Goal: Task Accomplishment & Management: Manage account settings

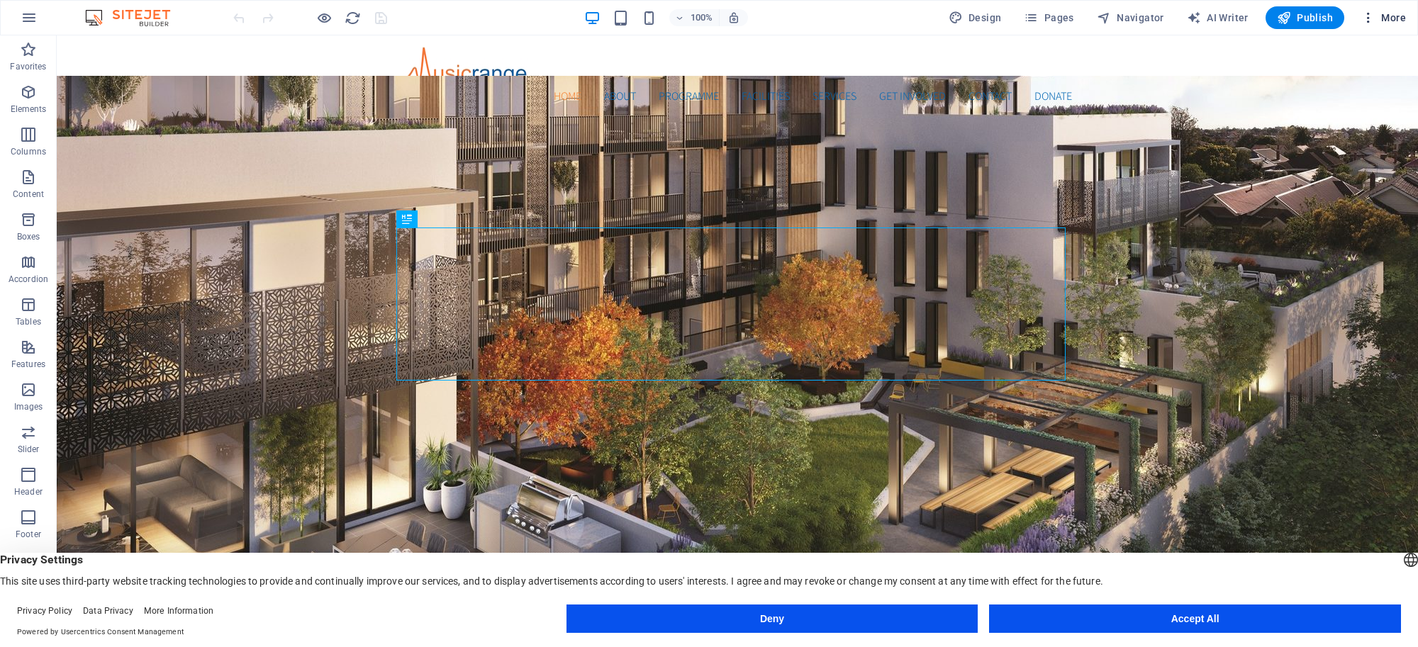
click at [1387, 11] on span "More" at bounding box center [1383, 18] width 45 height 14
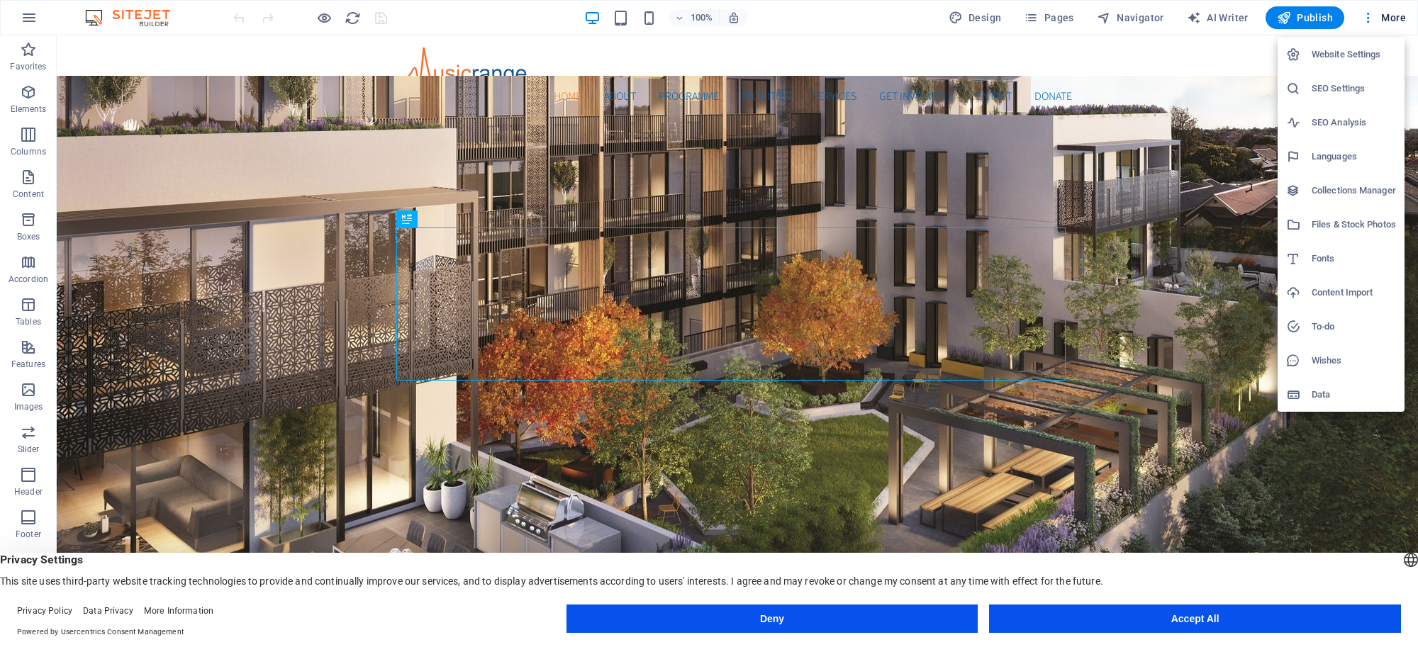
click at [1348, 82] on h6 "SEO Settings" at bounding box center [1353, 88] width 84 height 17
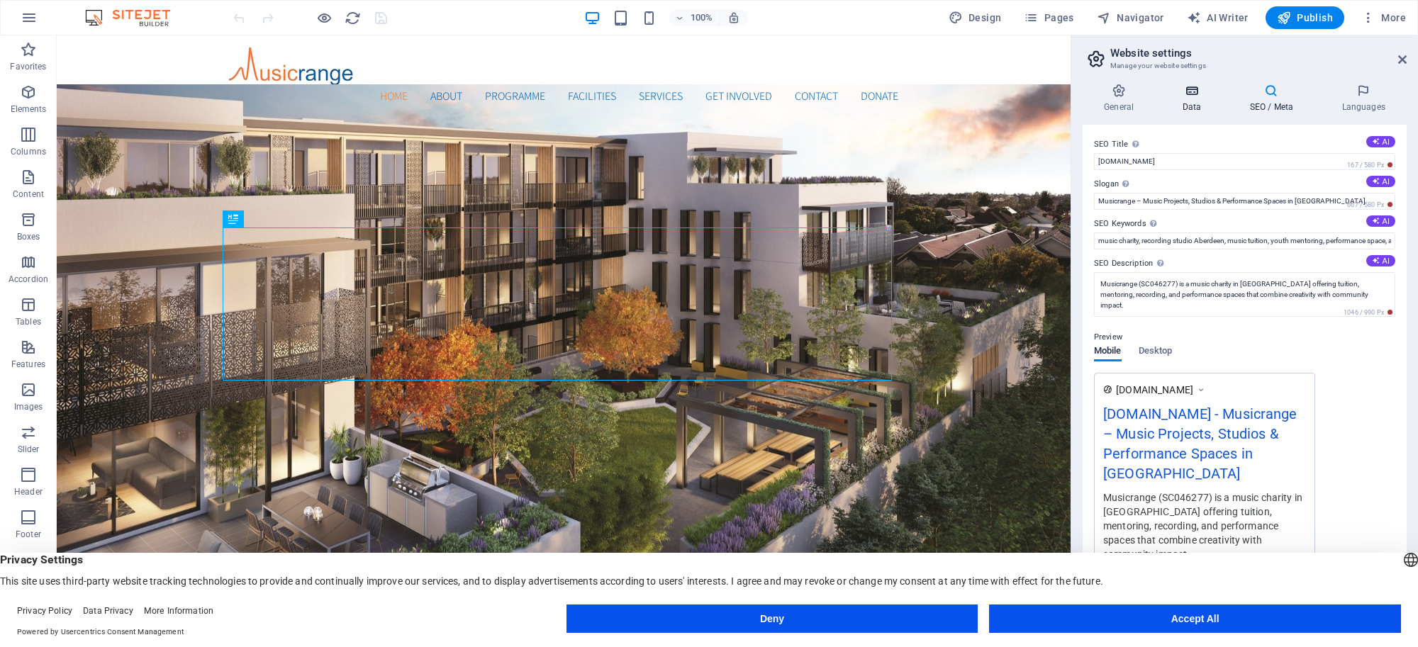
click at [1191, 101] on h4 "Data" at bounding box center [1194, 99] width 67 height 30
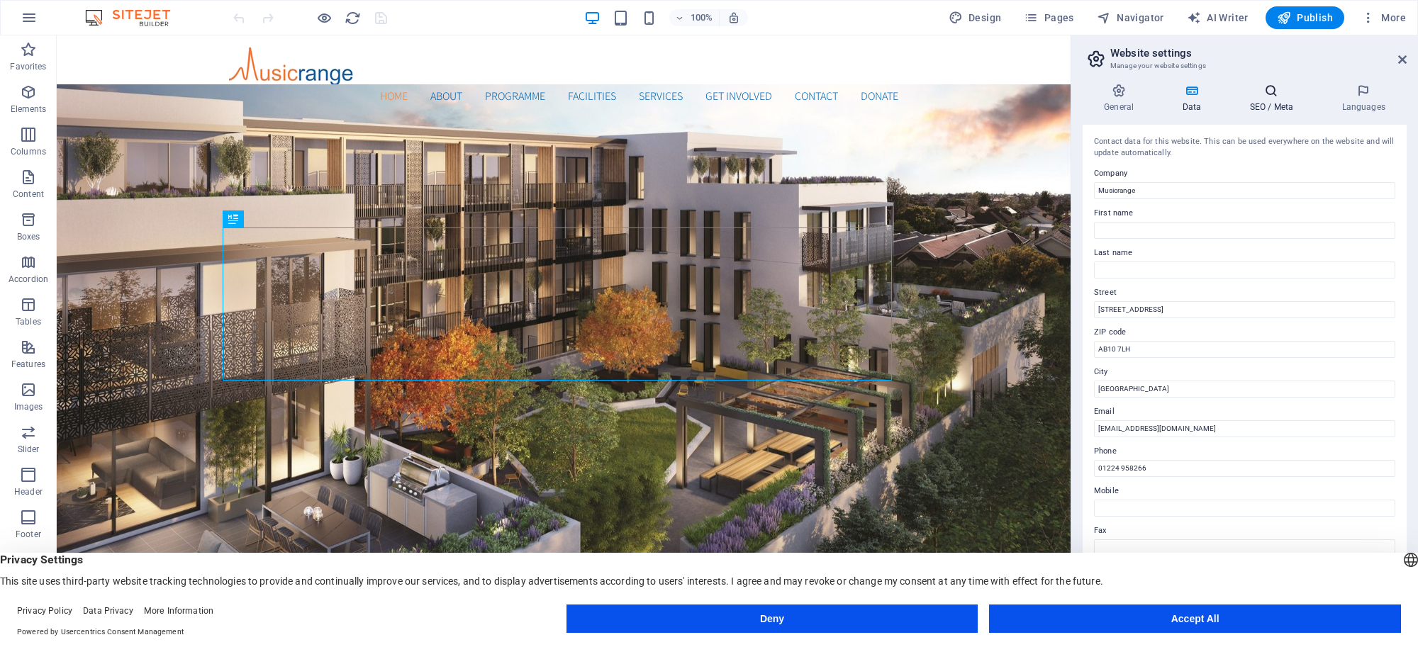
click at [1278, 103] on h4 "SEO / Meta" at bounding box center [1274, 99] width 92 height 30
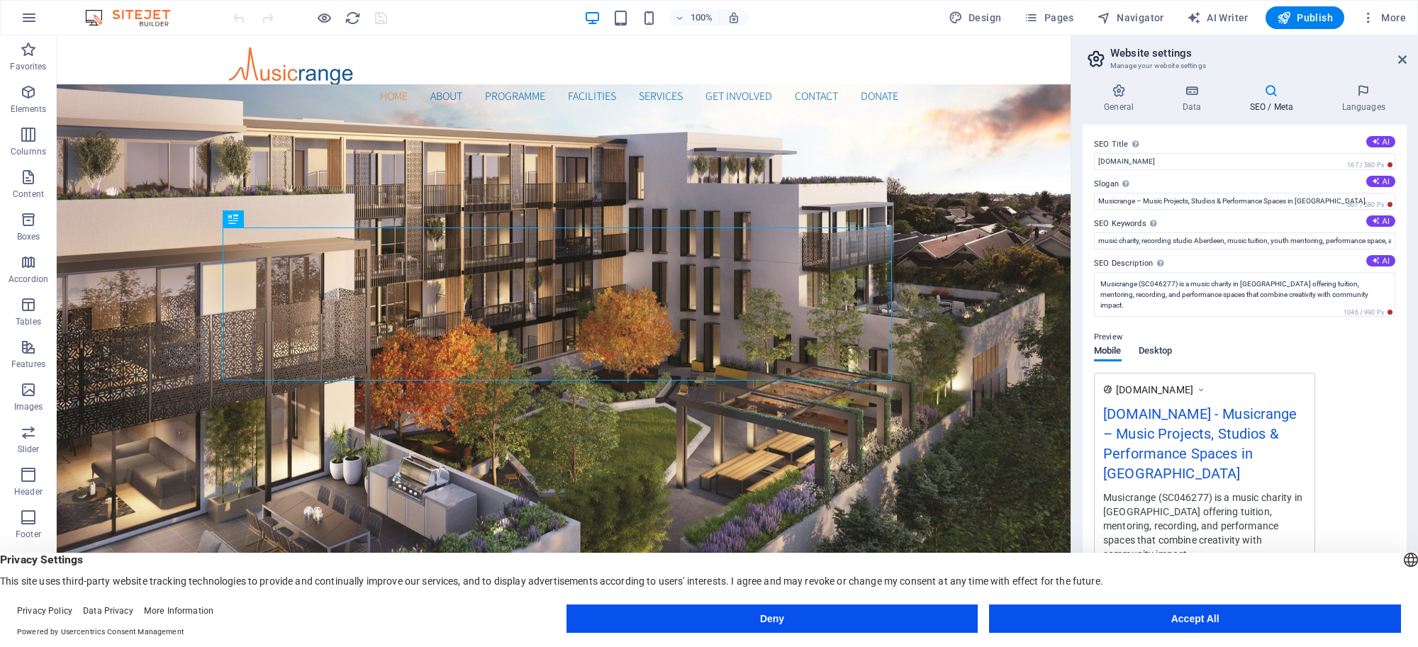
click at [1159, 346] on span "Desktop" at bounding box center [1156, 352] width 34 height 20
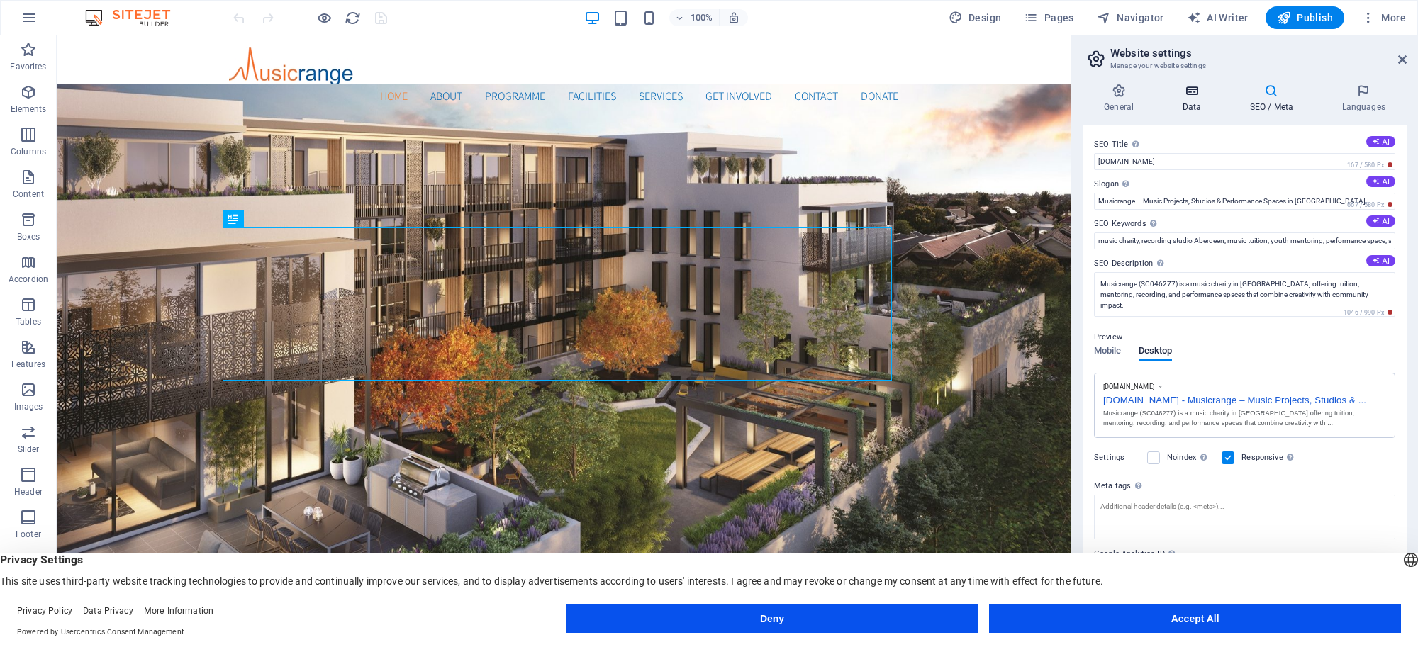
click at [1200, 101] on h4 "Data" at bounding box center [1194, 99] width 67 height 30
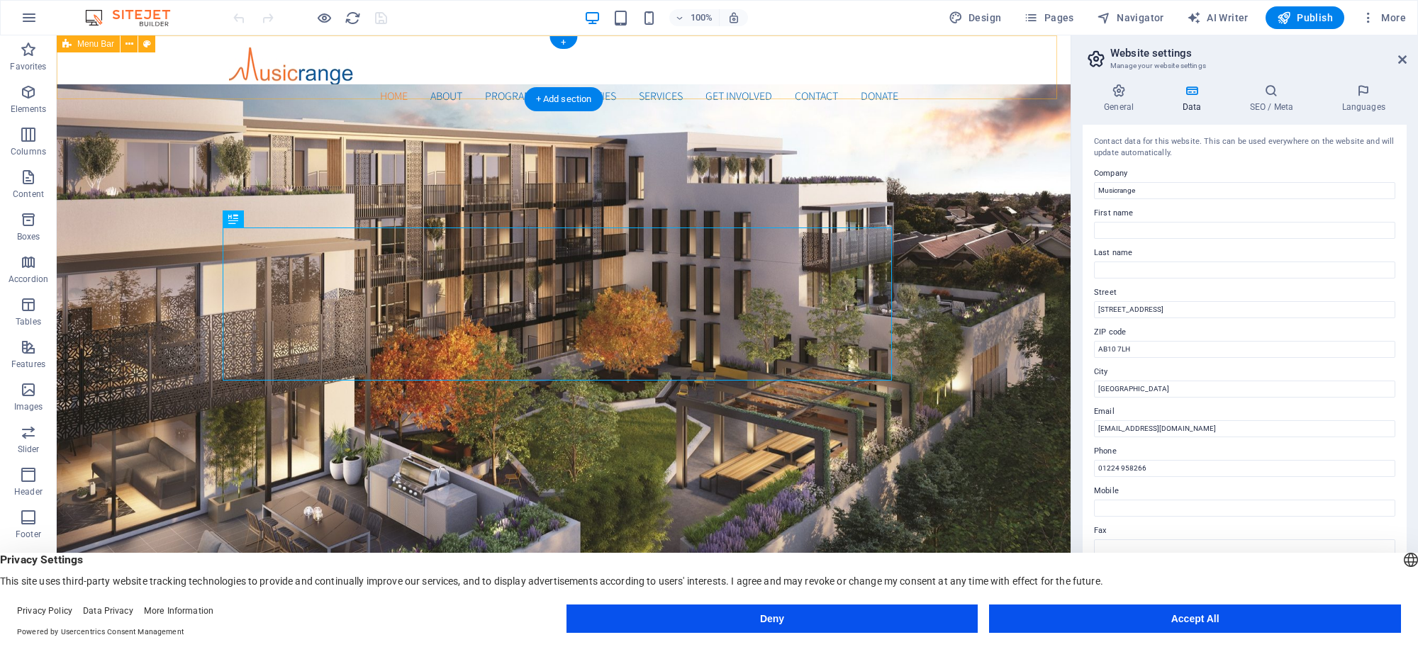
click at [986, 60] on div "Home About Programme Facilities Services Get Involved Contact Donate Menu" at bounding box center [564, 75] width 1014 height 81
click at [1402, 58] on icon at bounding box center [1402, 59] width 9 height 11
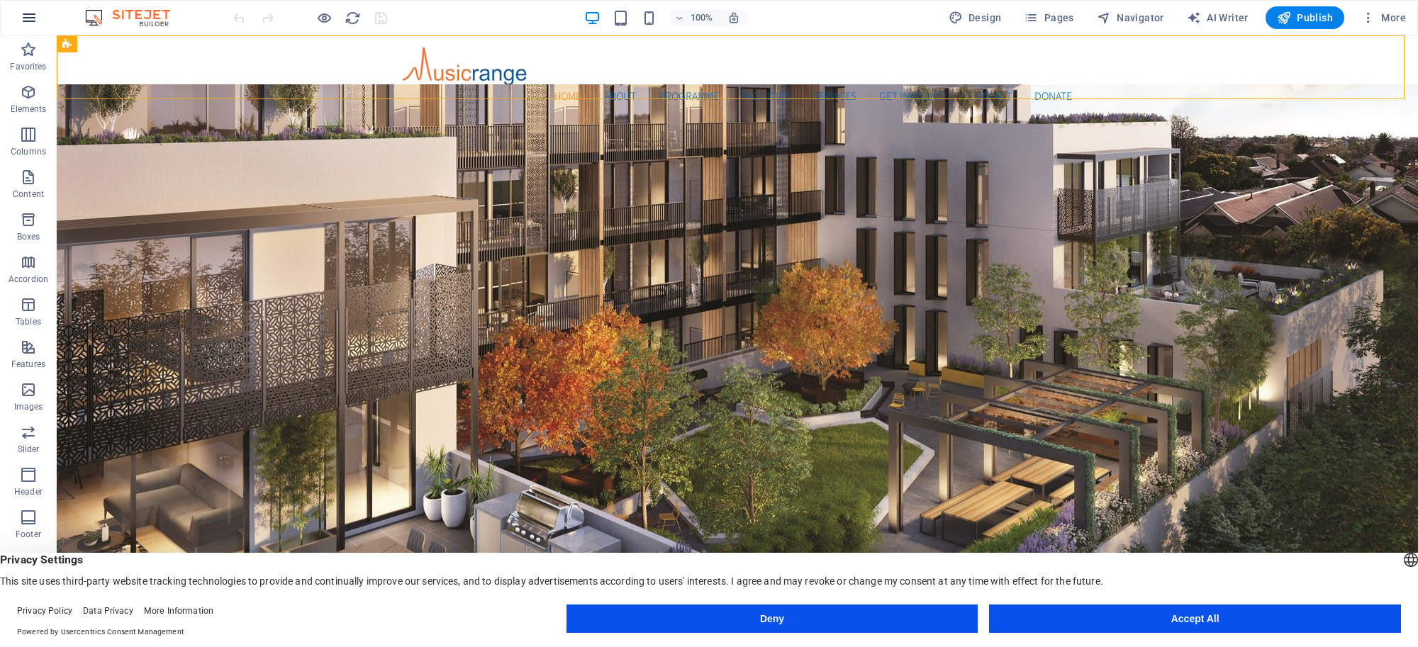
click at [33, 15] on icon "button" at bounding box center [29, 17] width 17 height 17
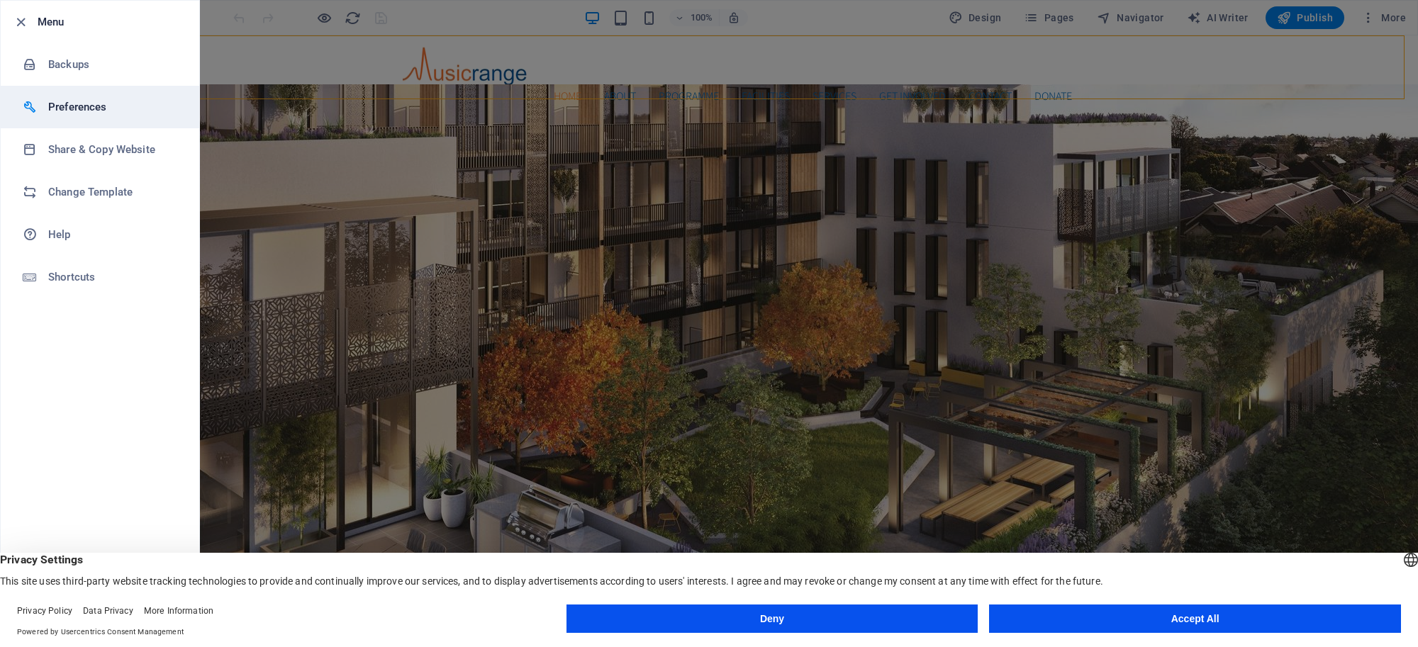
click at [62, 107] on h6 "Preferences" at bounding box center [113, 107] width 131 height 17
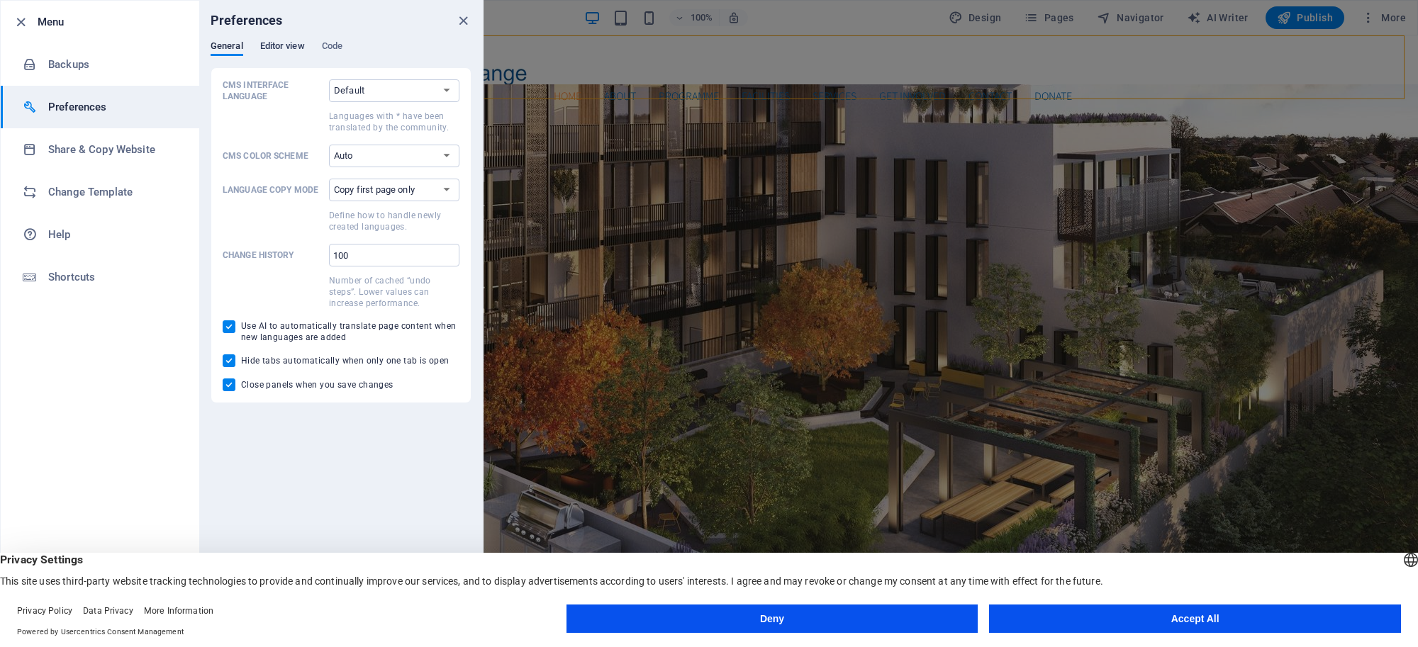
click at [270, 48] on span "Editor view" at bounding box center [282, 48] width 45 height 20
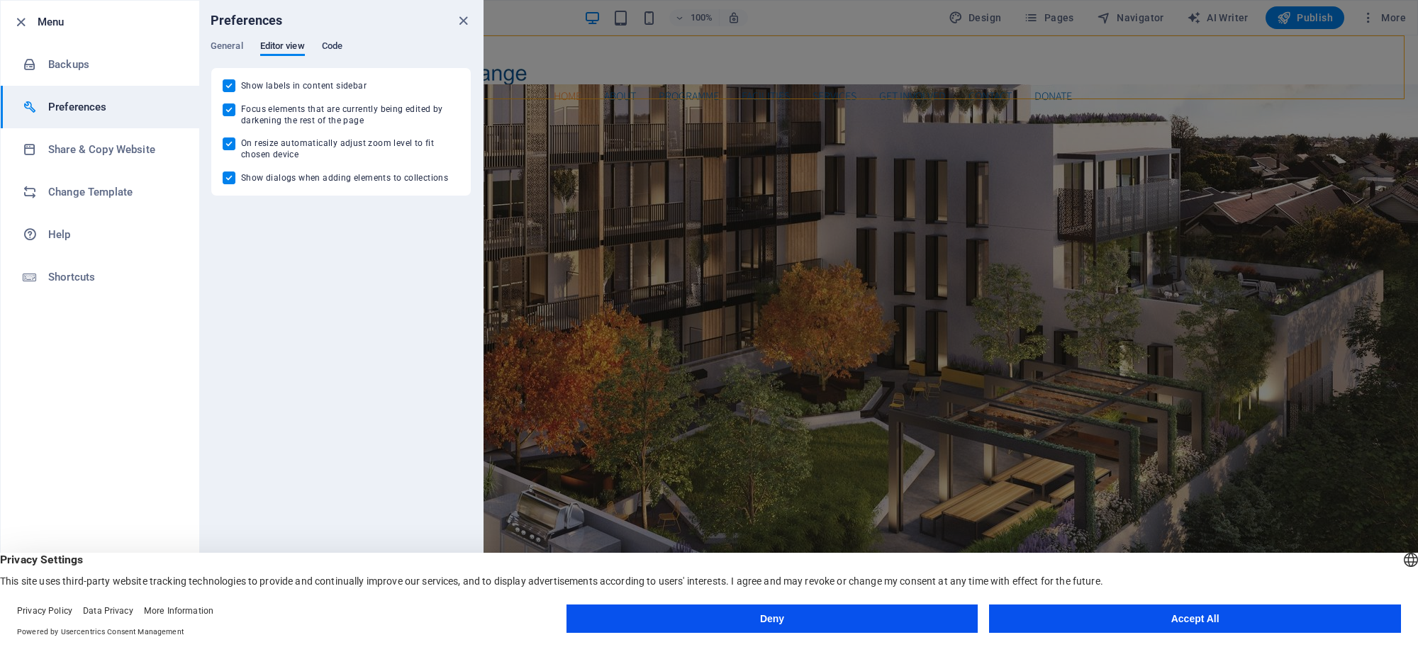
click at [334, 43] on span "Code" at bounding box center [332, 48] width 21 height 20
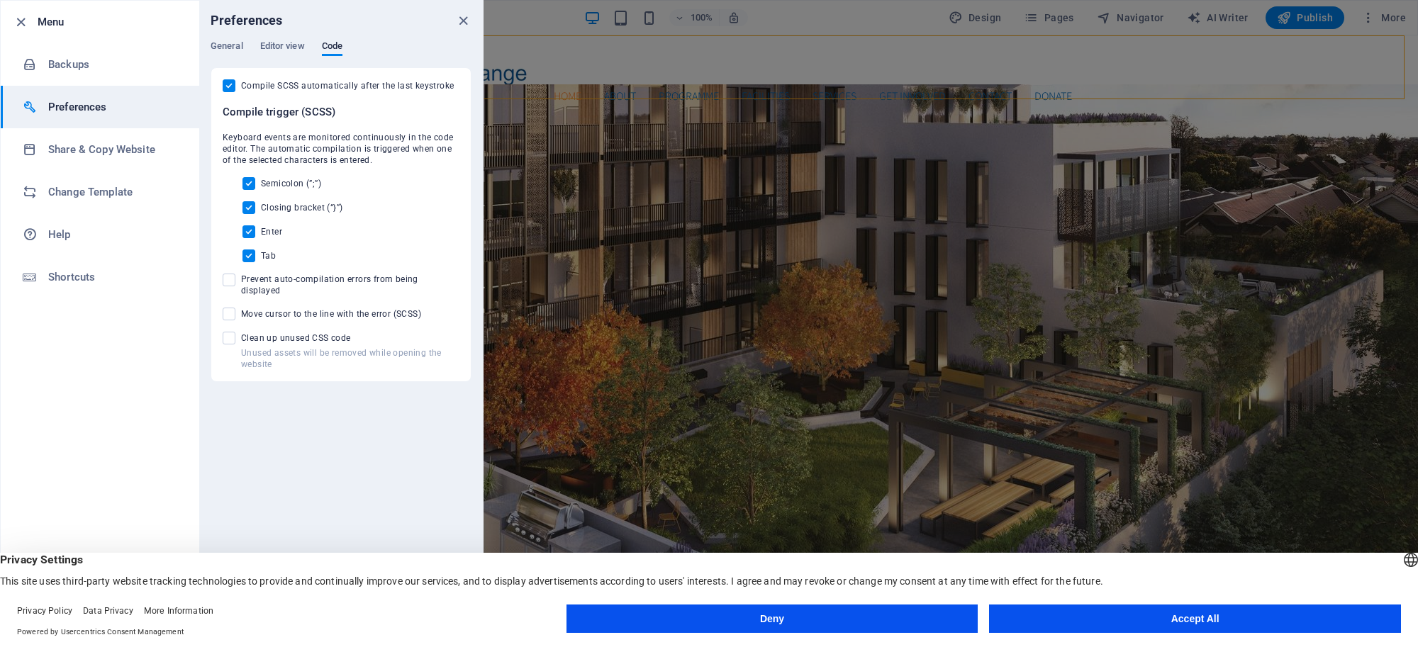
click at [537, 34] on div at bounding box center [709, 323] width 1418 height 647
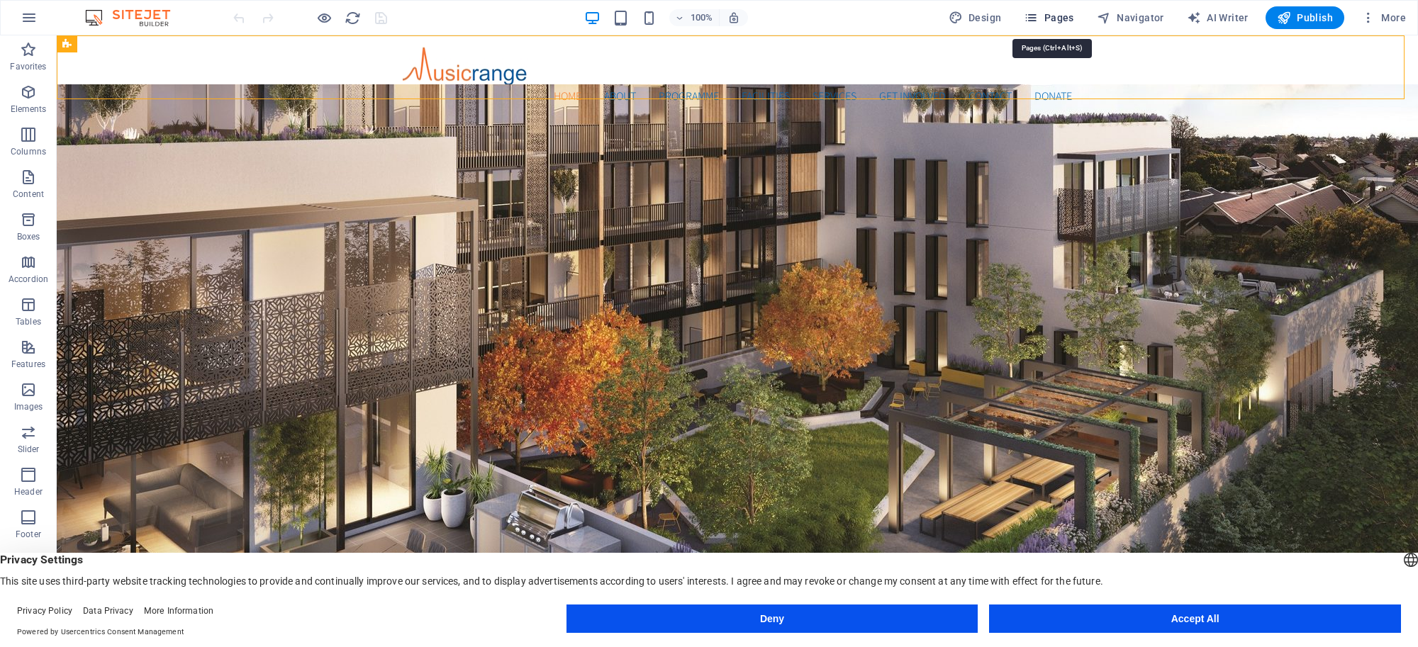
click at [1073, 21] on span "Pages" at bounding box center [1049, 18] width 50 height 14
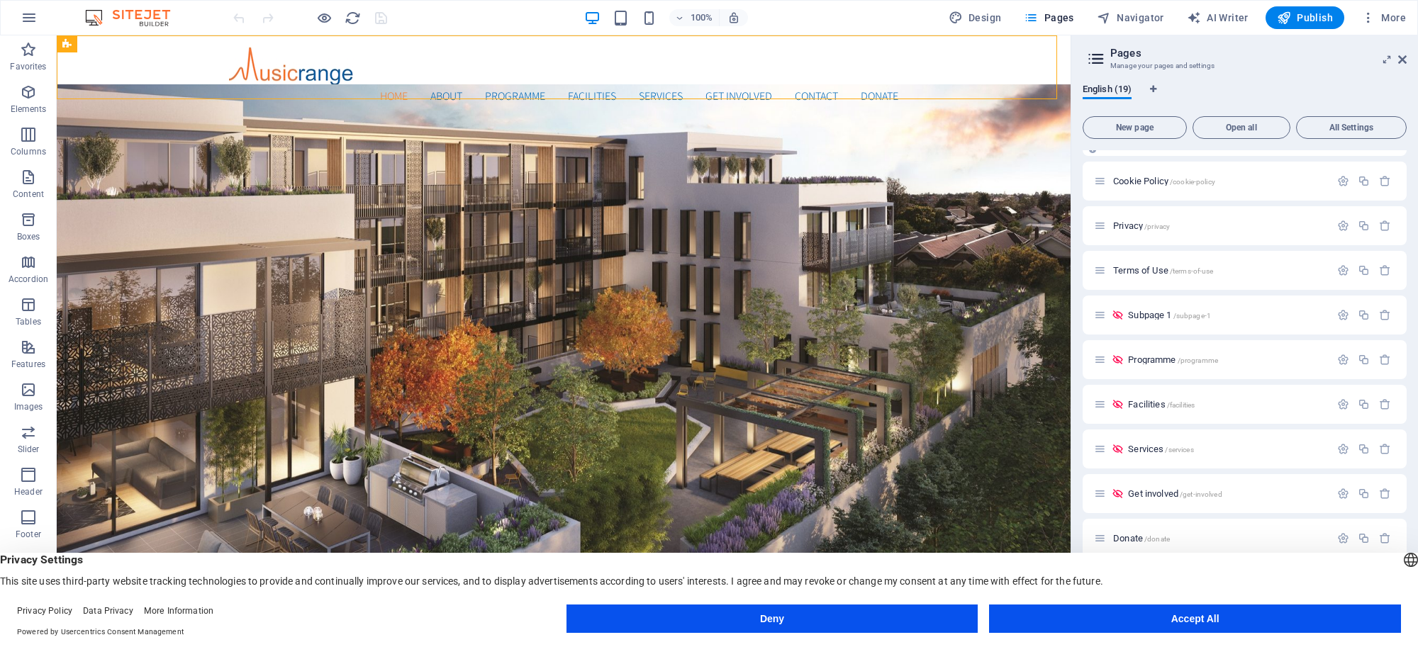
scroll to position [384, 0]
click at [1342, 452] on icon "button" at bounding box center [1343, 455] width 12 height 12
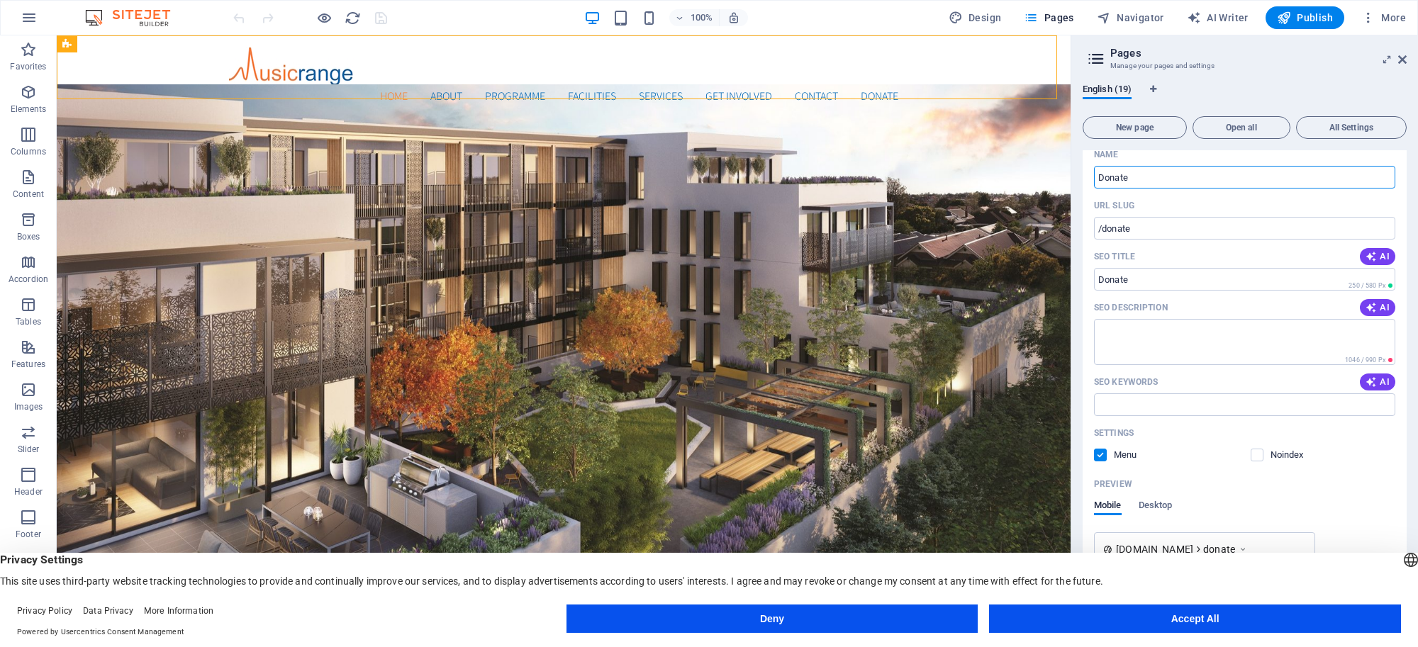
scroll to position [724, 0]
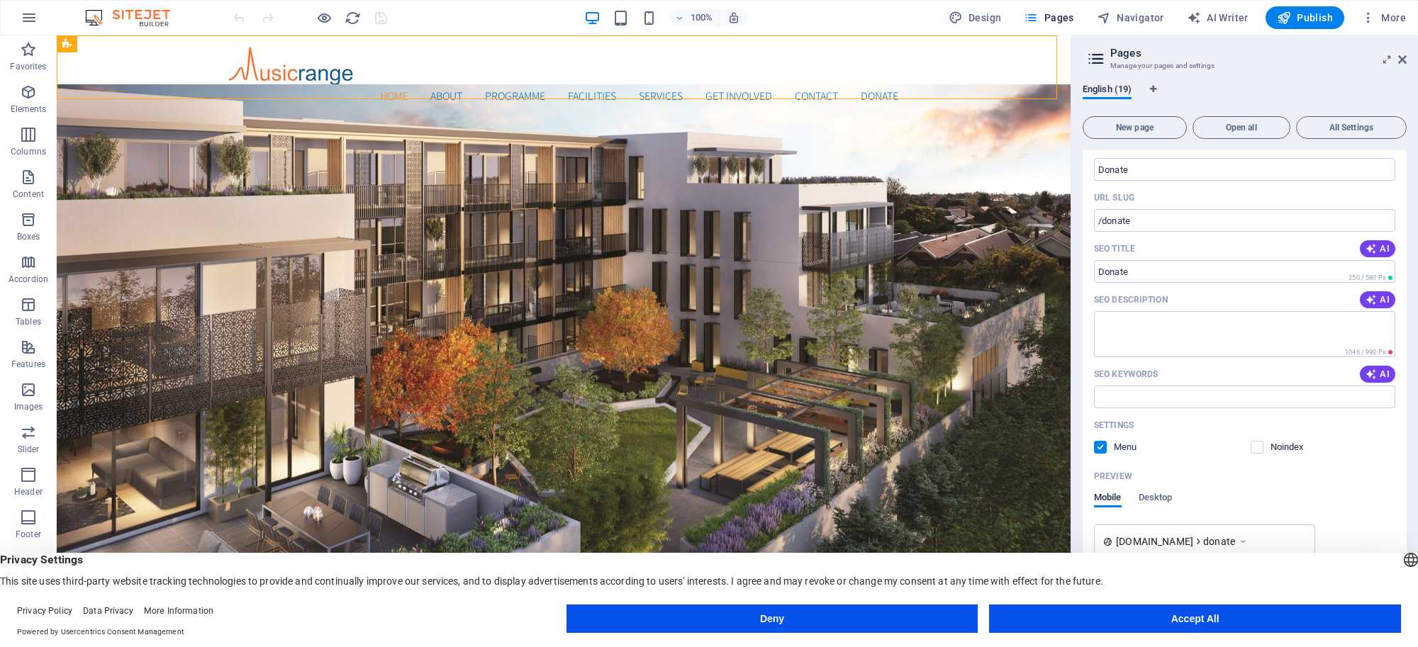
click at [1263, 447] on span at bounding box center [1266, 447] width 7 height 7
click at [1259, 448] on label at bounding box center [1257, 447] width 13 height 13
click at [0, 0] on input "checkbox" at bounding box center [0, 0] width 0 height 0
click at [1101, 447] on label at bounding box center [1100, 447] width 13 height 13
click at [0, 0] on input "checkbox" at bounding box center [0, 0] width 0 height 0
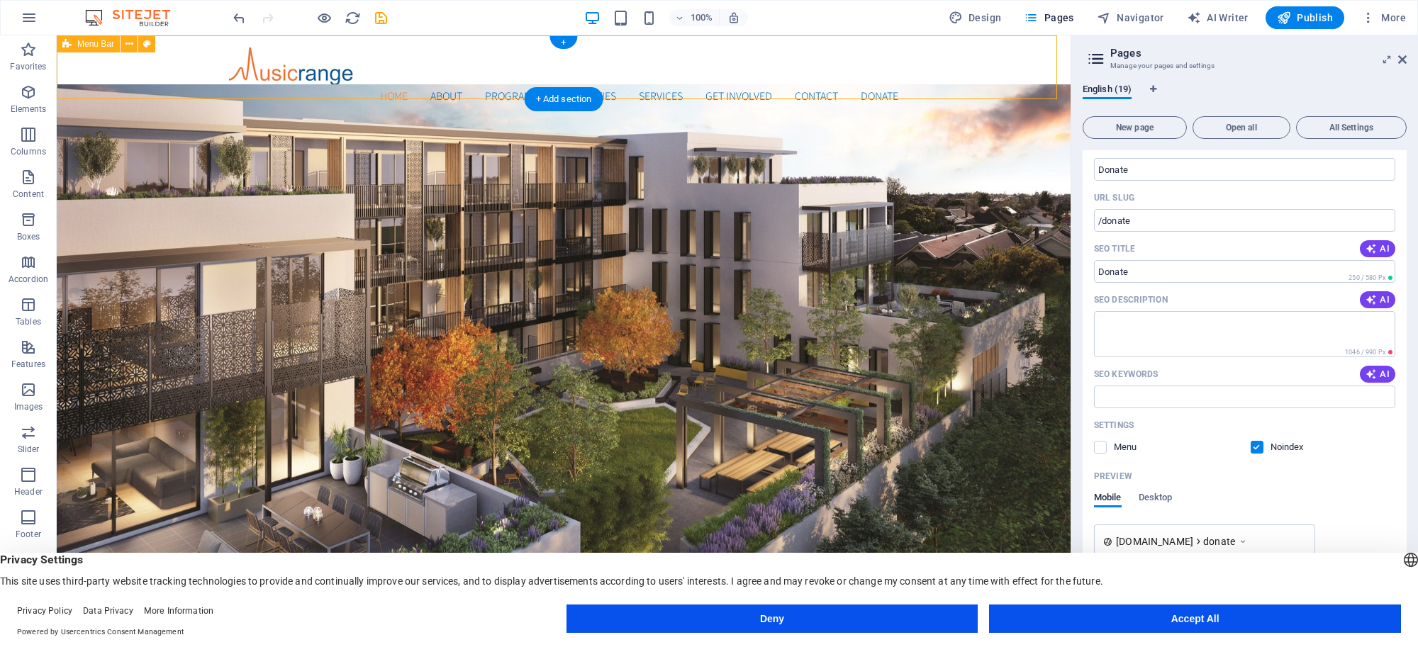
click at [1027, 72] on div "Home About Programme Facilities Services Get Involved Contact Donate Menu" at bounding box center [564, 75] width 1014 height 81
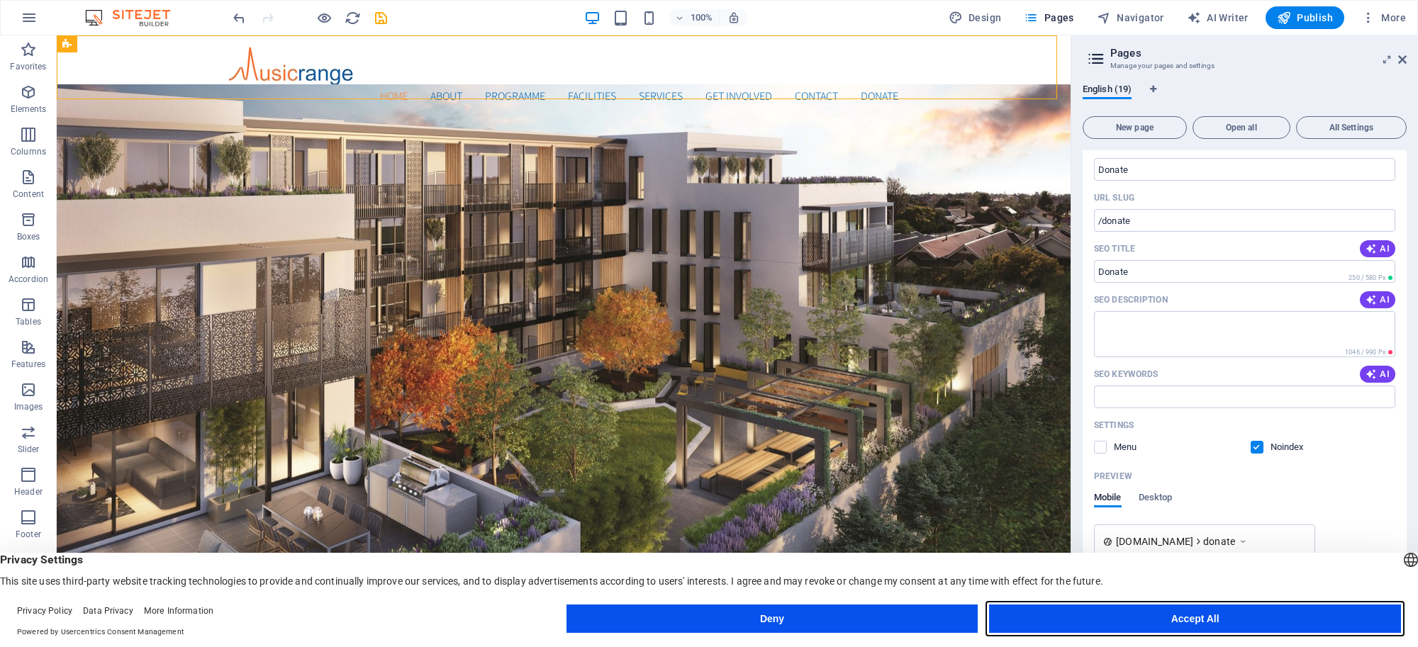
click at [1089, 622] on button "Accept All" at bounding box center [1195, 619] width 412 height 28
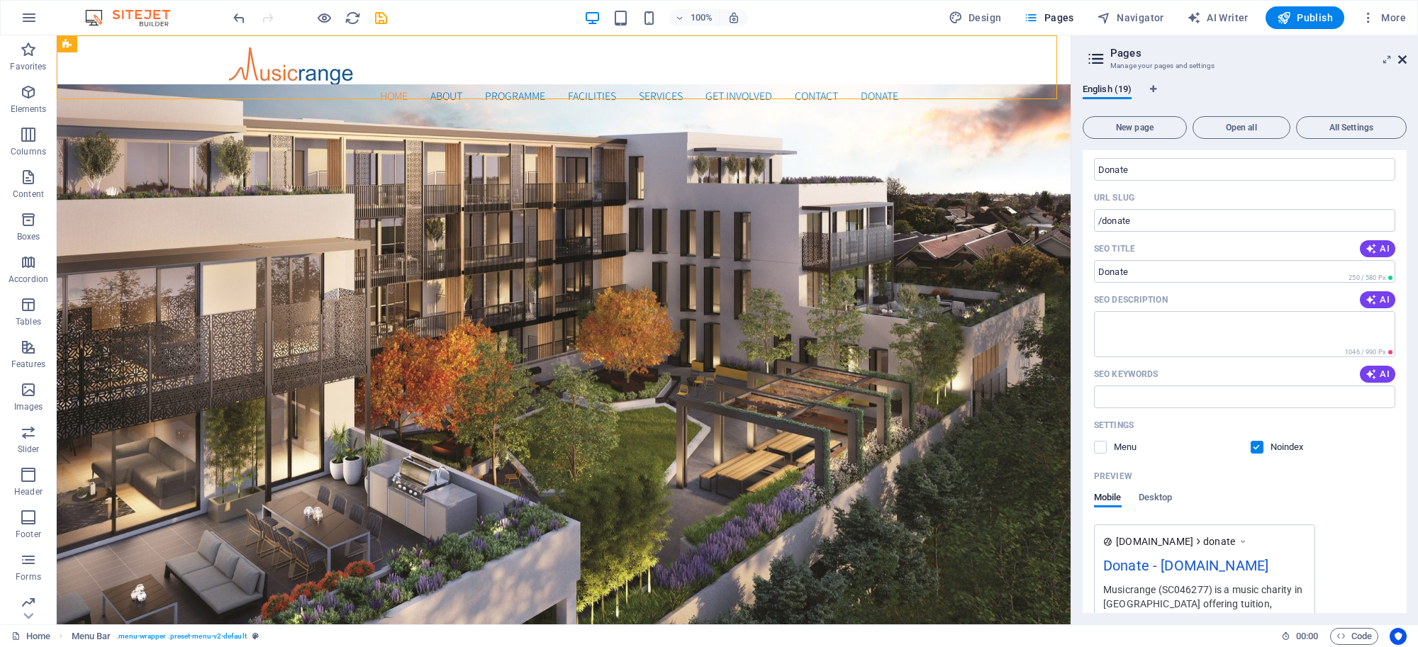
click at [1404, 57] on icon at bounding box center [1402, 59] width 9 height 11
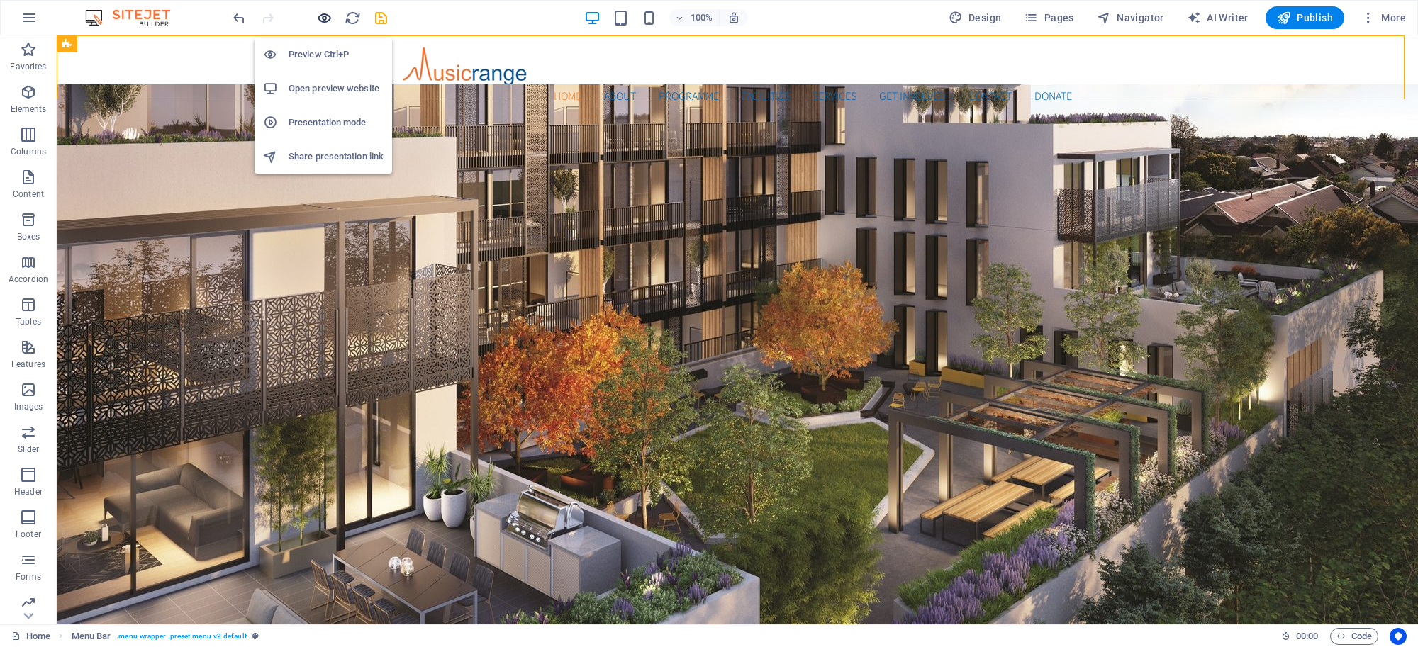
click at [323, 18] on icon "button" at bounding box center [324, 18] width 16 height 16
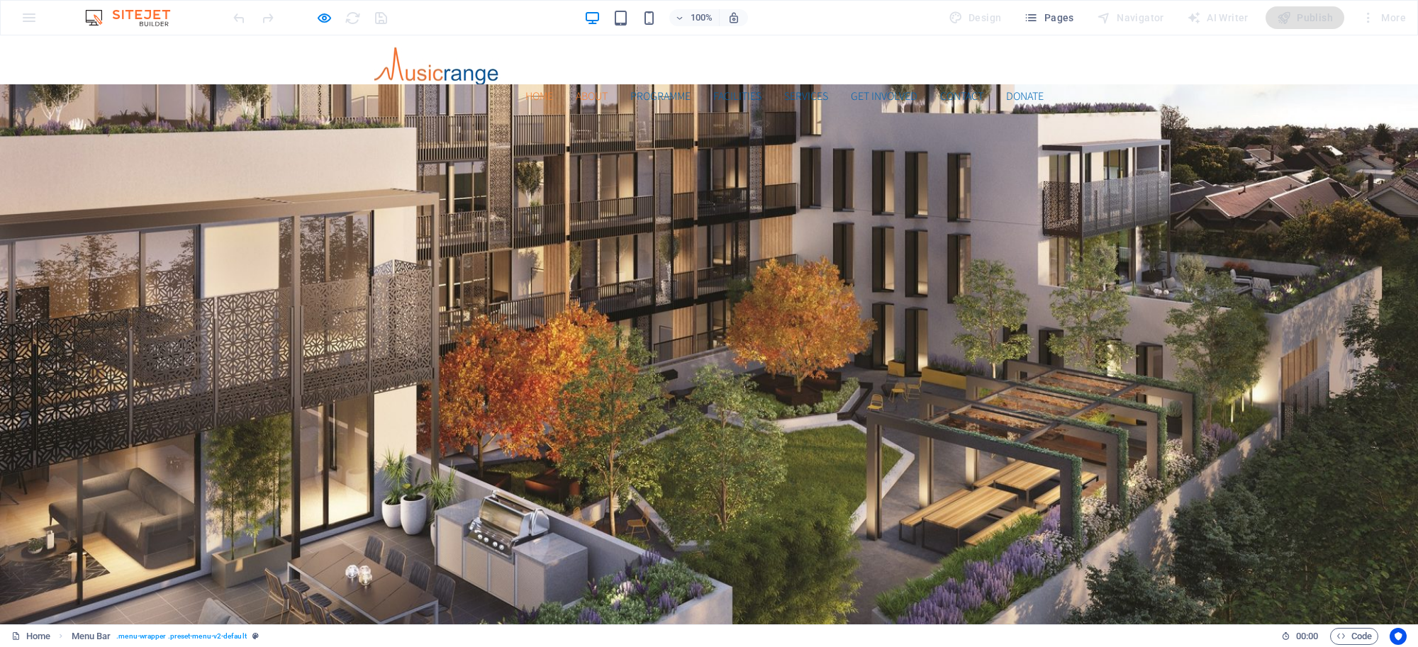
click at [591, 91] on link "About" at bounding box center [592, 96] width 32 height 11
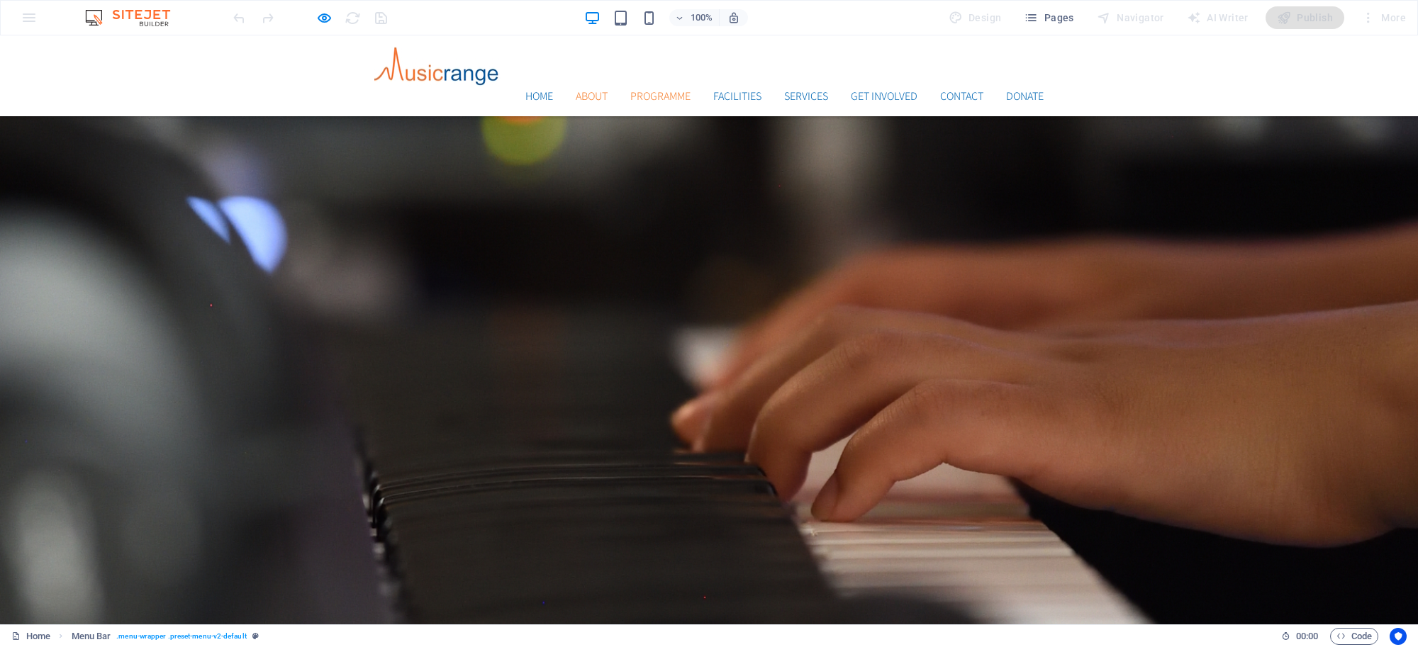
click at [630, 91] on link "Programme" at bounding box center [660, 96] width 60 height 11
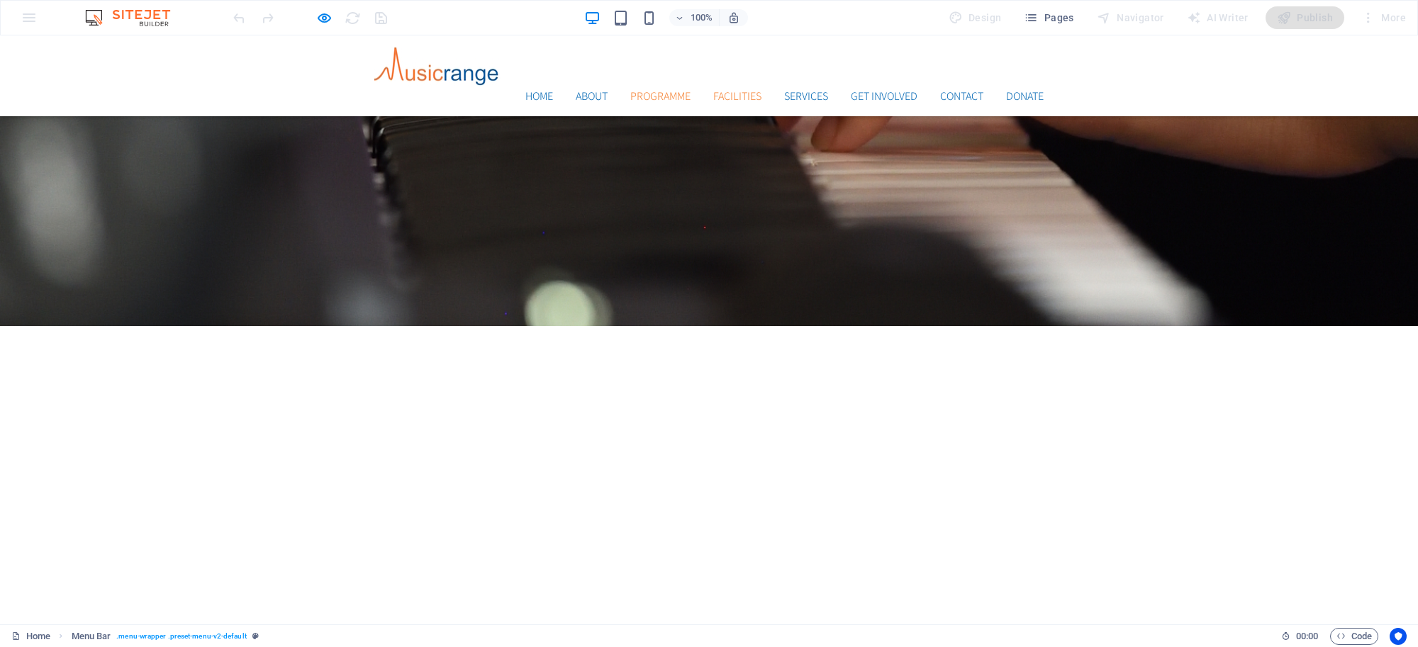
click at [716, 91] on link "Facilities" at bounding box center [737, 96] width 48 height 11
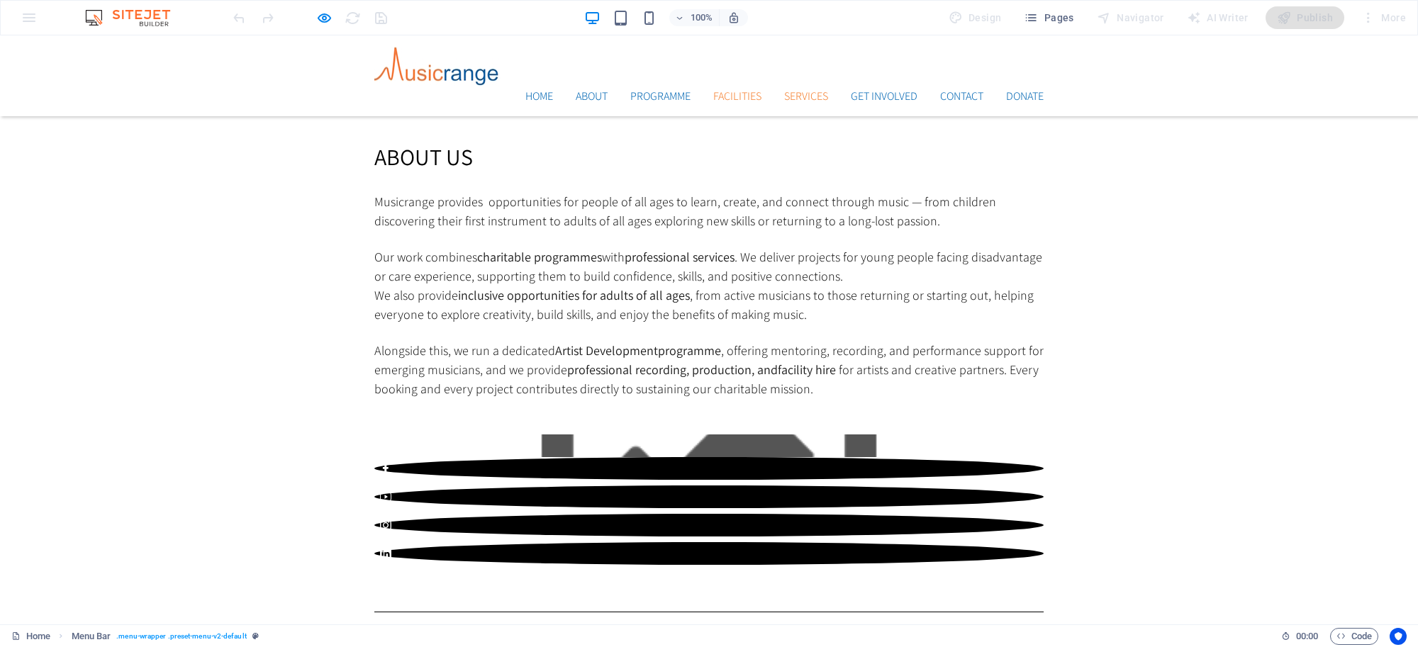
click at [791, 91] on link "Services" at bounding box center [806, 96] width 44 height 11
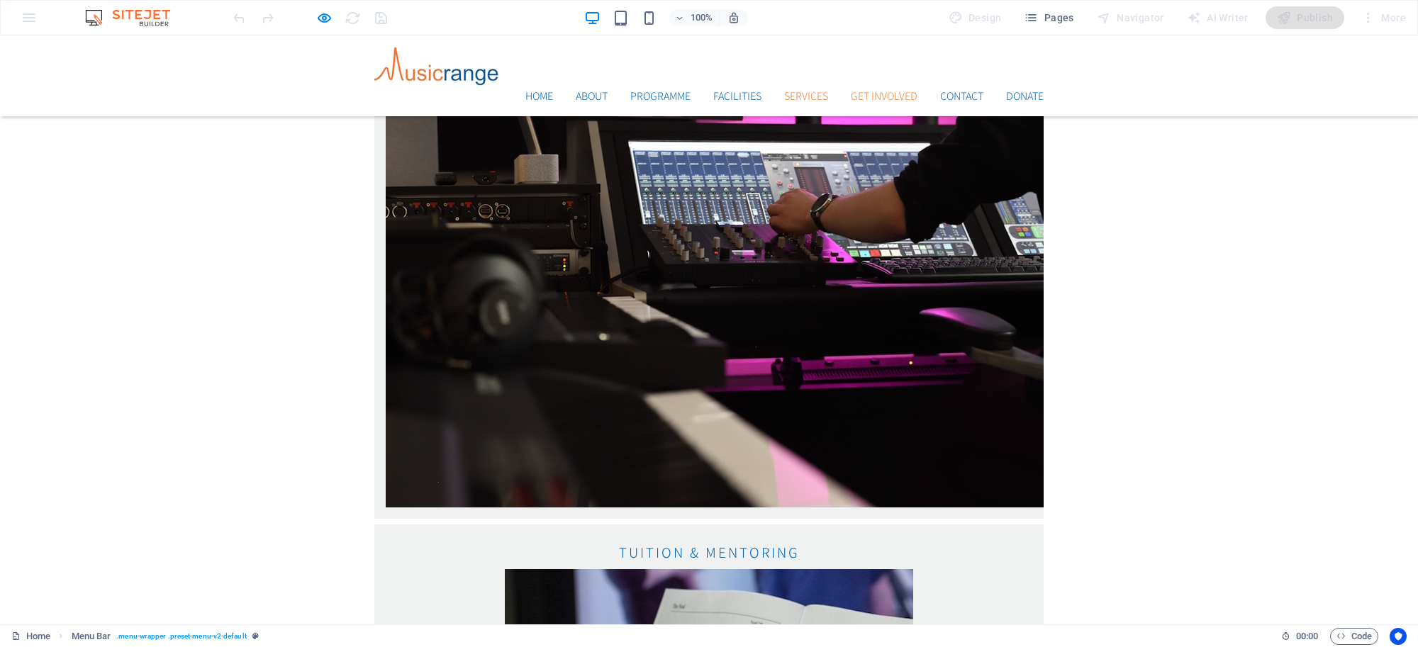
click at [863, 91] on link "Get Involved" at bounding box center [884, 96] width 67 height 11
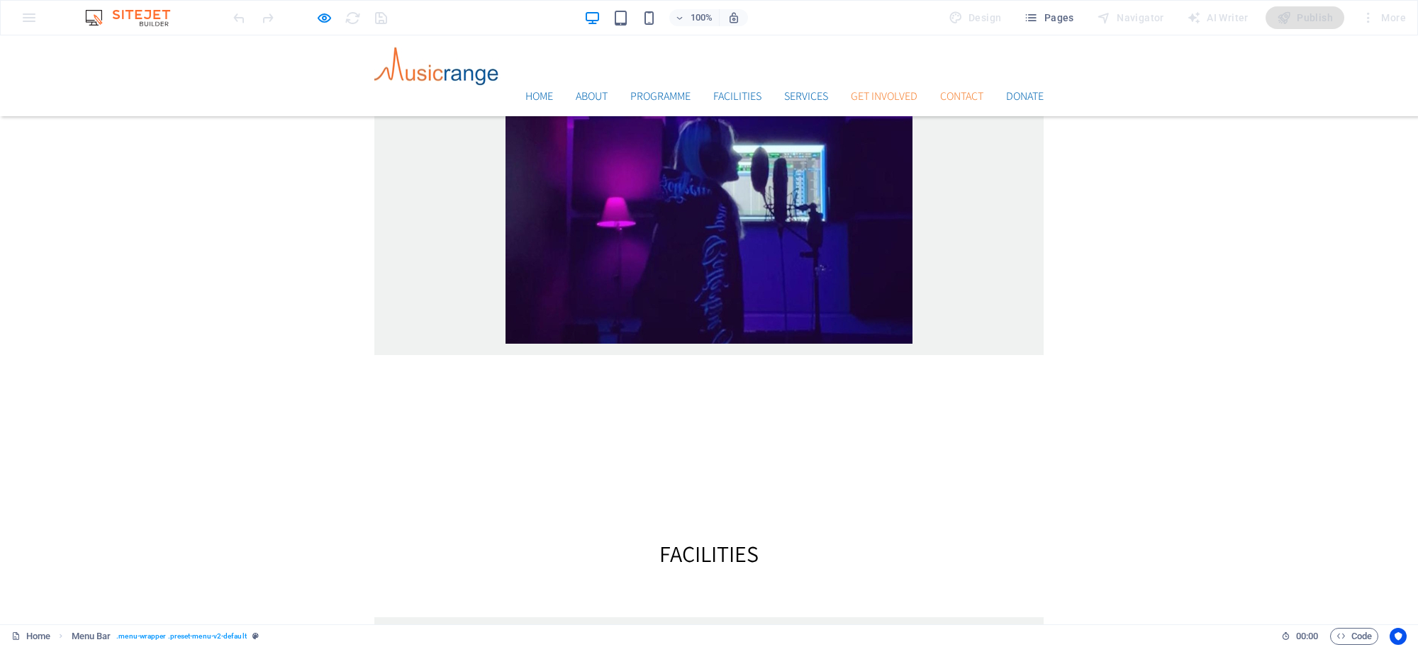
click at [959, 91] on link "Contact" at bounding box center [961, 96] width 43 height 11
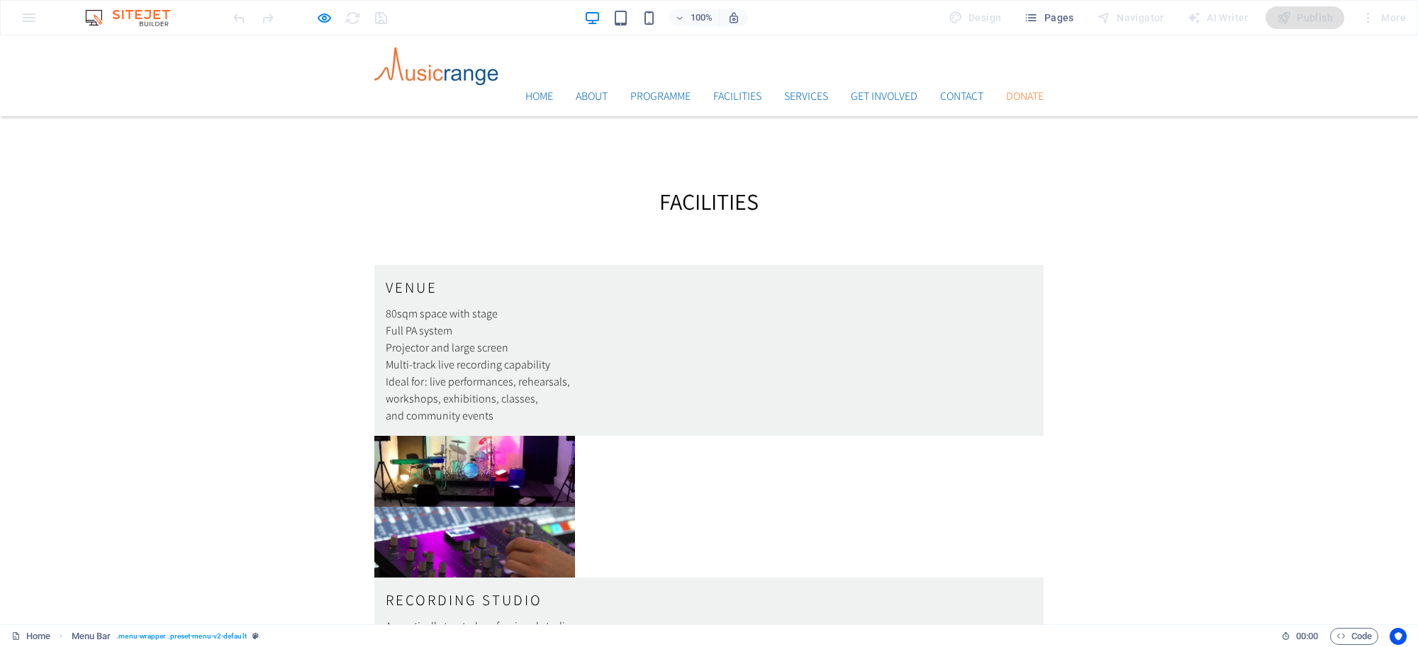
scroll to position [3701, 0]
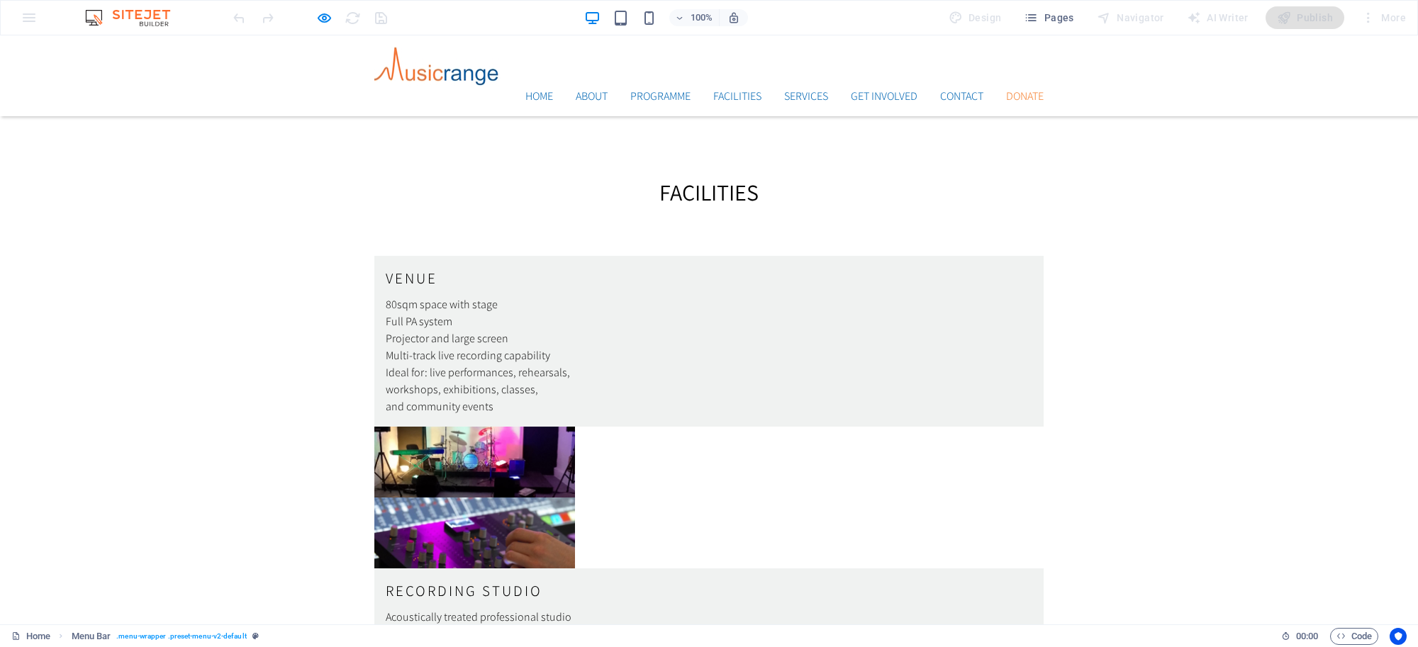
click at [1021, 91] on link "Donate" at bounding box center [1025, 96] width 38 height 11
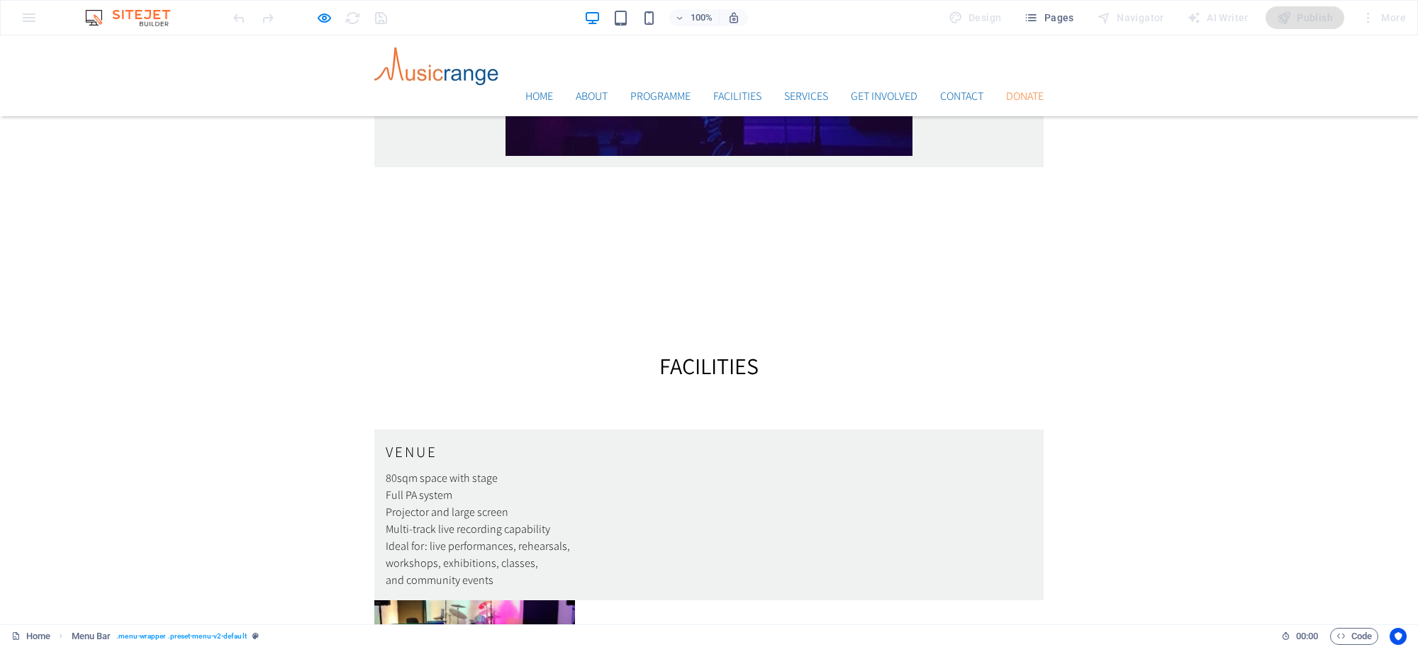
scroll to position [3524, 0]
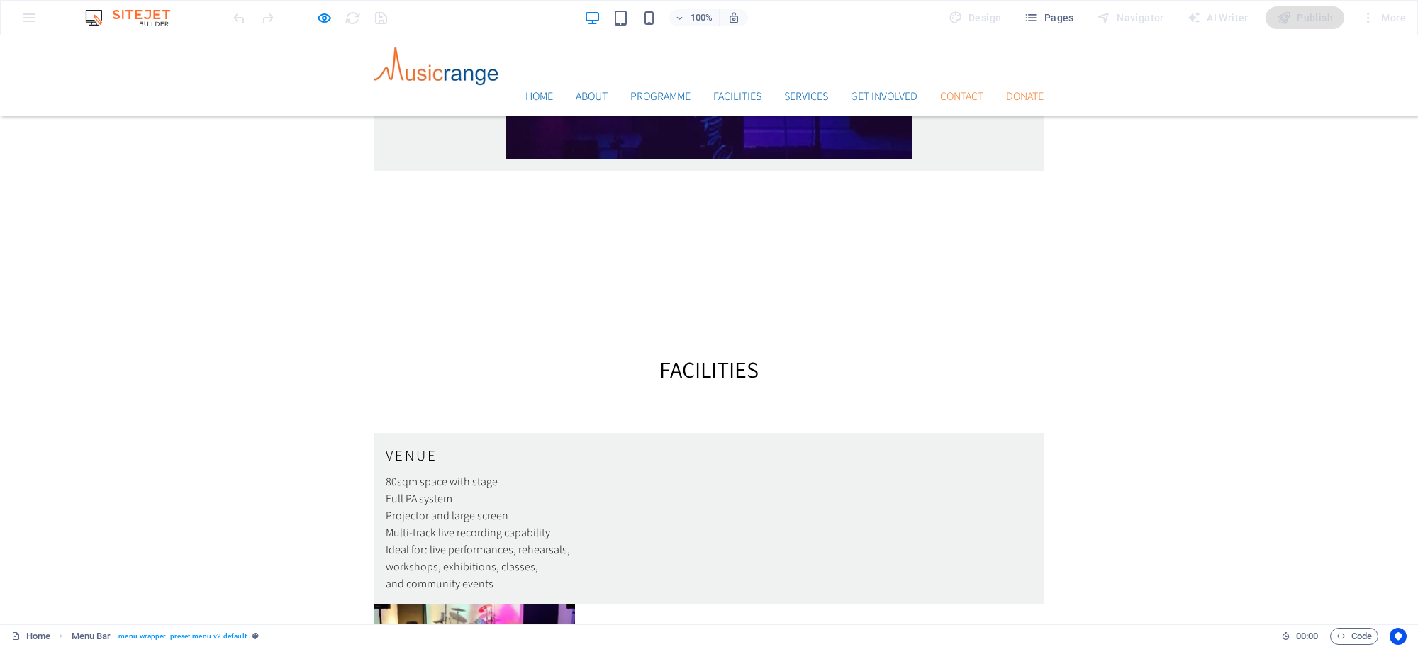
click at [952, 91] on link "Contact" at bounding box center [961, 96] width 43 height 11
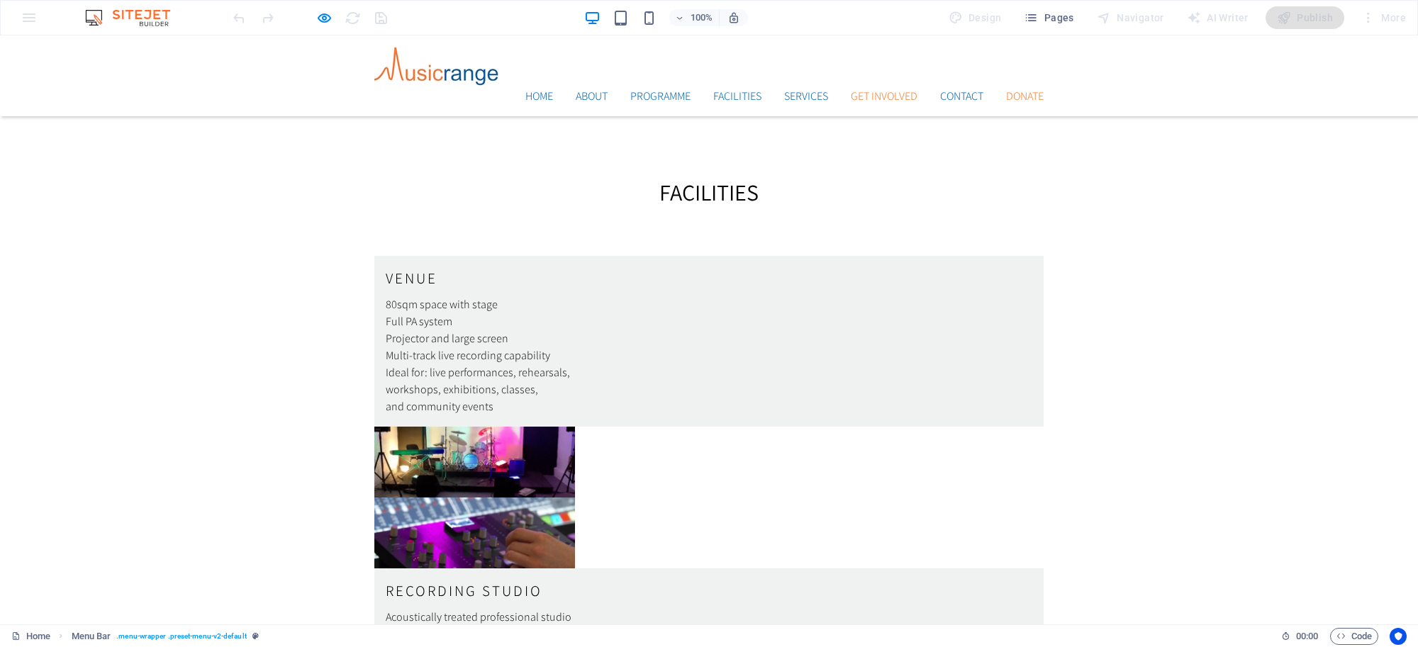
click at [884, 91] on link "Get Involved" at bounding box center [884, 96] width 67 height 11
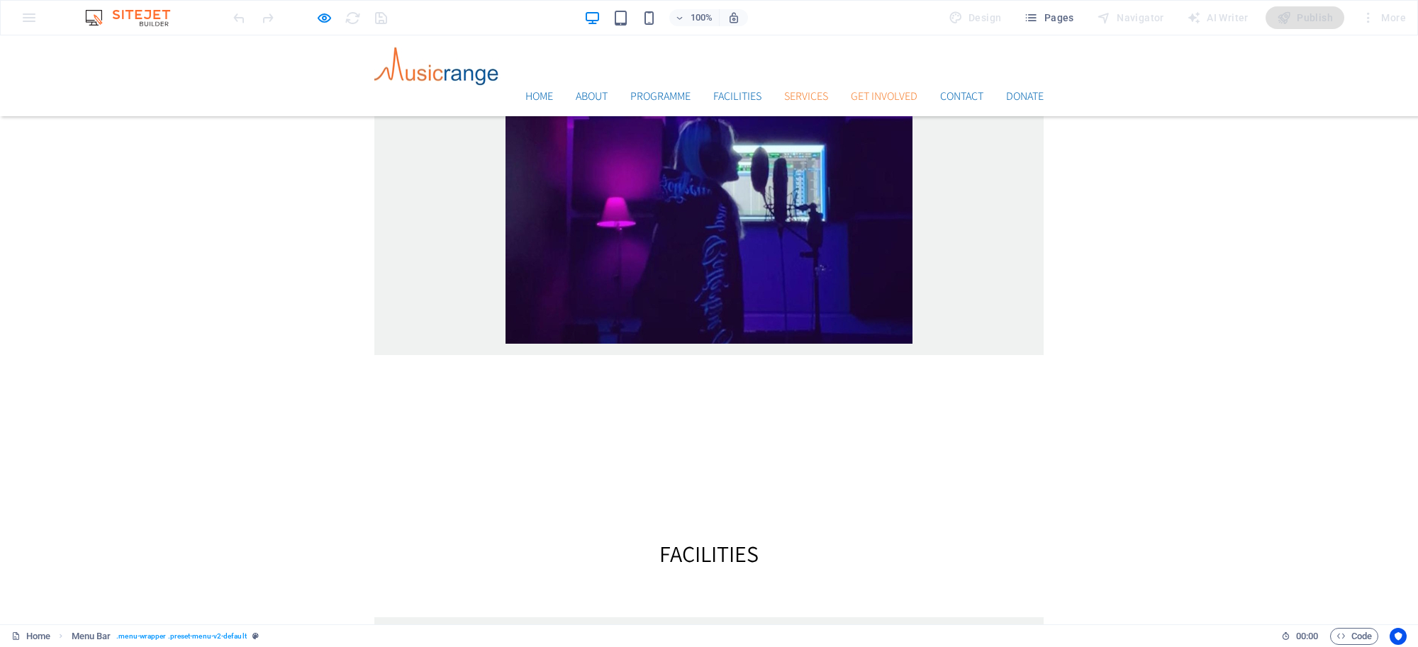
click at [800, 91] on link "Services" at bounding box center [806, 96] width 44 height 11
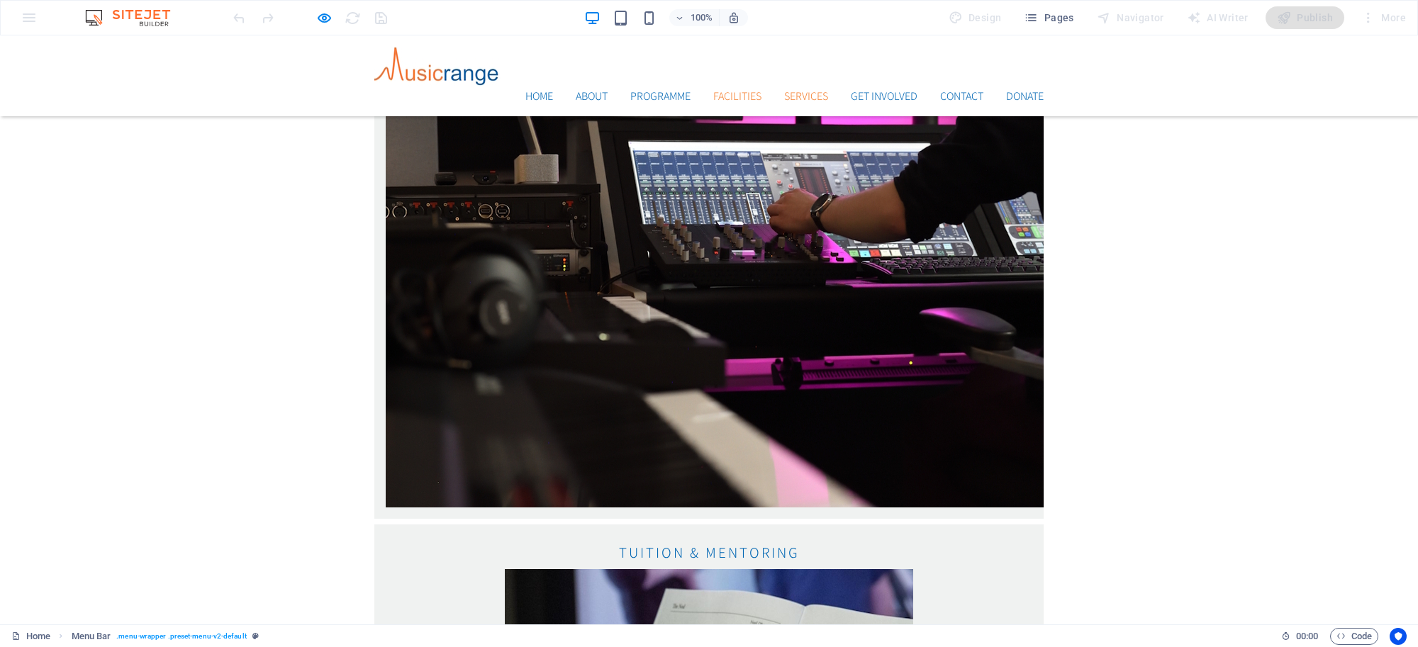
click at [746, 91] on link "Facilities" at bounding box center [737, 96] width 48 height 11
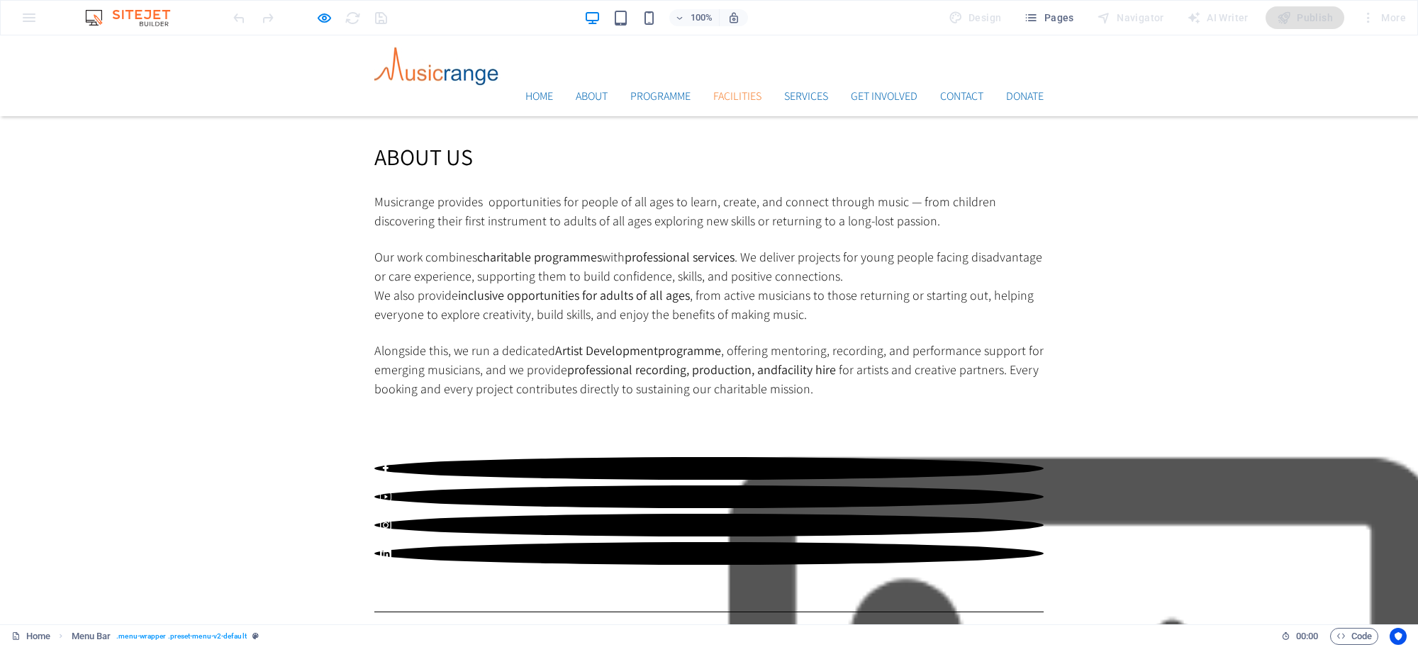
click at [671, 76] on header "Home About Programme Facilities Services Get Involved Contact Donate Menu" at bounding box center [709, 75] width 692 height 81
click at [649, 91] on link "Programme" at bounding box center [660, 96] width 60 height 11
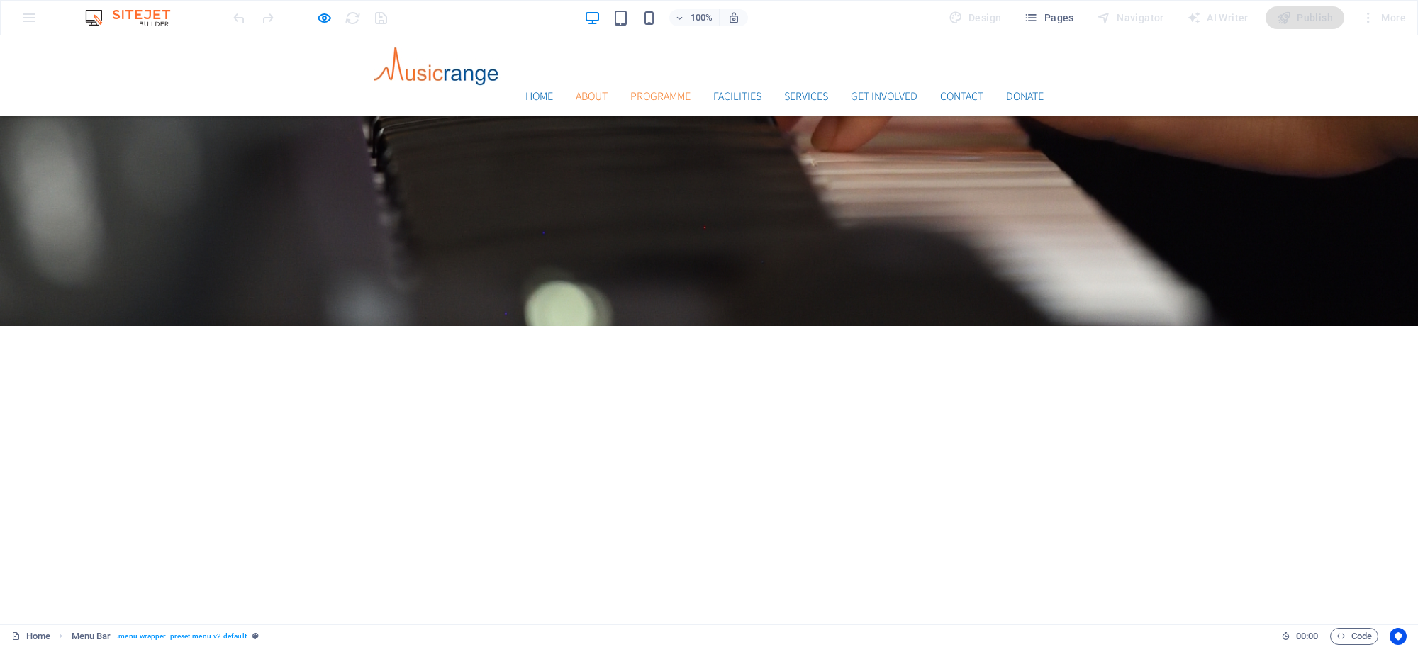
drag, startPoint x: 599, startPoint y: 66, endPoint x: 586, endPoint y: 67, distance: 12.8
click at [598, 88] on ul "Home About Programme Facilities Services Get Involved Contact Donate" at bounding box center [708, 96] width 669 height 17
click at [578, 91] on link "About" at bounding box center [592, 96] width 32 height 11
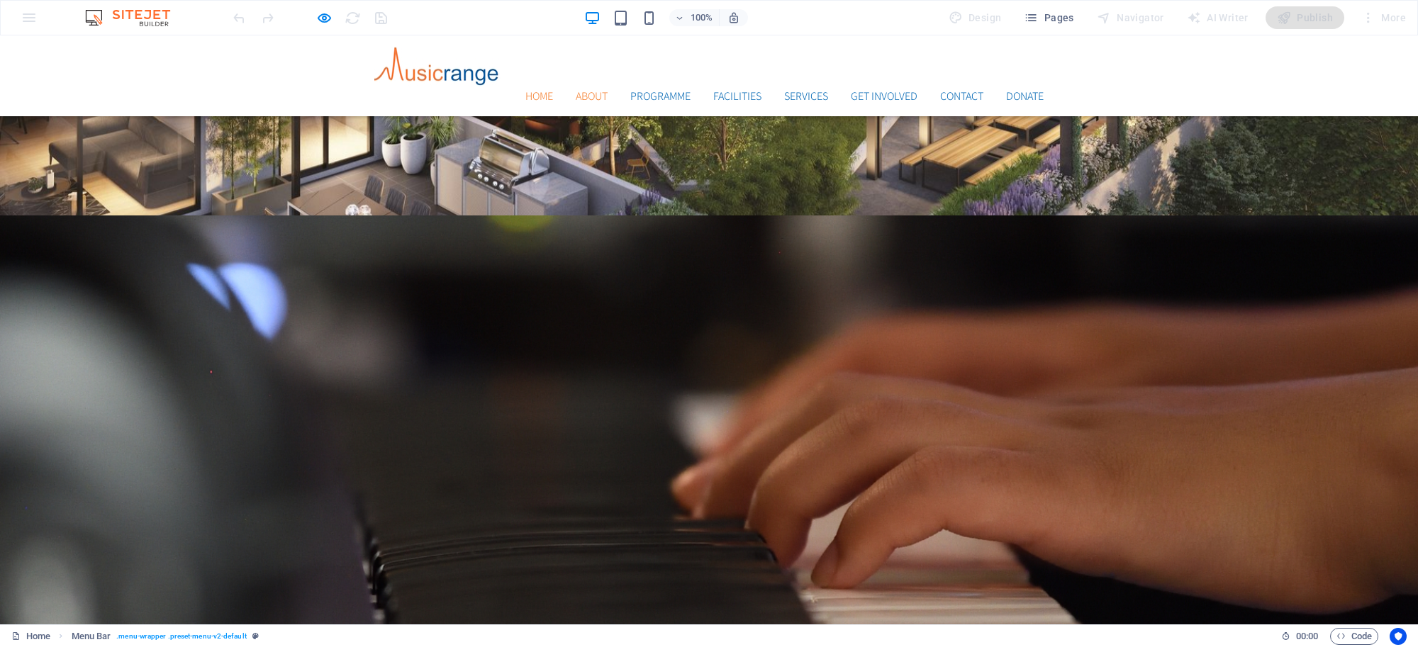
click at [526, 91] on link "Home" at bounding box center [539, 96] width 28 height 11
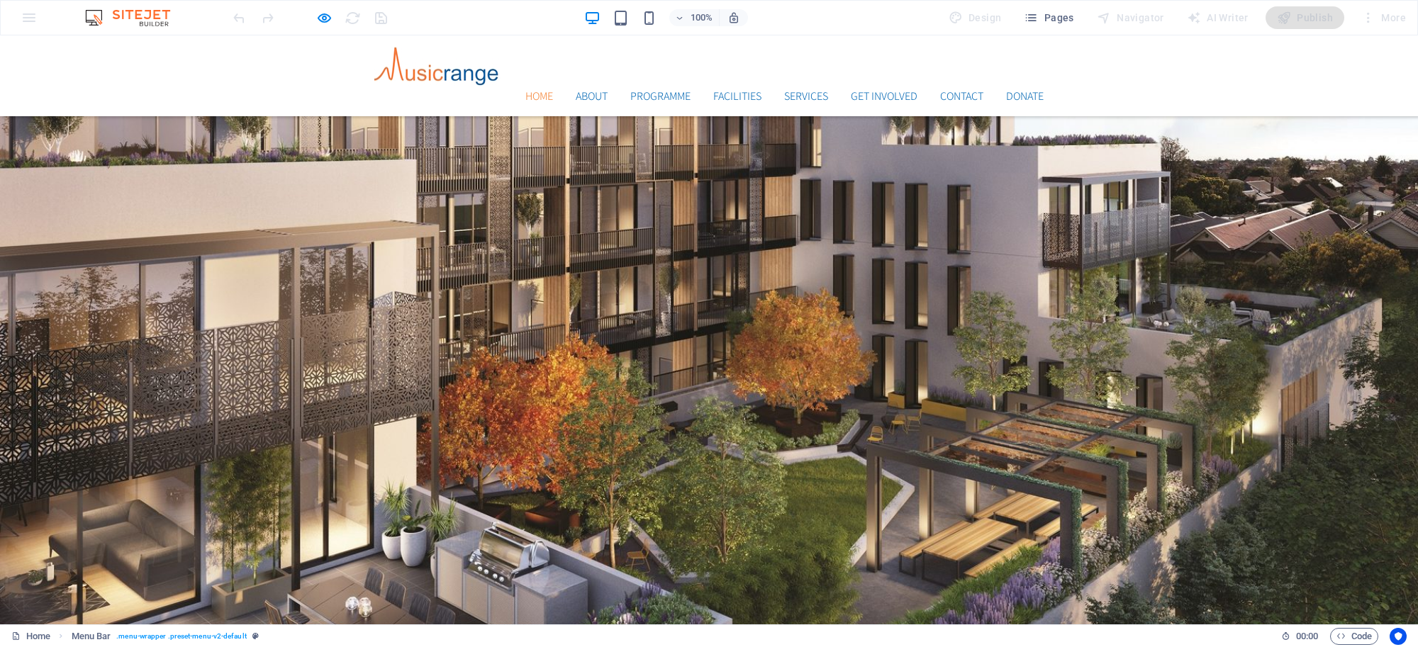
scroll to position [64, 0]
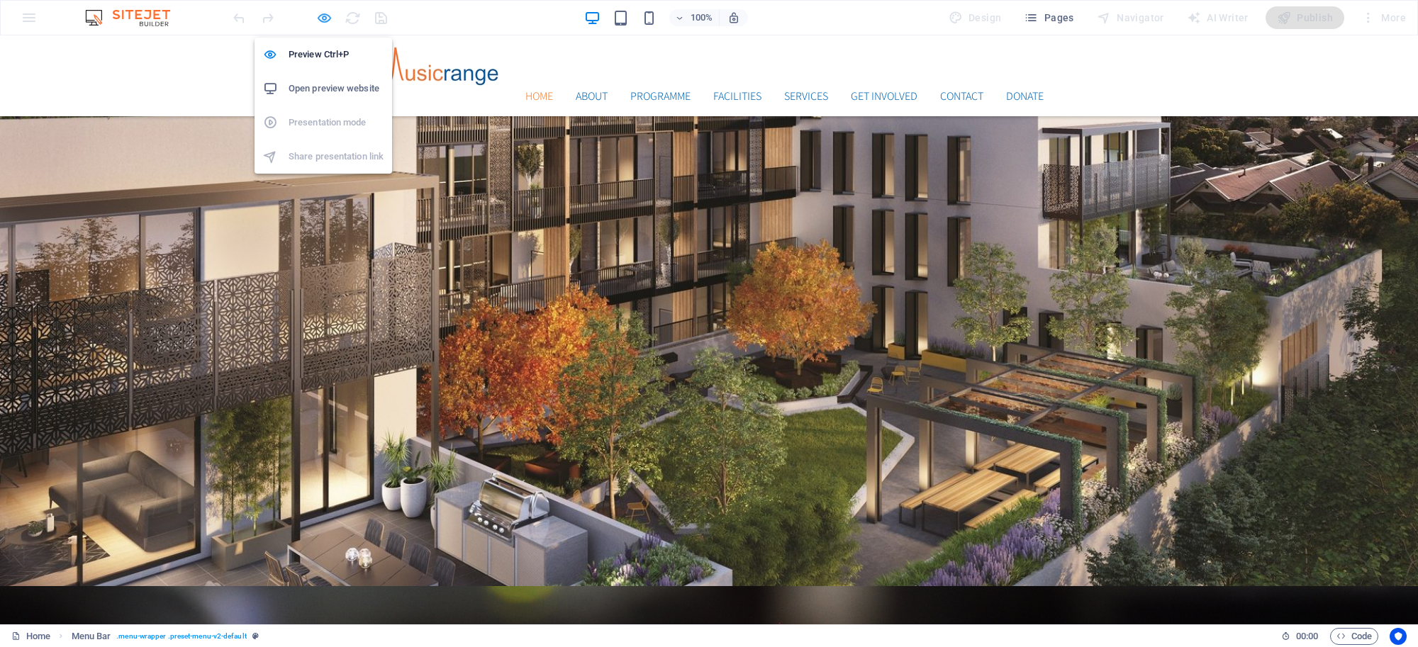
click at [326, 23] on icon "button" at bounding box center [324, 18] width 16 height 16
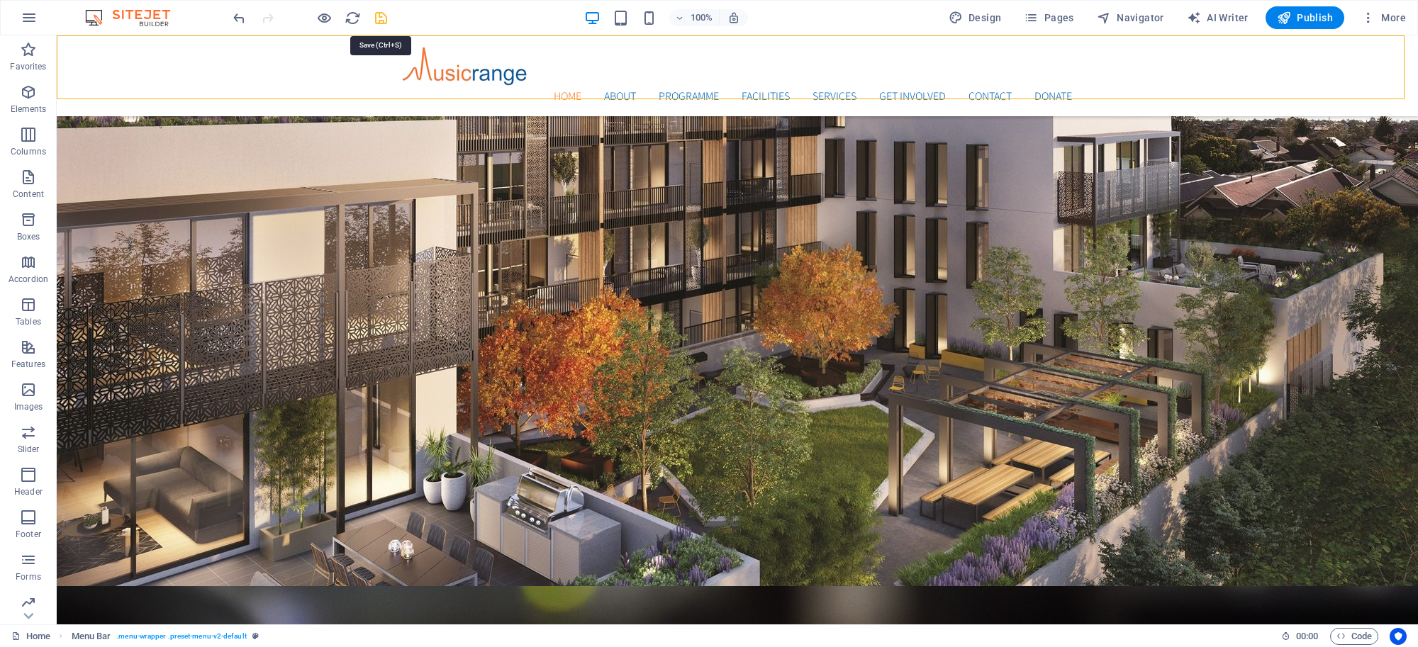
click at [383, 20] on icon "save" at bounding box center [381, 18] width 16 height 16
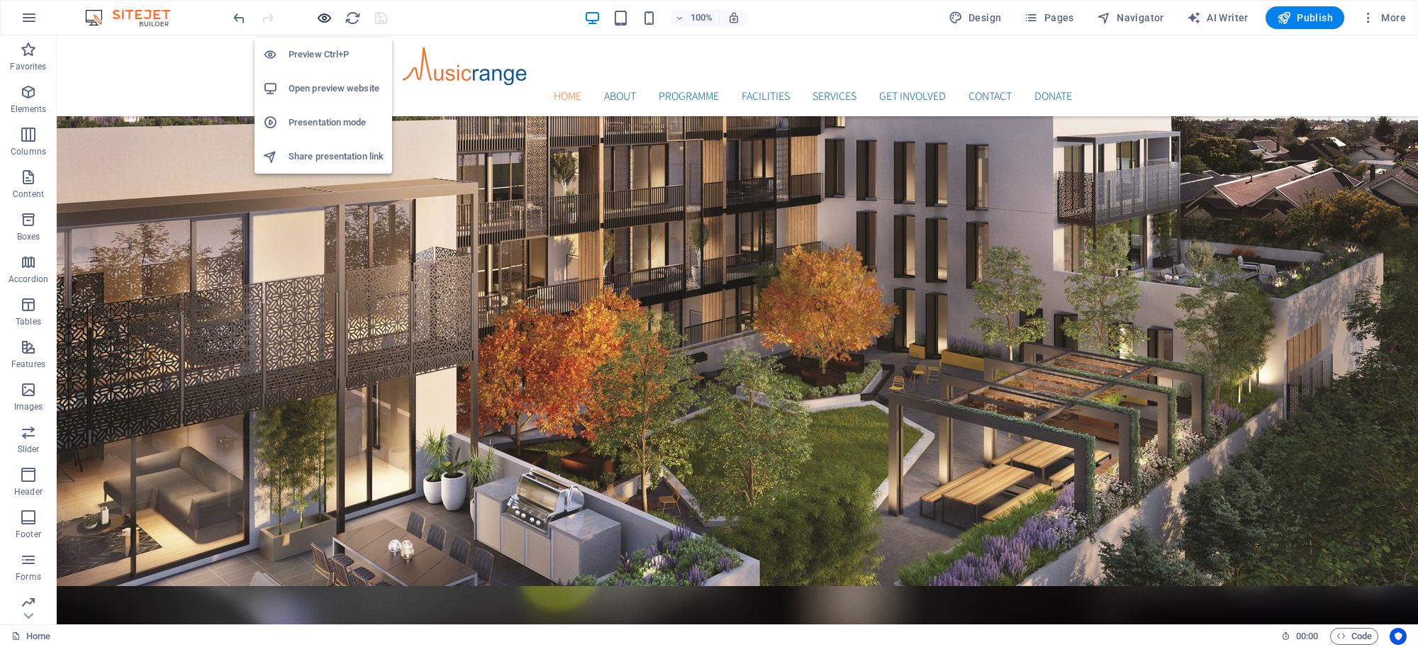
click at [327, 11] on icon "button" at bounding box center [324, 18] width 16 height 16
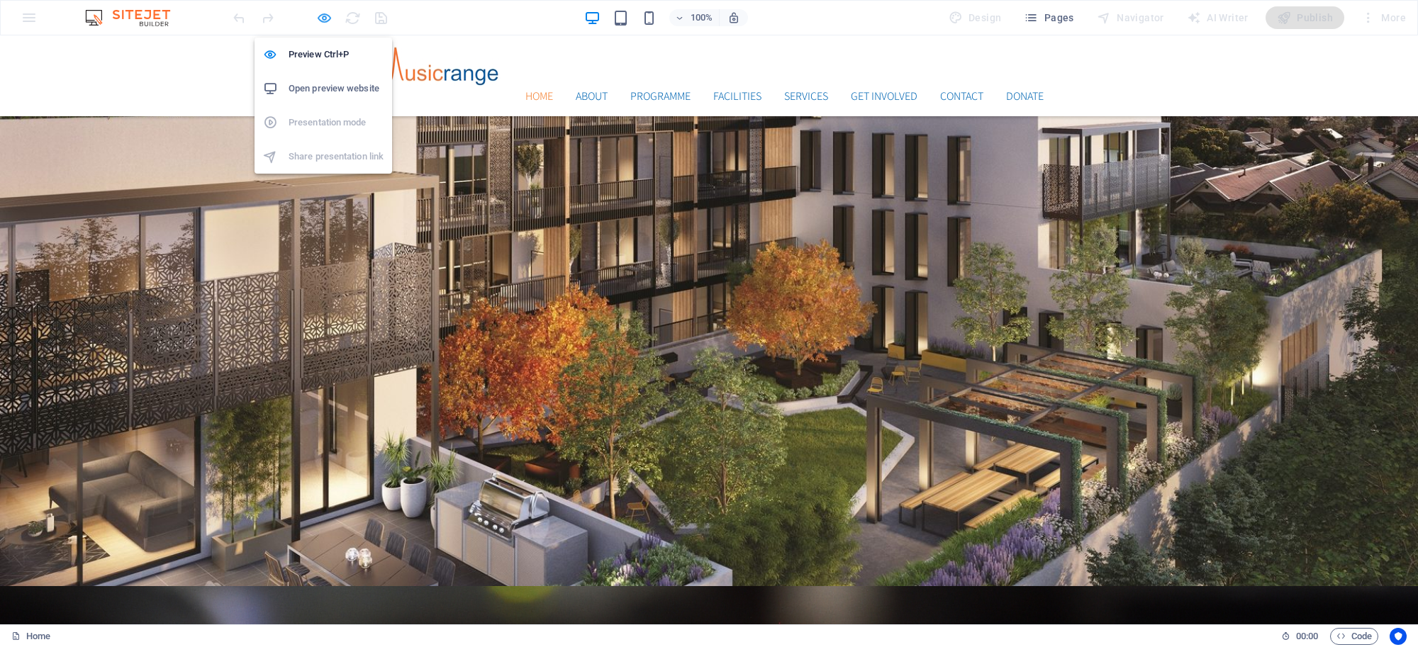
click at [319, 16] on icon "button" at bounding box center [324, 18] width 16 height 16
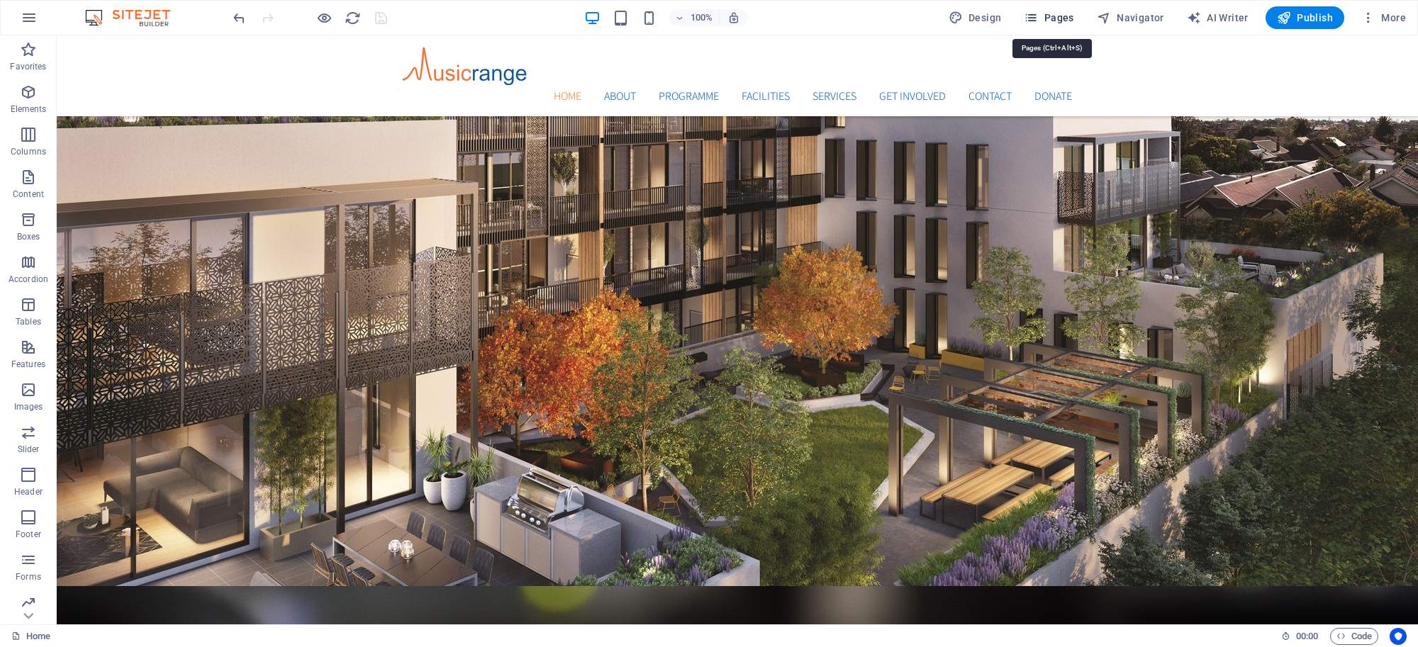
click at [1073, 18] on span "Pages" at bounding box center [1049, 18] width 50 height 14
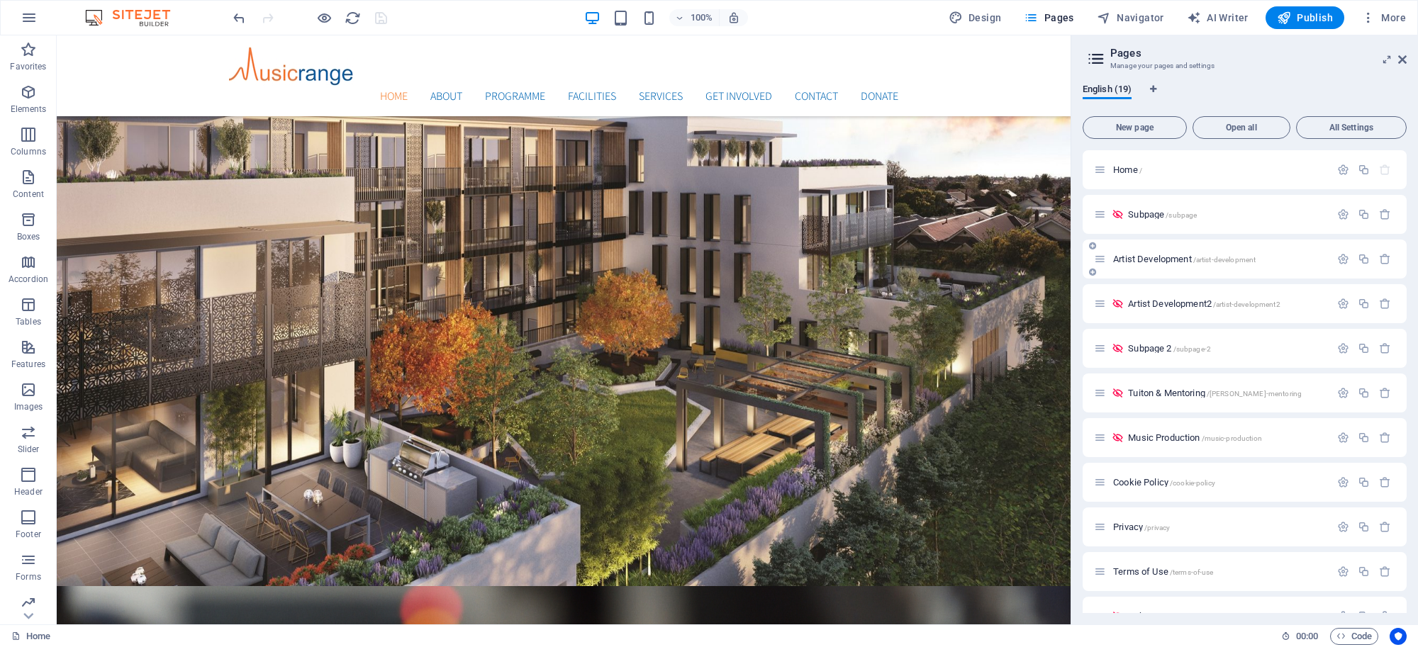
click at [1178, 262] on span "Artist Development /artist-development" at bounding box center [1184, 259] width 142 height 11
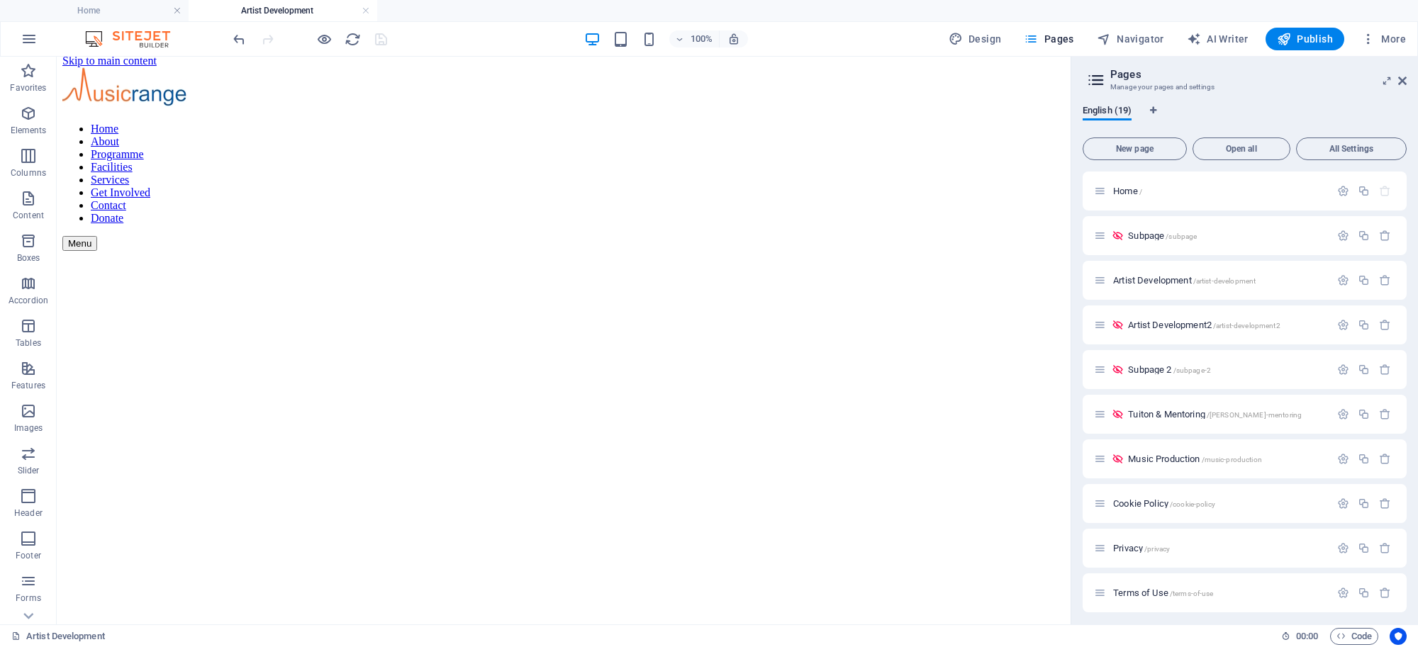
scroll to position [0, 0]
click at [1338, 280] on icon "button" at bounding box center [1343, 280] width 12 height 12
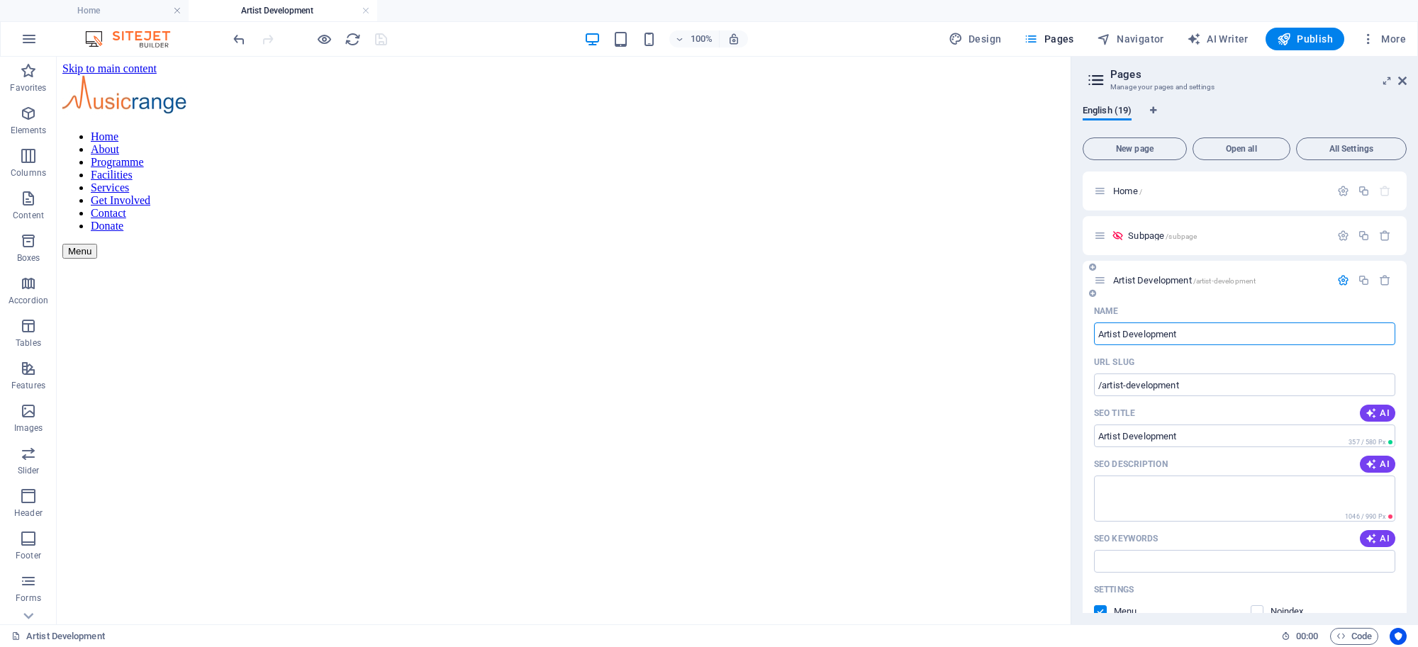
click at [1214, 338] on input "Artist Development" at bounding box center [1244, 334] width 301 height 23
type input "Artist Development wor"
type input "Artist Development"
type input "Artist Development workin"
type input "/artist-development-worki"
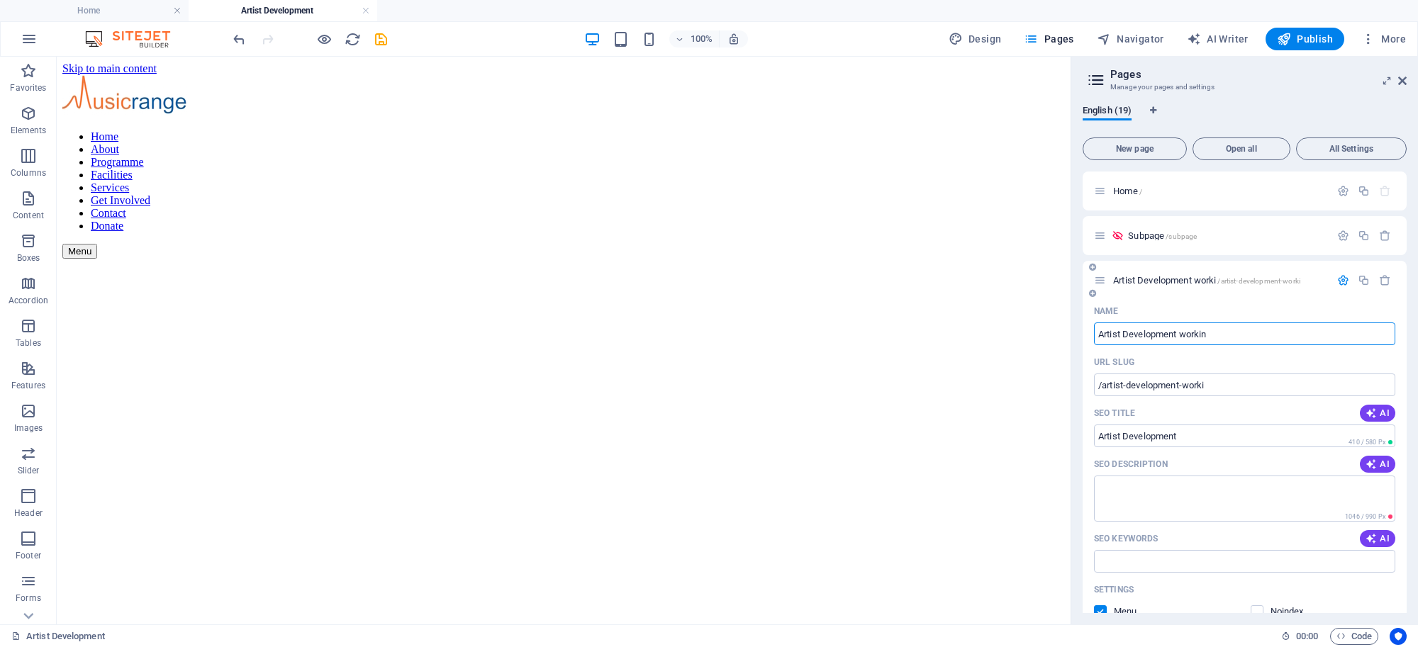
type input "Artist Development worki"
type input "Artist Development"
type input "/artist-development-w"
type input "Artist Development w"
type input "Artist Development dr"
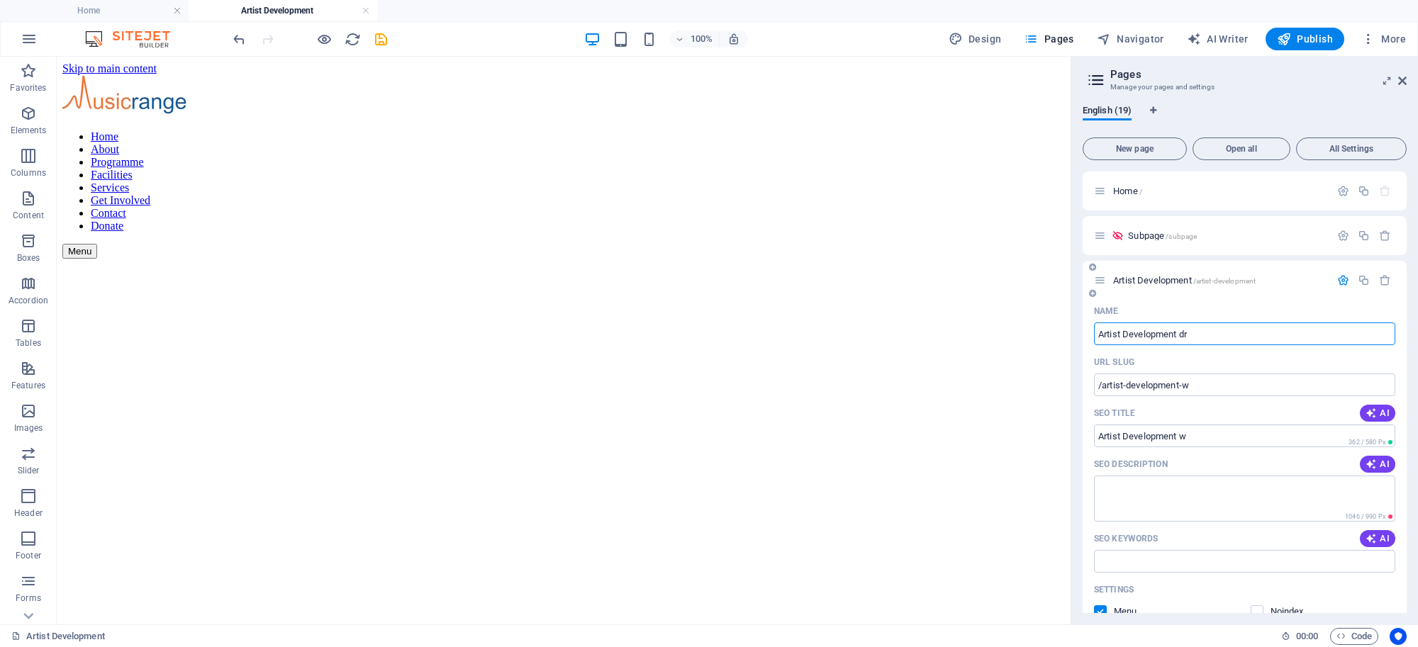
type input "/artist-development"
type input "Artist Development"
type input "Artist Development draft"
type input "/artist-development-draft"
type input "Artist Development draft"
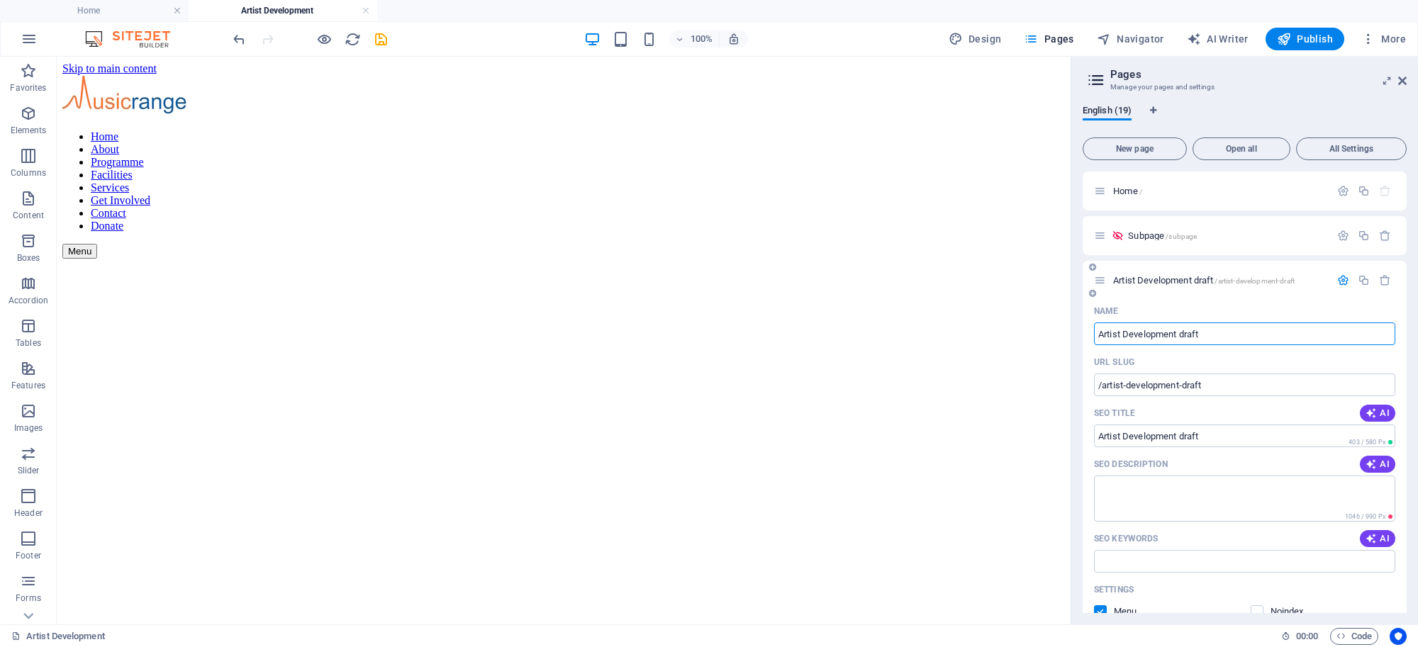
type input "Artist Development draft"
click at [1221, 300] on div "Name" at bounding box center [1244, 311] width 301 height 23
click at [1359, 275] on icon "button" at bounding box center [1364, 280] width 12 height 12
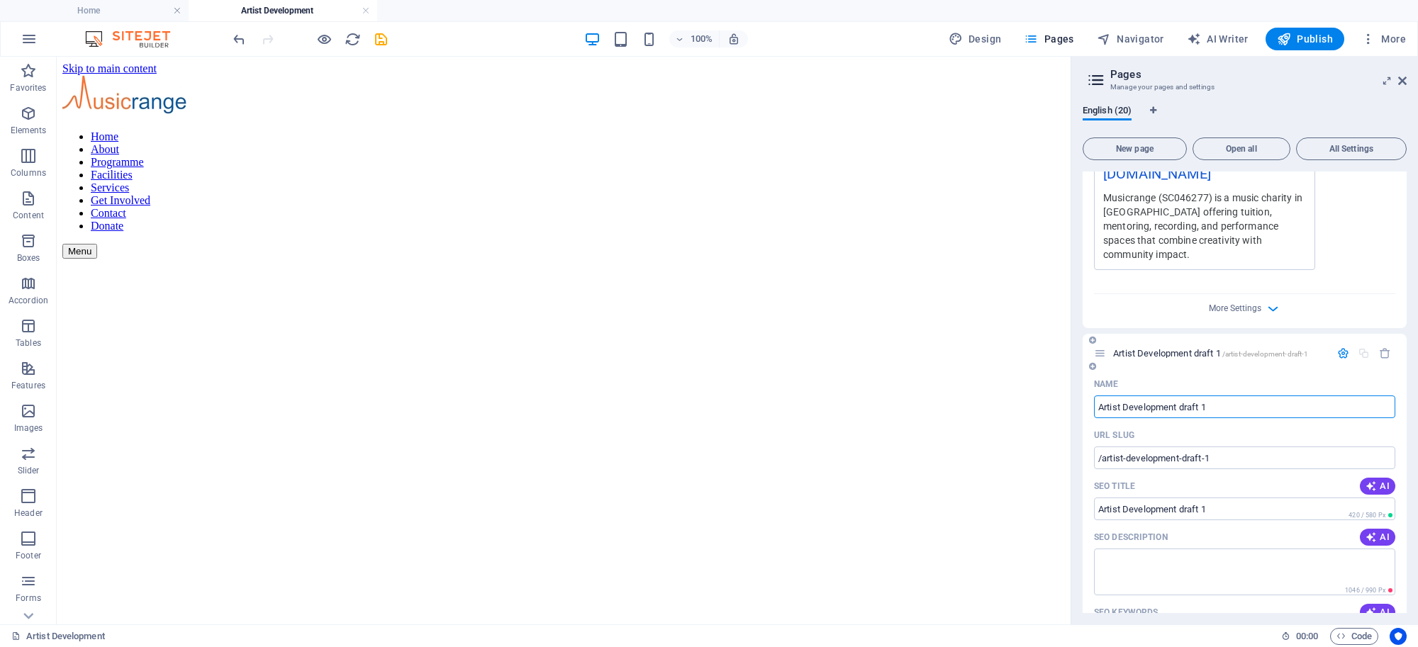
click at [1227, 396] on input "Artist Development draft 1" at bounding box center [1244, 407] width 301 height 23
click at [1226, 396] on input "Artist Development draft 1" at bounding box center [1244, 407] width 301 height 23
type input "Artist Development"
type input "/artist-development-d"
type input "Artist Development d"
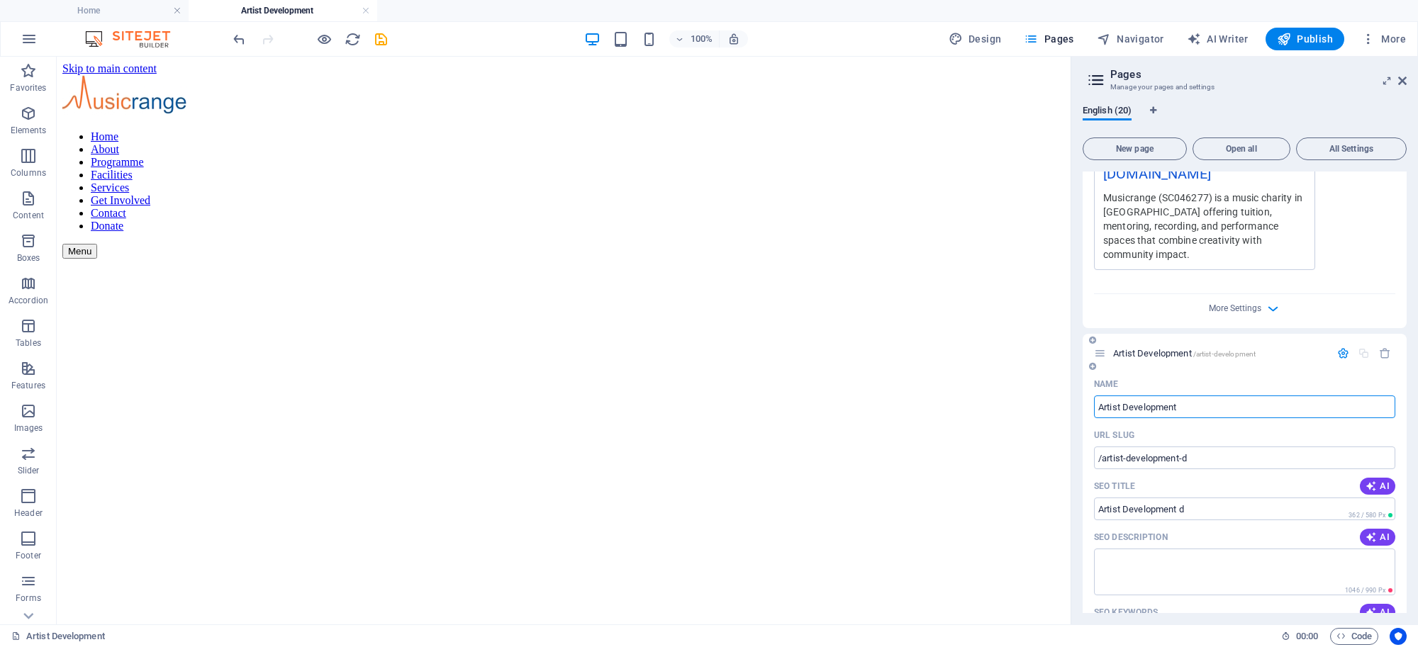
type input "Artist Development"
type input "/artist-development"
type input "Artist Development"
click at [1173, 345] on div "Artist Development /artist-development" at bounding box center [1212, 353] width 236 height 16
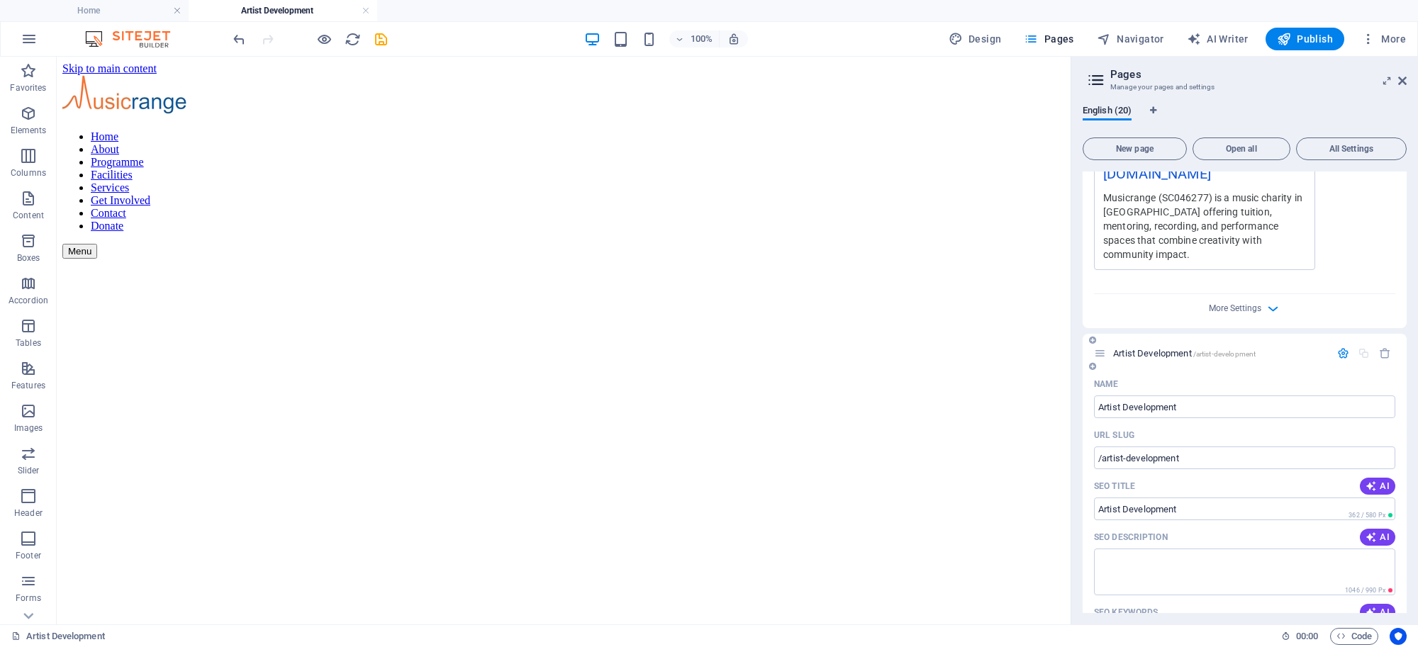
click at [1171, 348] on span "Artist Development /artist-development" at bounding box center [1184, 353] width 142 height 11
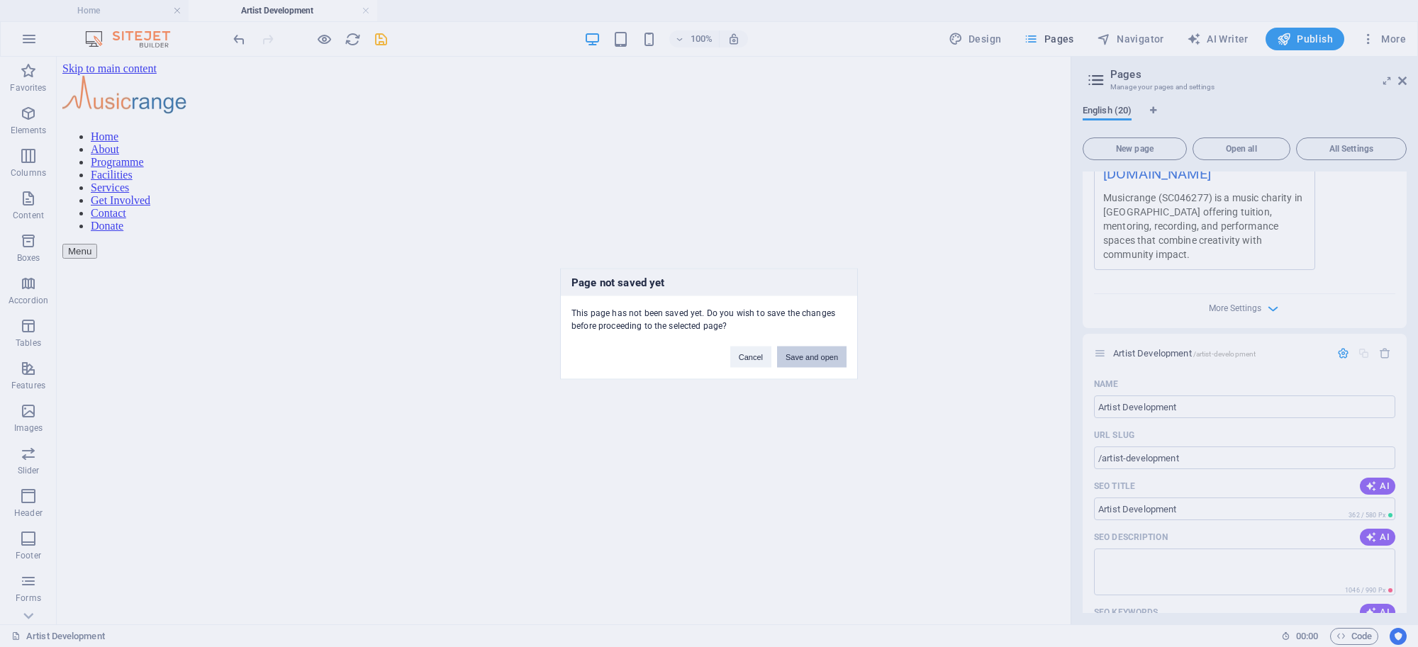
click at [819, 355] on button "Save and open" at bounding box center [811, 356] width 69 height 21
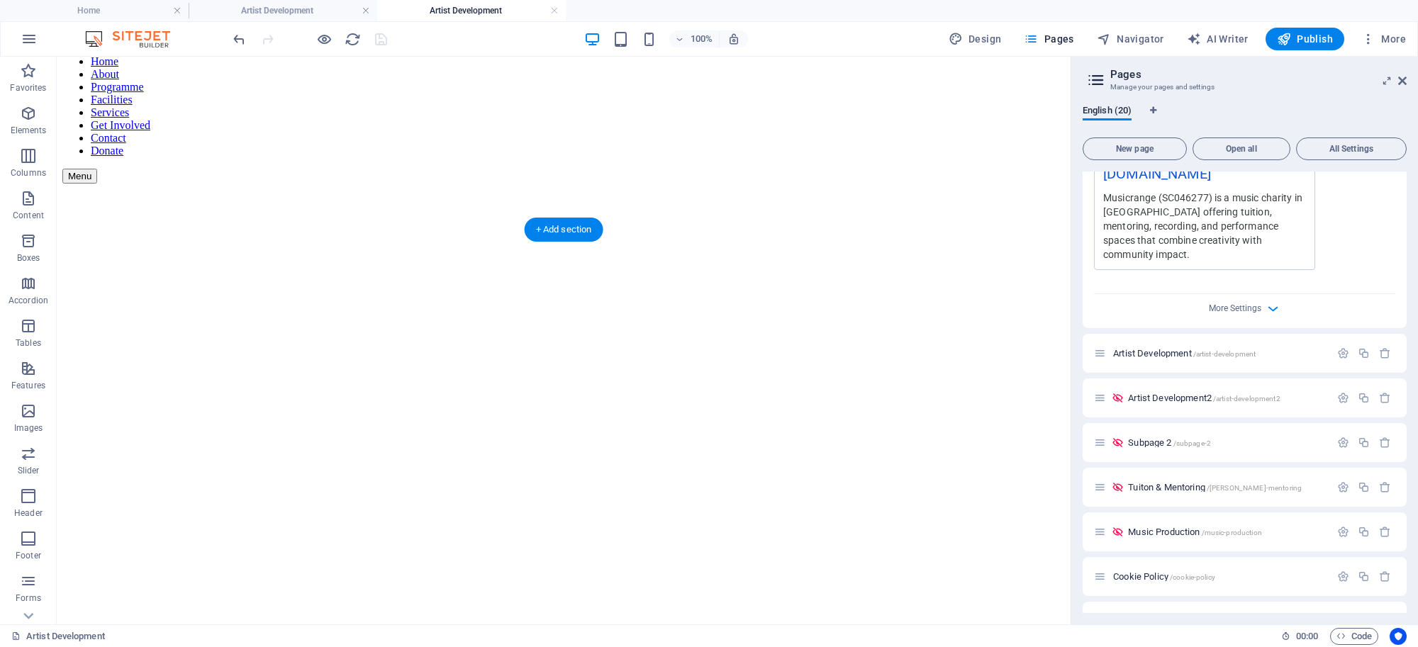
scroll to position [0, 0]
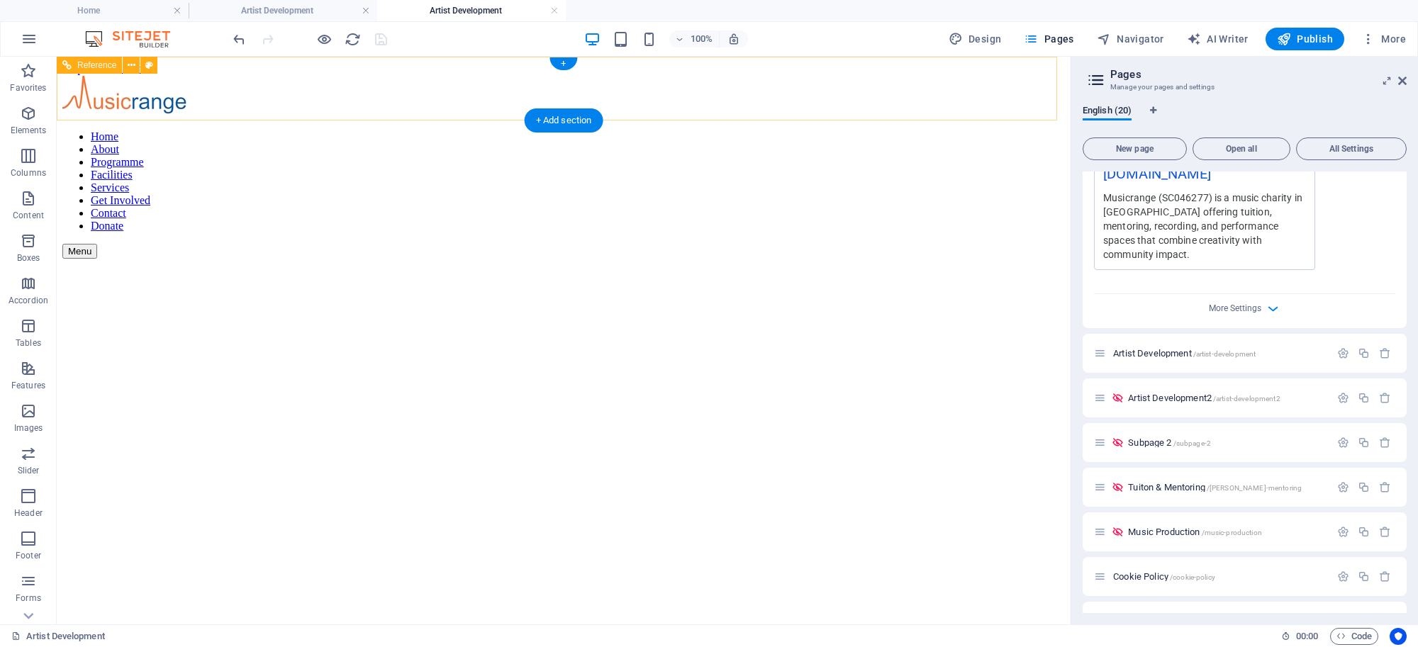
click at [387, 130] on nav "Home About Programme Facilities Services Get Involved Contact Donate" at bounding box center [563, 181] width 1002 height 102
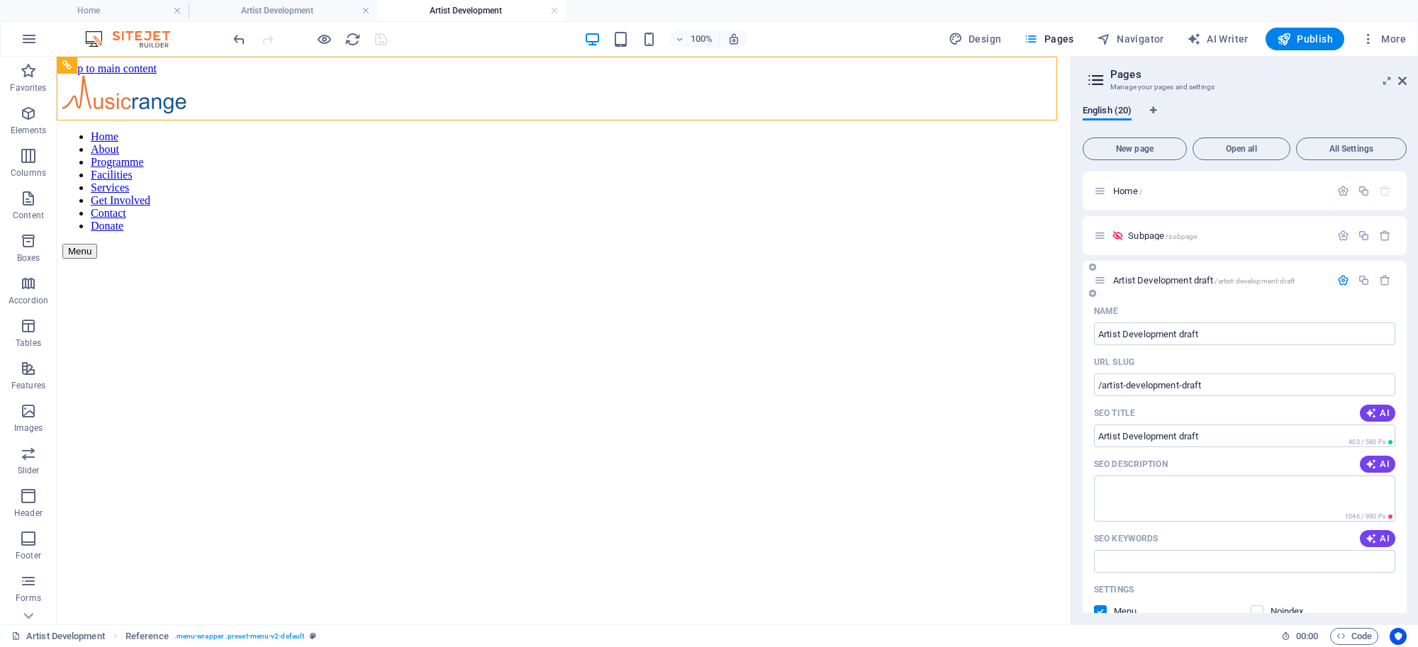
click at [1100, 279] on icon at bounding box center [1100, 280] width 12 height 12
click at [1107, 285] on div "Artist Development draft /artist-development-draft" at bounding box center [1212, 280] width 236 height 16
click at [1102, 282] on icon at bounding box center [1100, 280] width 12 height 12
click at [1180, 280] on span "Artist Development draft /artist-development-draft" at bounding box center [1203, 280] width 181 height 11
click at [1337, 280] on icon "button" at bounding box center [1343, 280] width 12 height 12
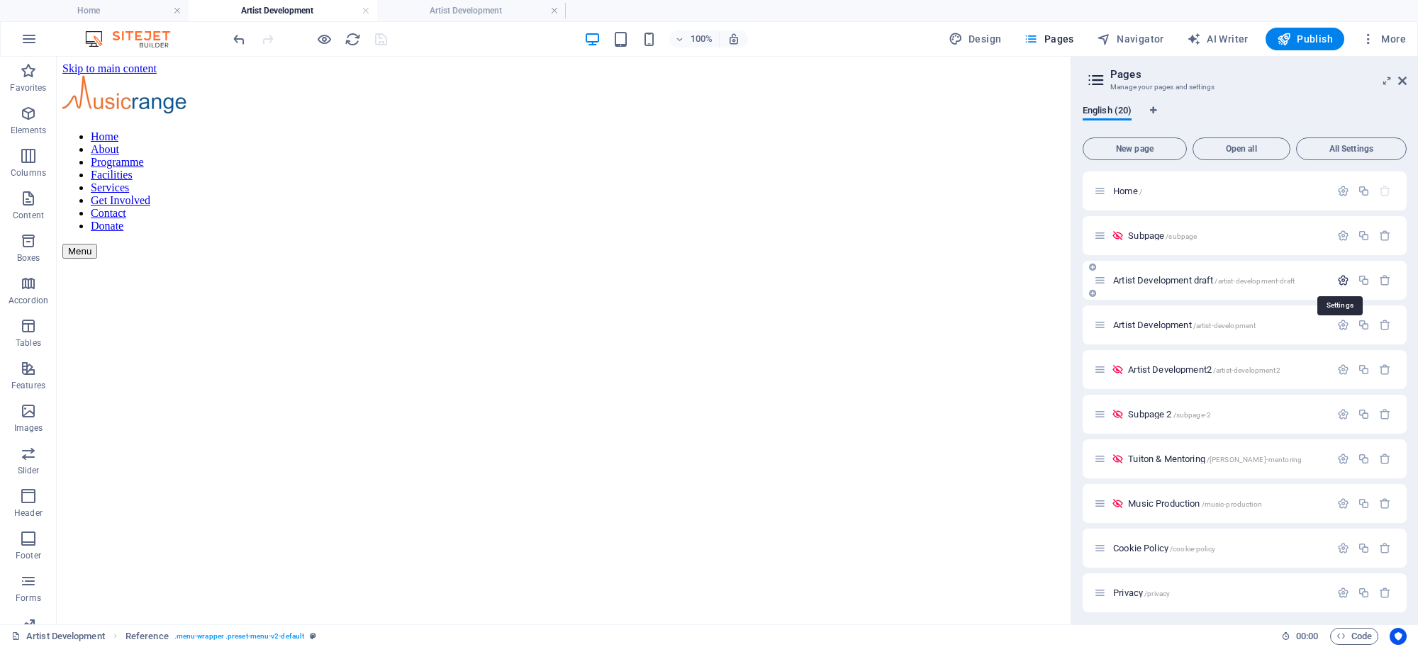
click at [1341, 278] on icon "button" at bounding box center [1343, 280] width 12 height 12
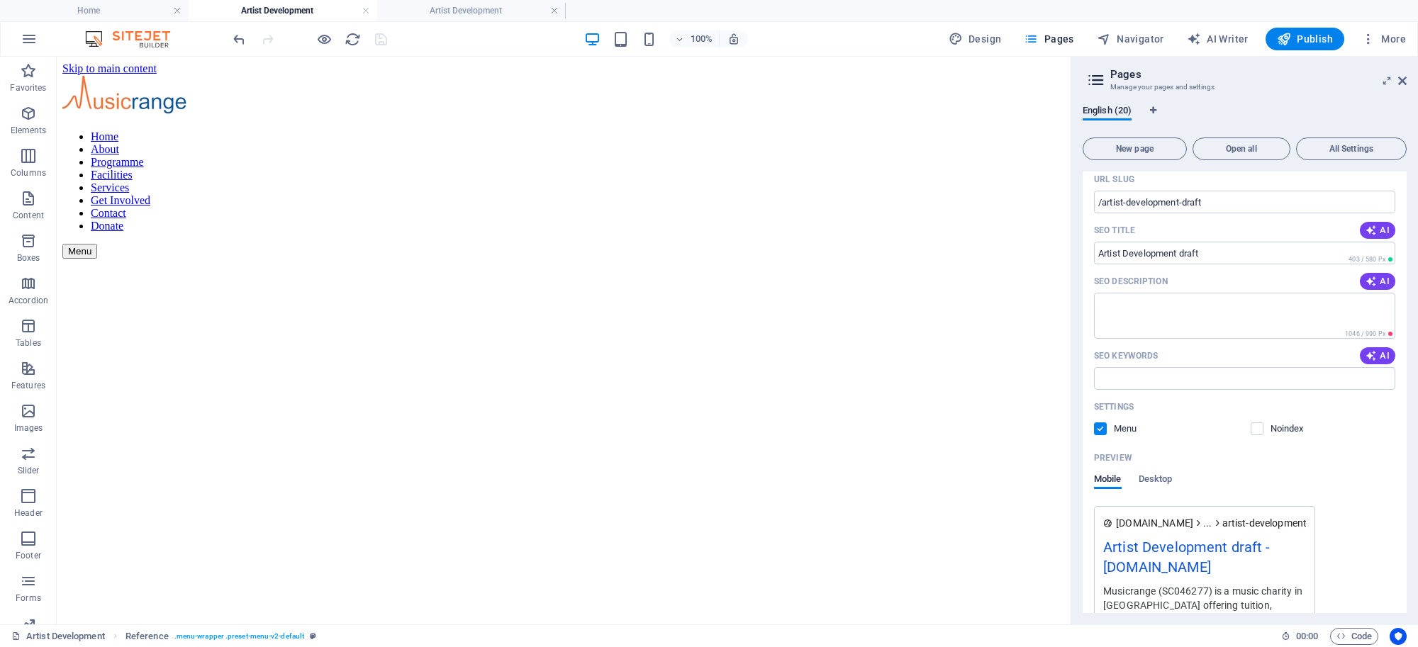
scroll to position [192, 0]
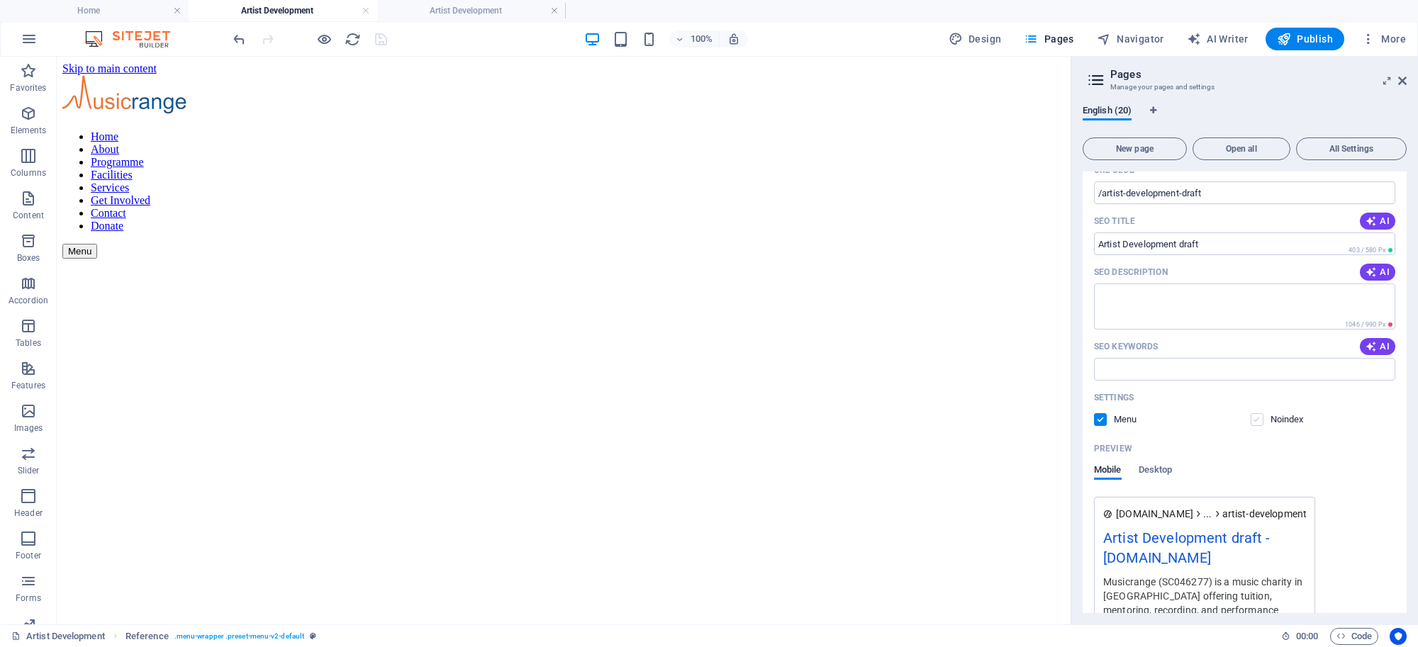
click at [1256, 416] on label at bounding box center [1257, 419] width 13 height 13
click at [0, 0] on input "checkbox" at bounding box center [0, 0] width 0 height 0
click at [1106, 420] on label at bounding box center [1100, 419] width 13 height 13
click at [0, 0] on input "checkbox" at bounding box center [0, 0] width 0 height 0
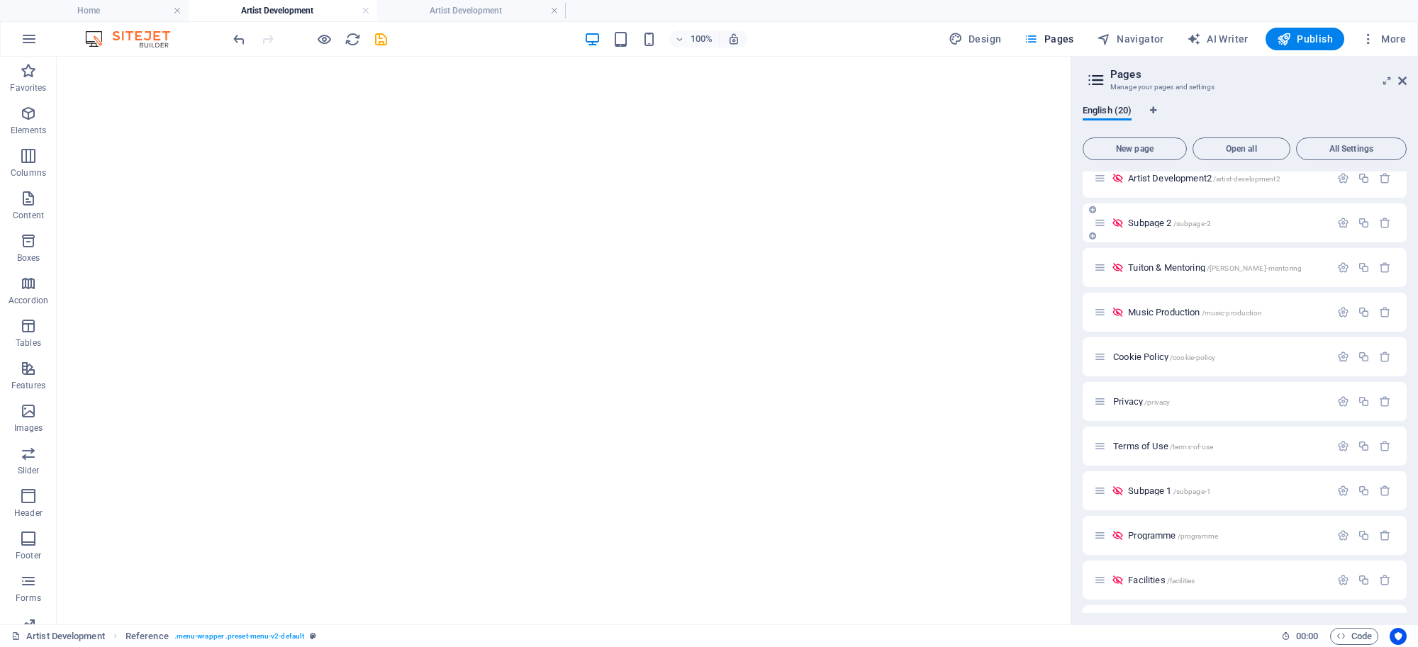
scroll to position [0, 0]
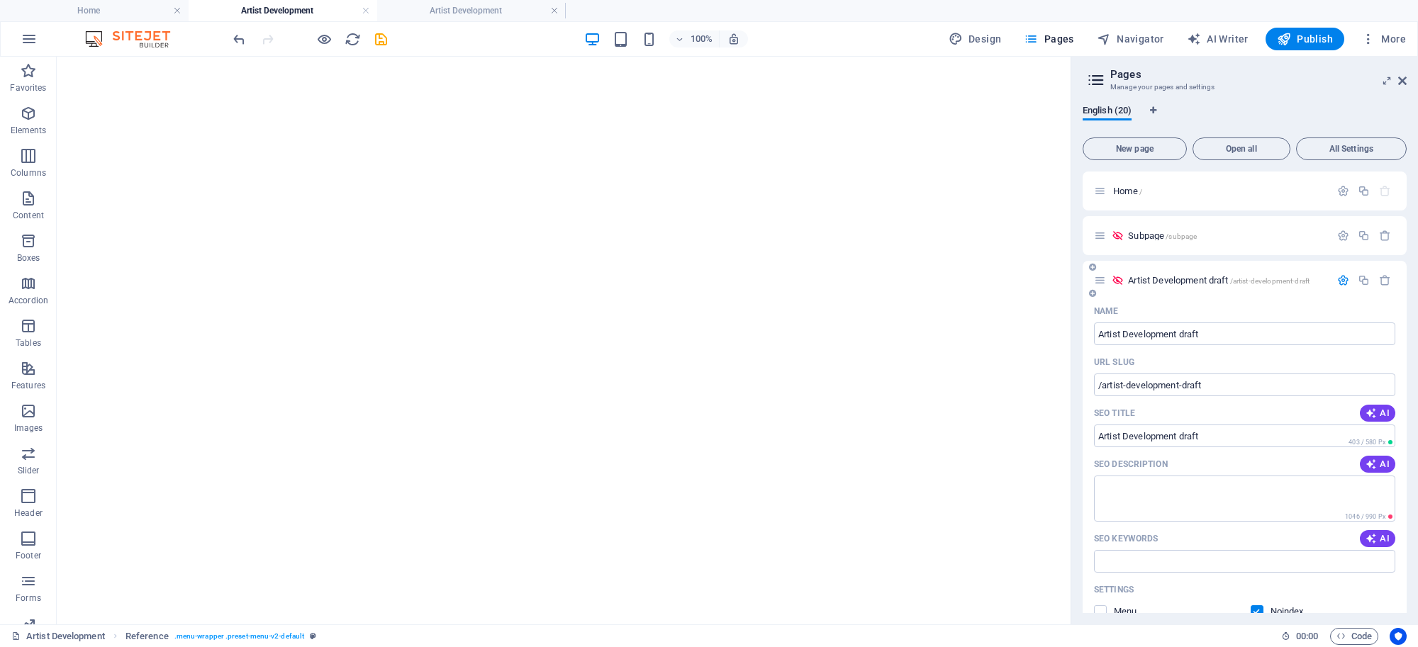
click at [1341, 285] on icon "button" at bounding box center [1343, 280] width 12 height 12
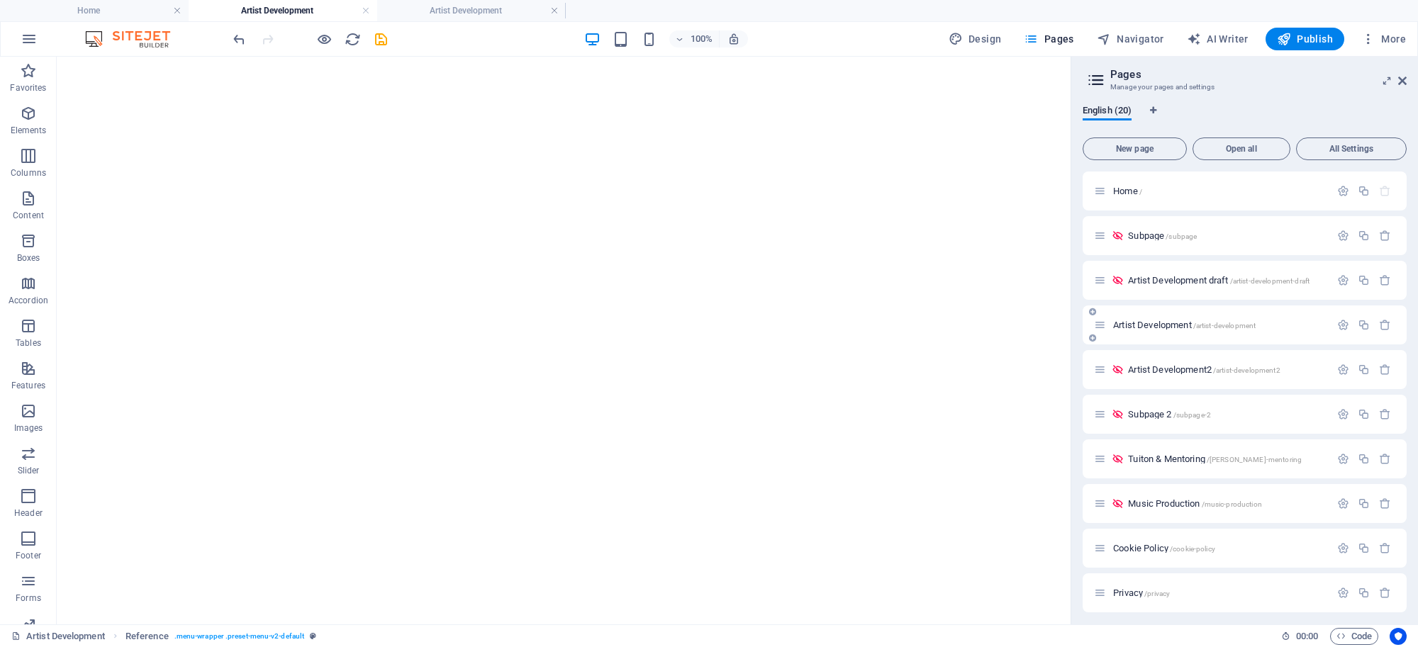
click at [1160, 323] on span "Artist Development /artist-development" at bounding box center [1184, 325] width 142 height 11
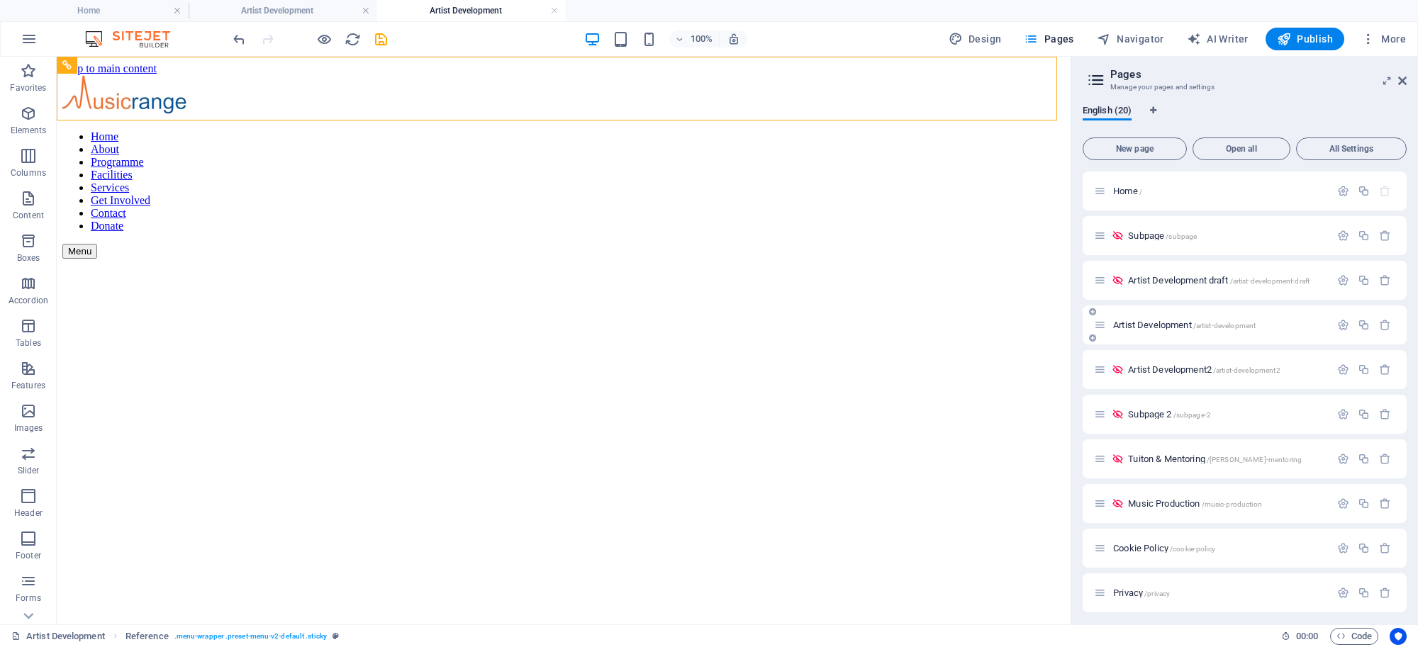
click at [1160, 323] on span "Artist Development /artist-development" at bounding box center [1184, 325] width 142 height 11
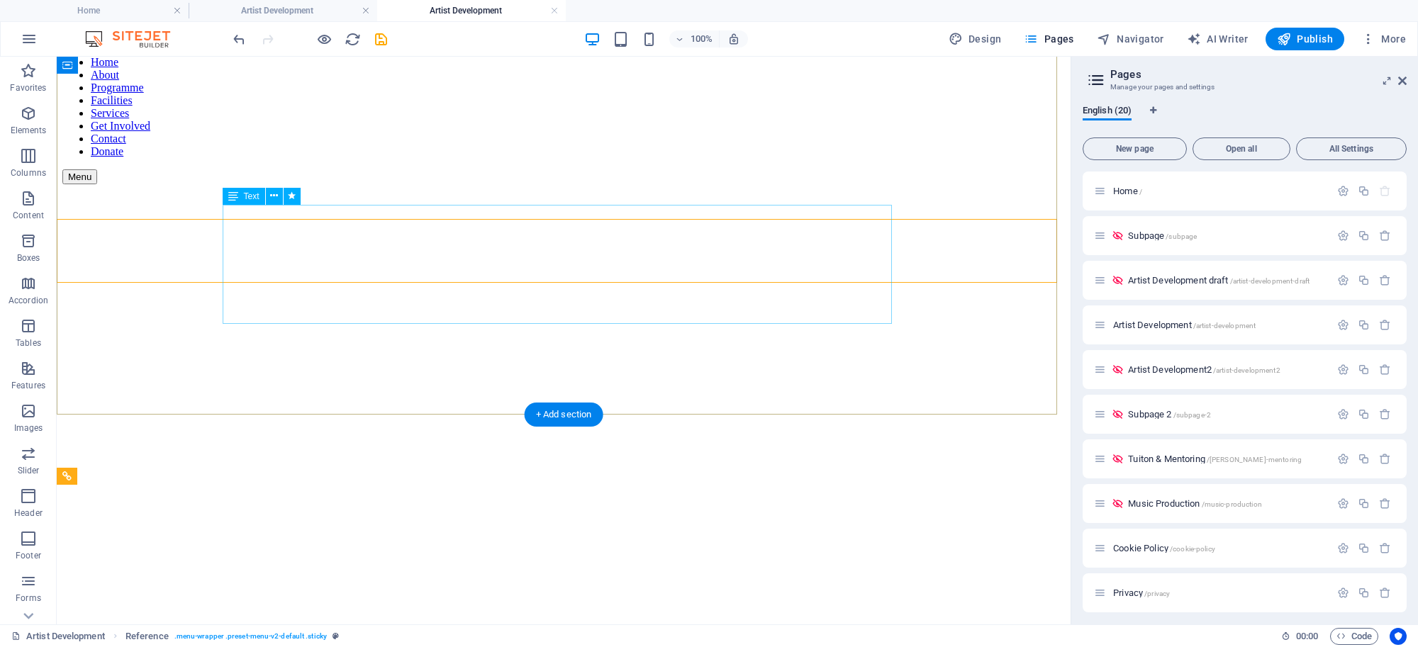
scroll to position [67, 0]
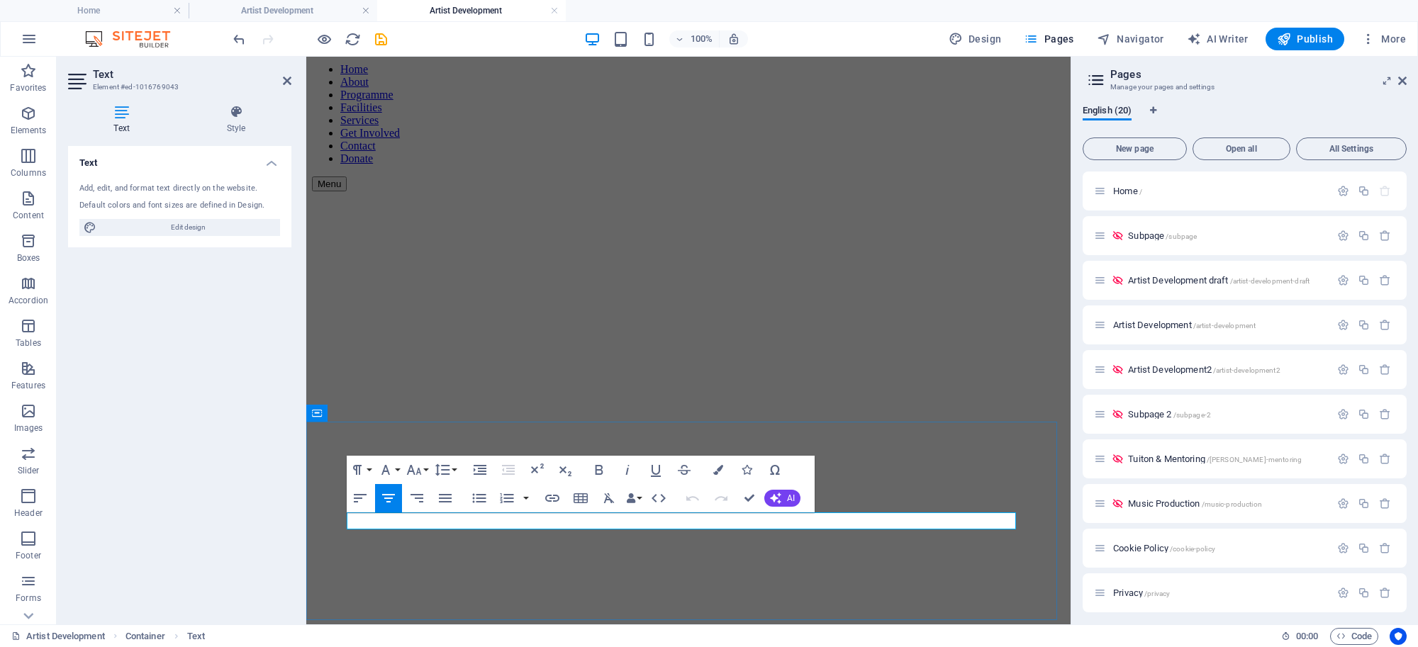
drag, startPoint x: 720, startPoint y: 519, endPoint x: 645, endPoint y: 518, distance: 74.4
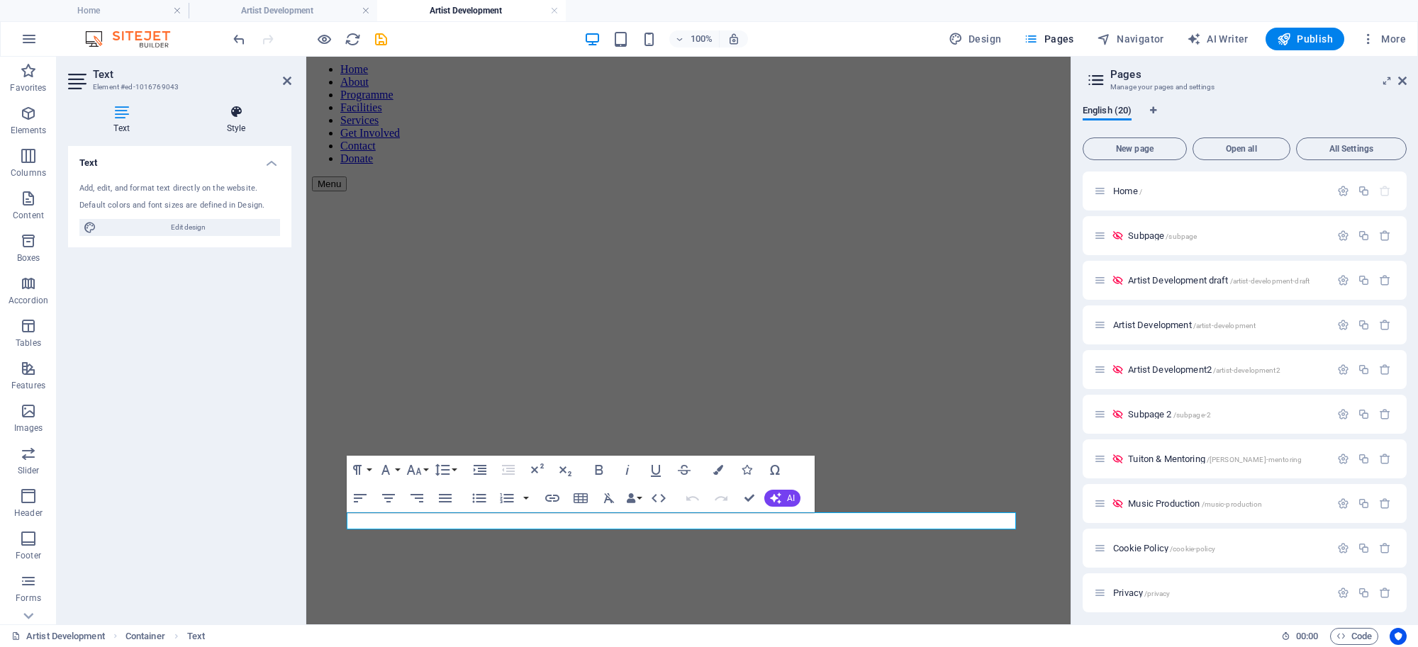
click at [235, 110] on icon at bounding box center [236, 112] width 111 height 14
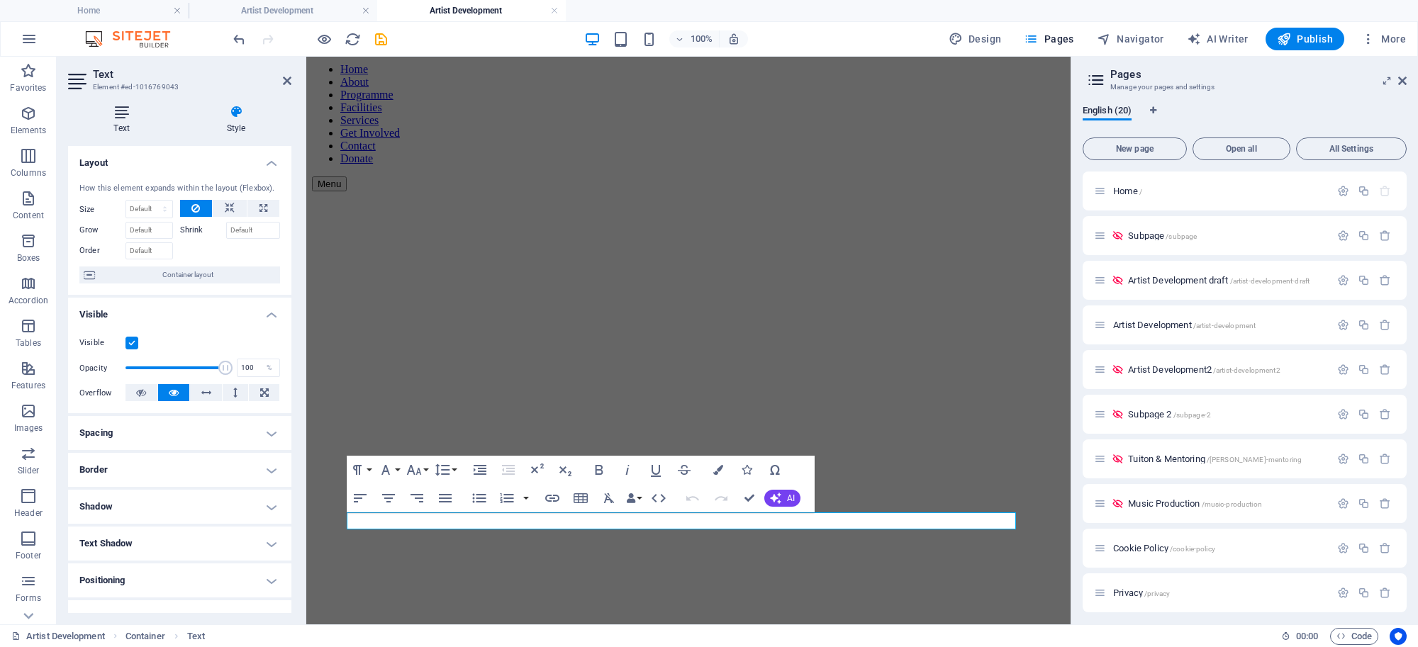
click at [126, 113] on icon at bounding box center [121, 112] width 107 height 14
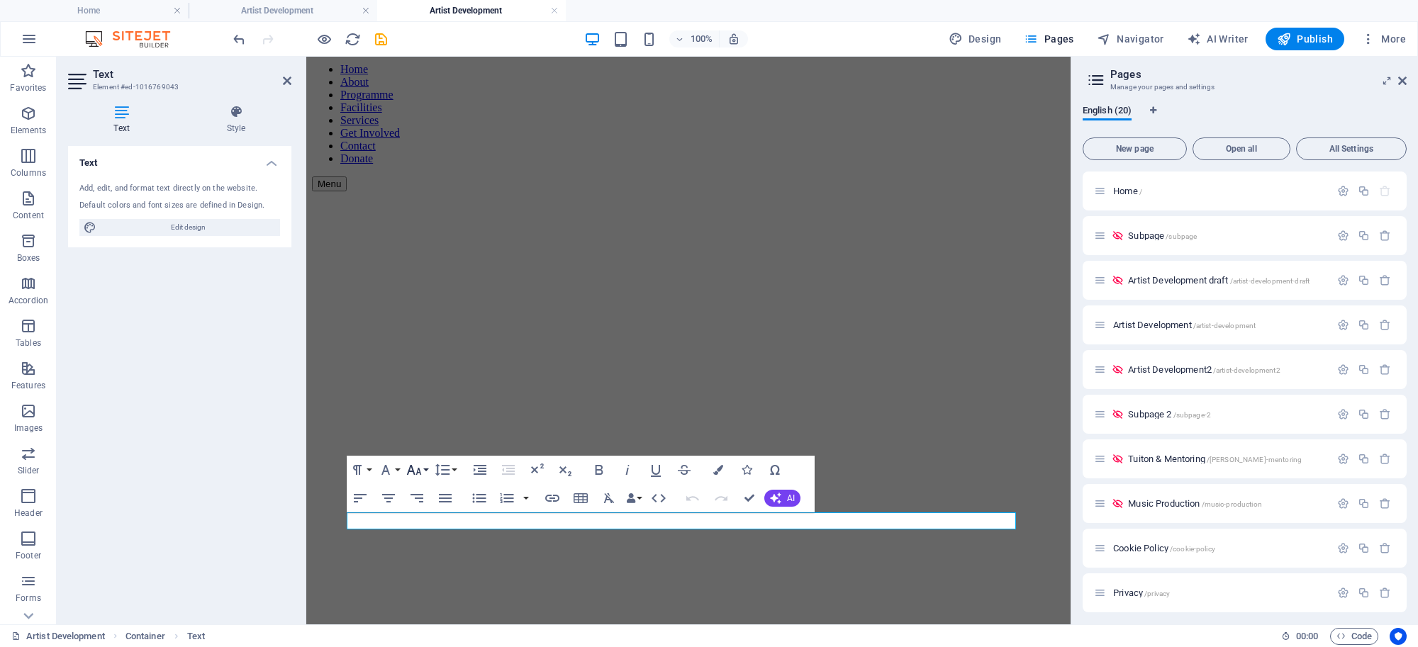
click at [426, 469] on button "Font Size" at bounding box center [416, 470] width 27 height 28
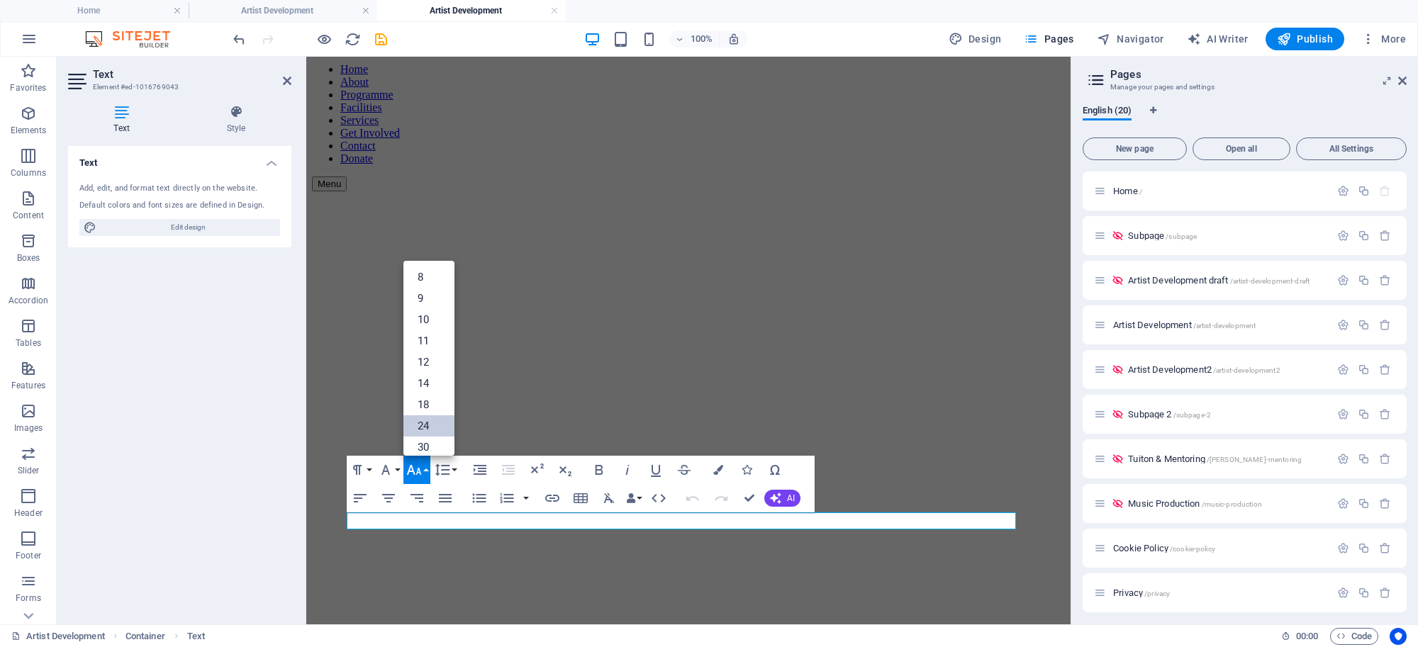
click at [429, 423] on link "24" at bounding box center [428, 425] width 51 height 21
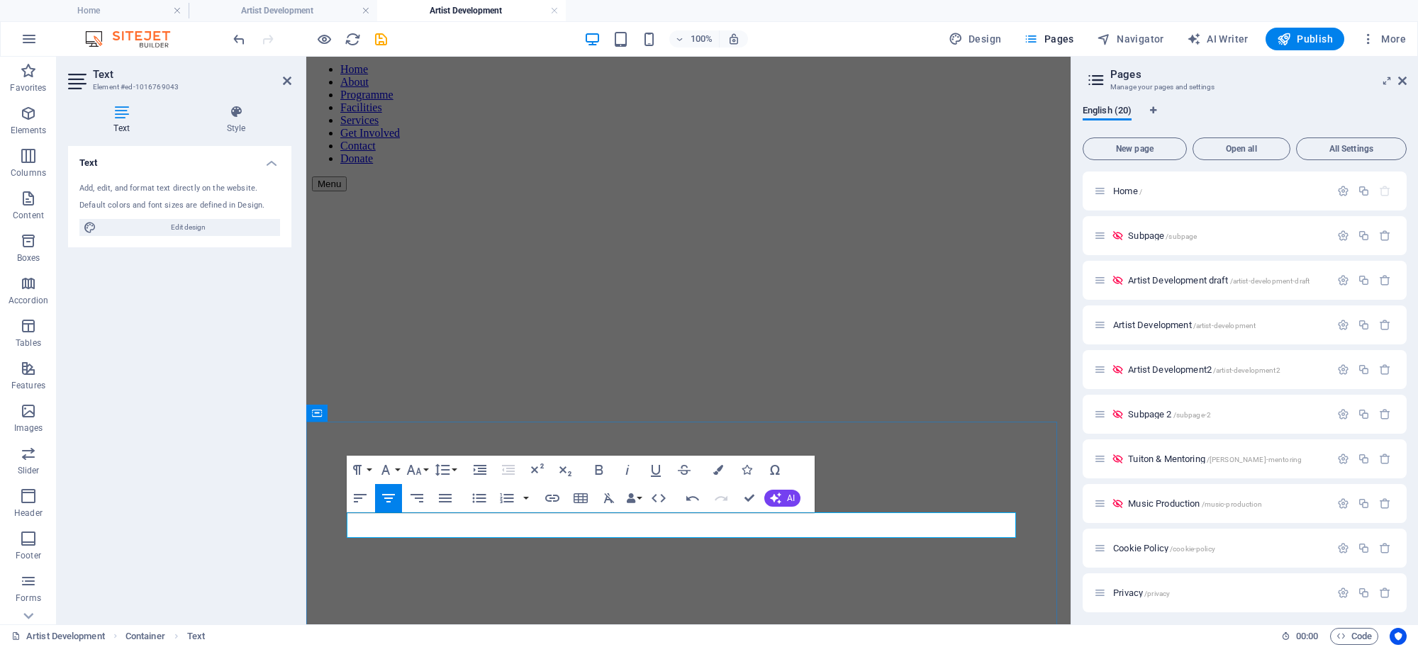
drag, startPoint x: 750, startPoint y: 525, endPoint x: 613, endPoint y: 518, distance: 137.0
click at [430, 470] on div "Paragraph Format Normal Heading 1 Heading 2 Heading 3 Heading 4 Heading 5 Headi…" at bounding box center [403, 470] width 113 height 28
click at [424, 470] on button "Font Size" at bounding box center [416, 470] width 27 height 28
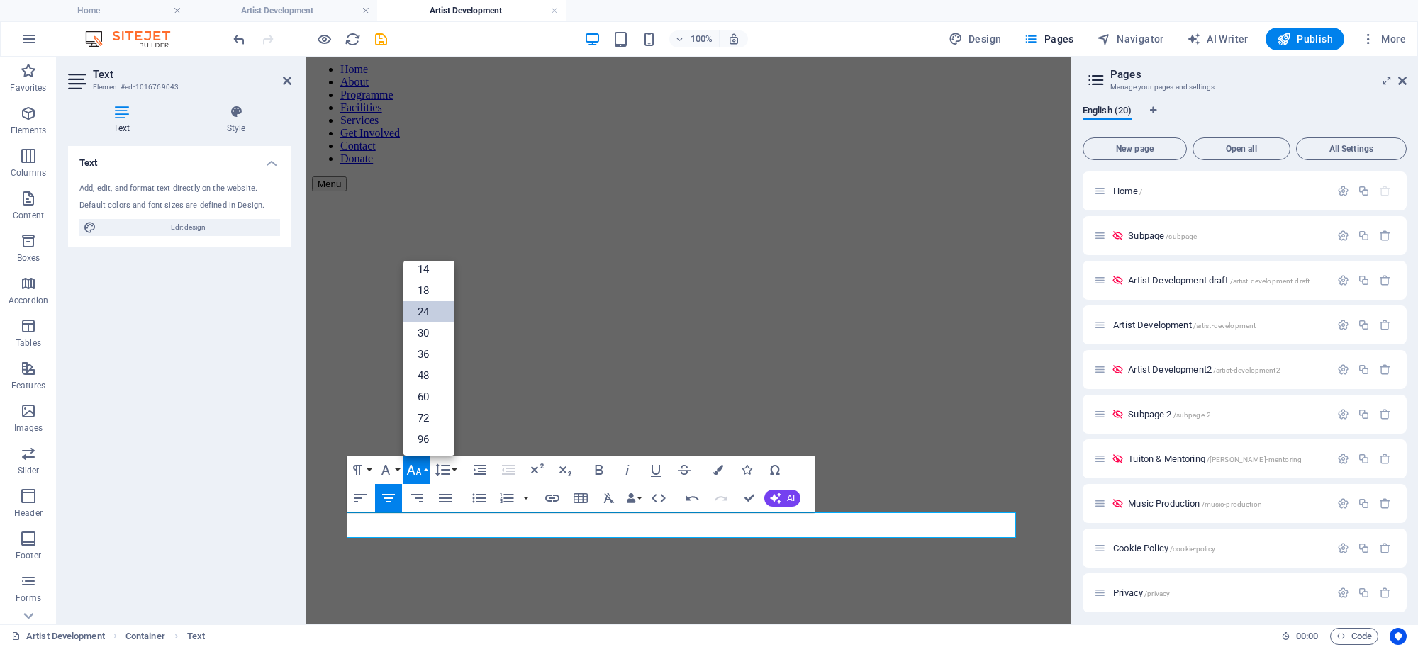
scroll to position [114, 0]
click at [420, 323] on link "30" at bounding box center [428, 333] width 51 height 21
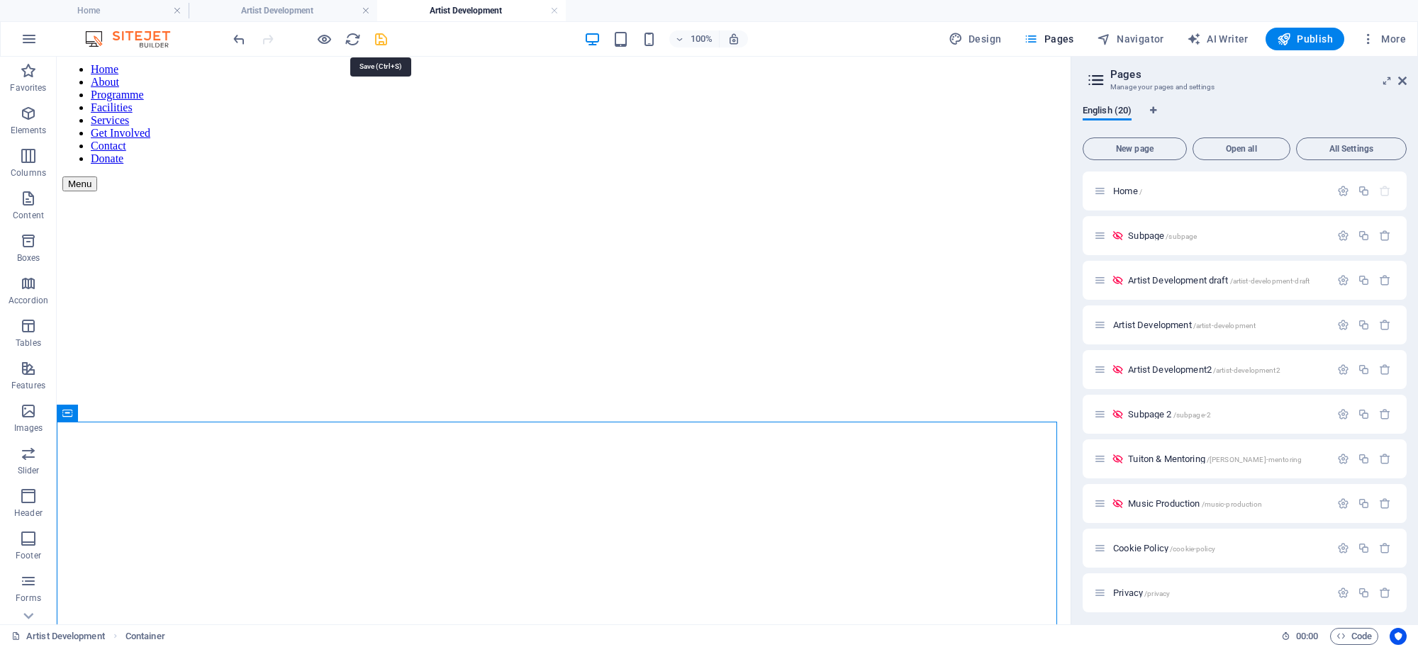
drag, startPoint x: 379, startPoint y: 39, endPoint x: 435, endPoint y: 45, distance: 55.6
click at [379, 38] on icon "save" at bounding box center [381, 39] width 16 height 16
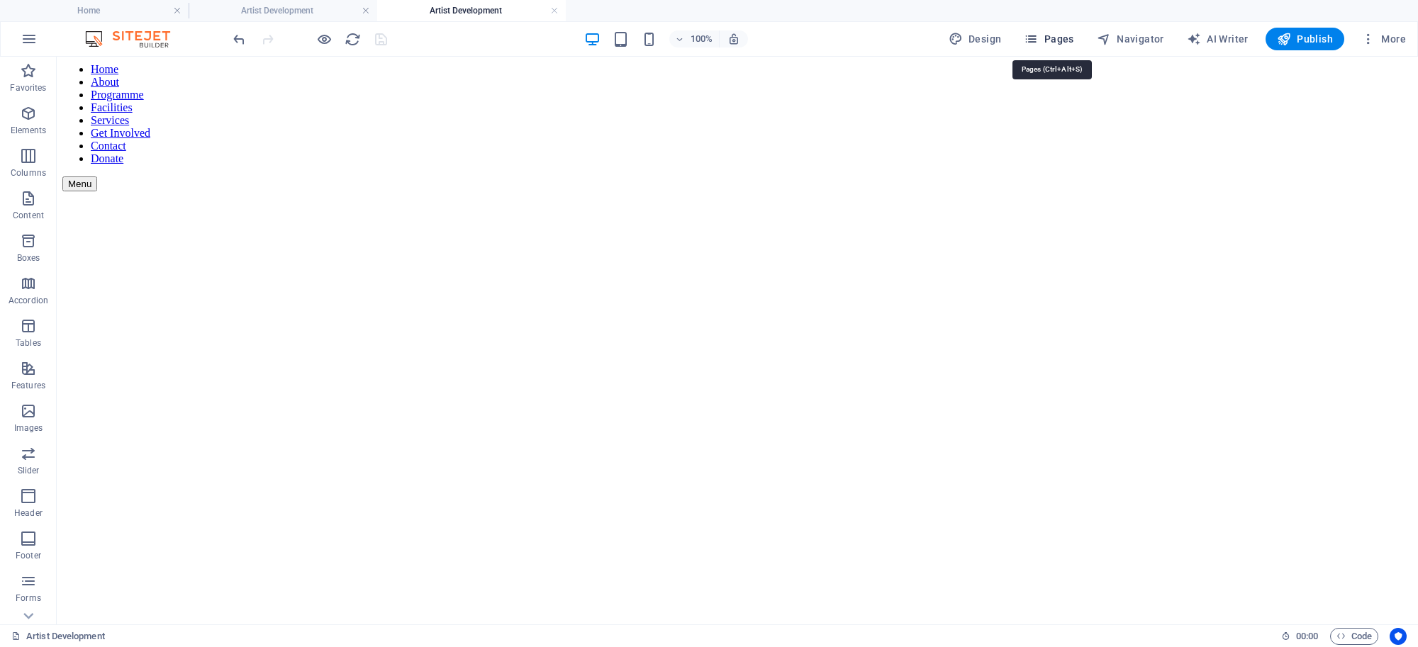
click at [1062, 37] on span "Pages" at bounding box center [1049, 39] width 50 height 14
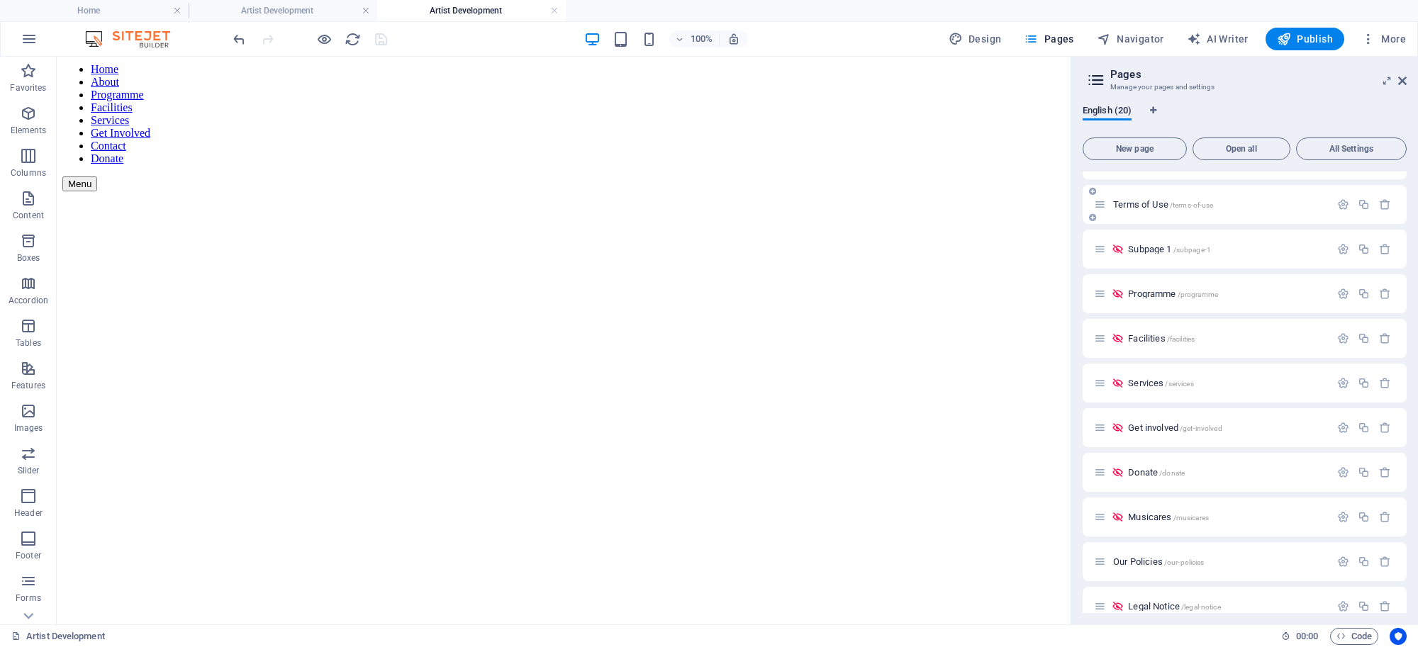
scroll to position [450, 0]
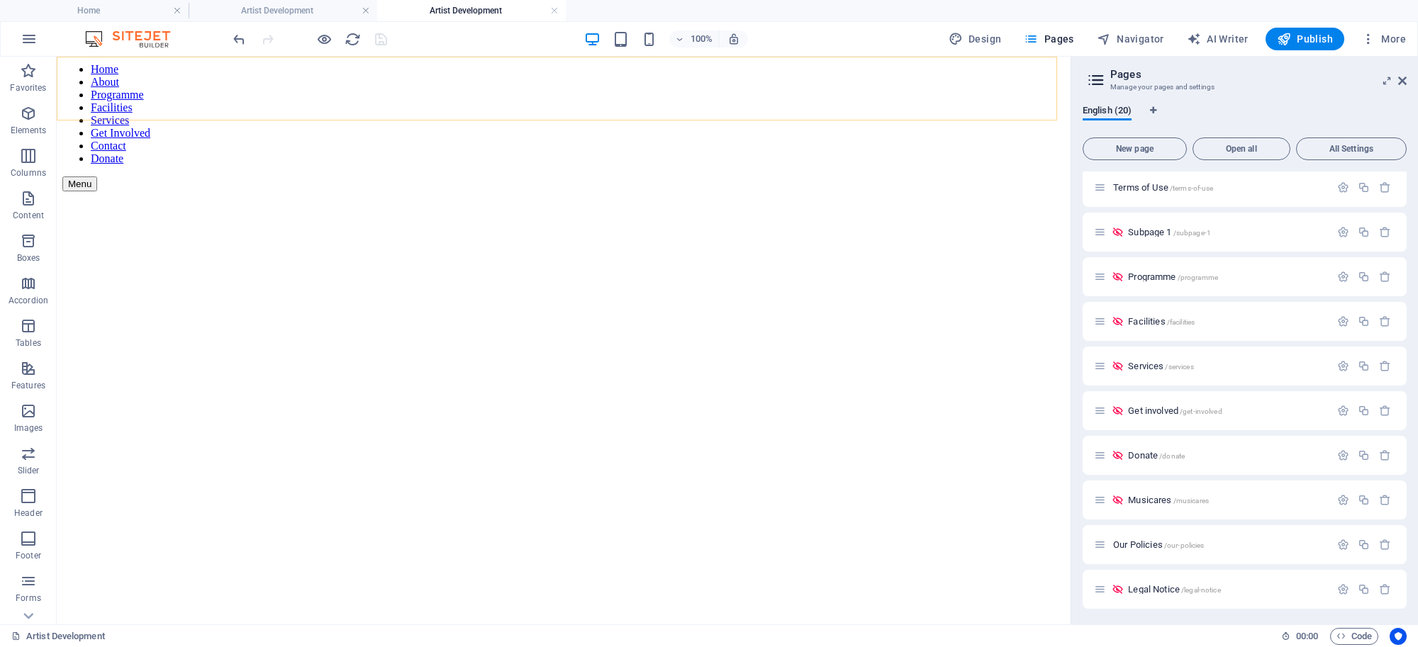
click at [387, 96] on nav "Home About Programme Facilities Services Get Involved Contact Donate" at bounding box center [563, 114] width 1002 height 102
click at [384, 92] on div "Home About Programme Facilities Services Get Involved Contact Donate Menu" at bounding box center [563, 100] width 1002 height 184
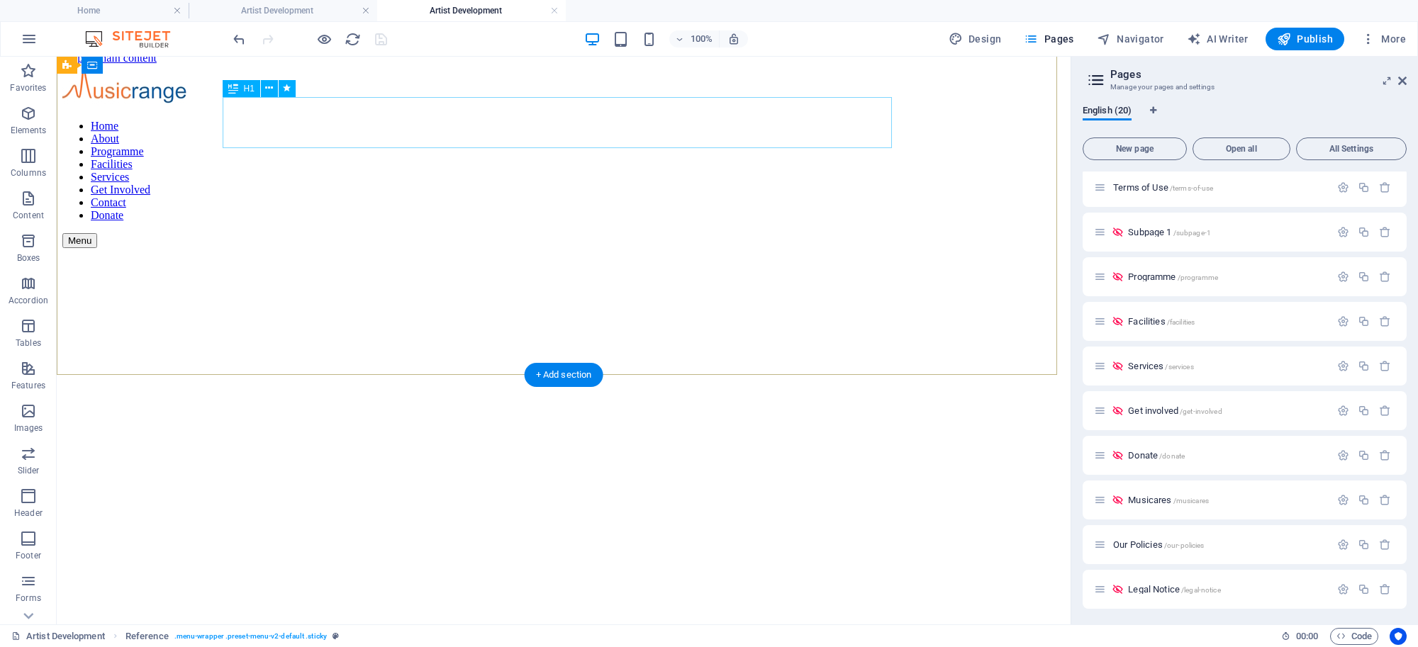
scroll to position [0, 0]
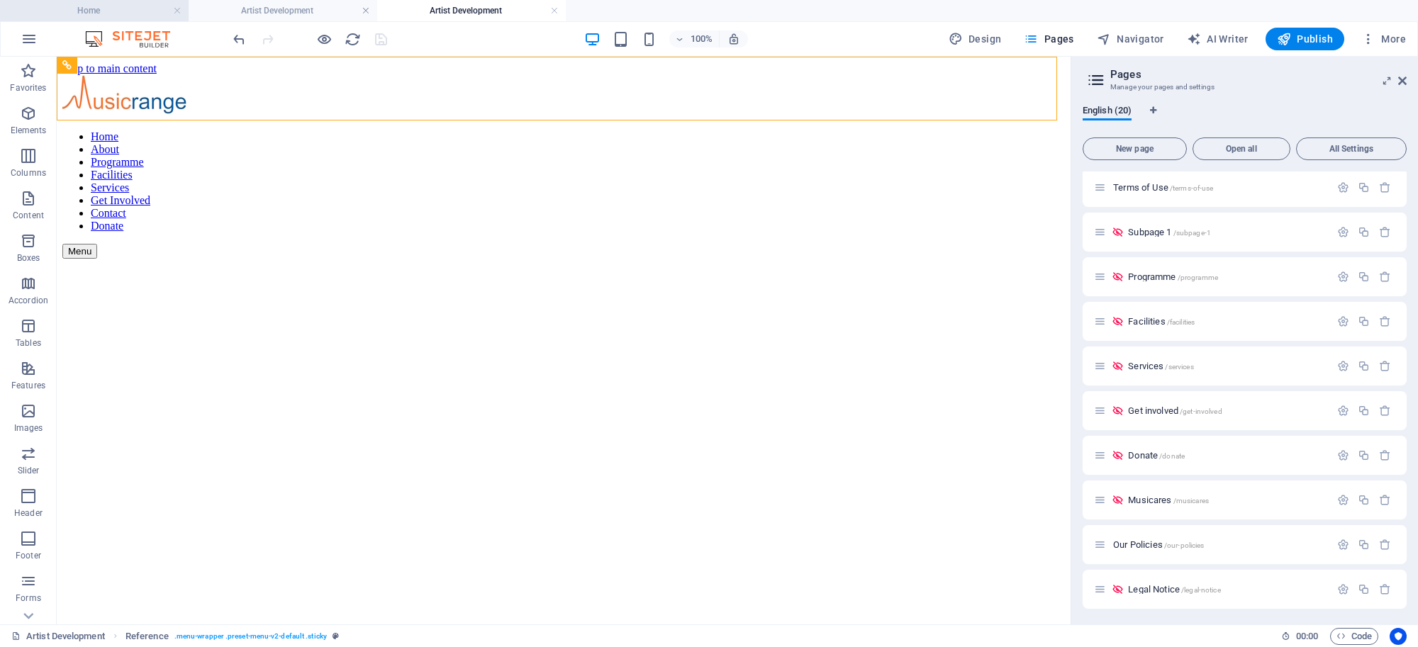
click at [136, 5] on h4 "Home" at bounding box center [94, 11] width 189 height 16
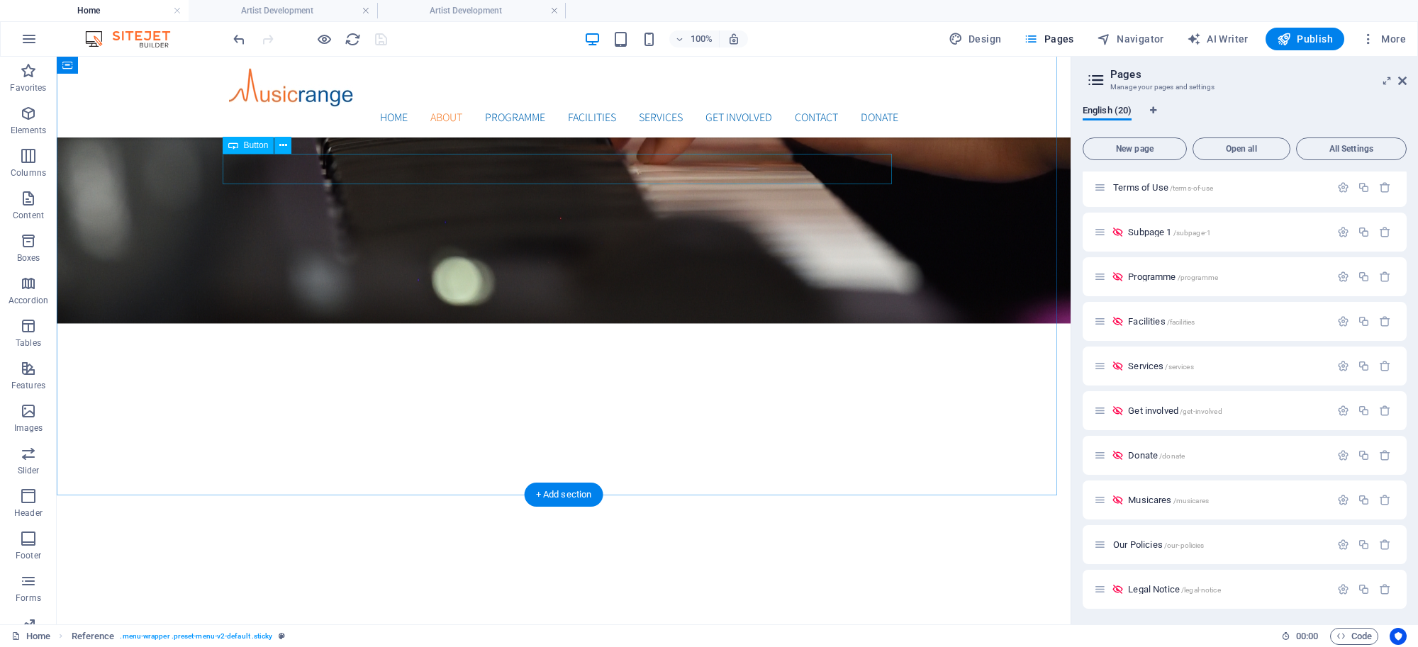
scroll to position [1099, 0]
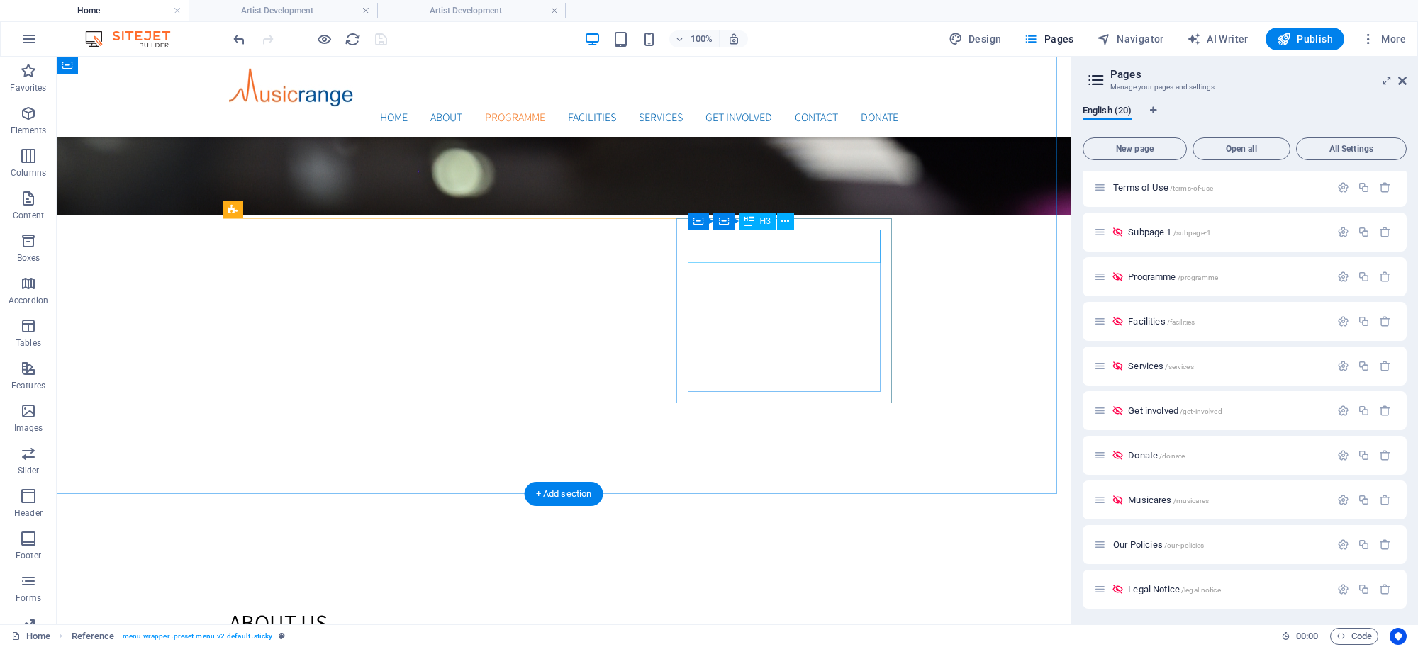
select select "2"
select select
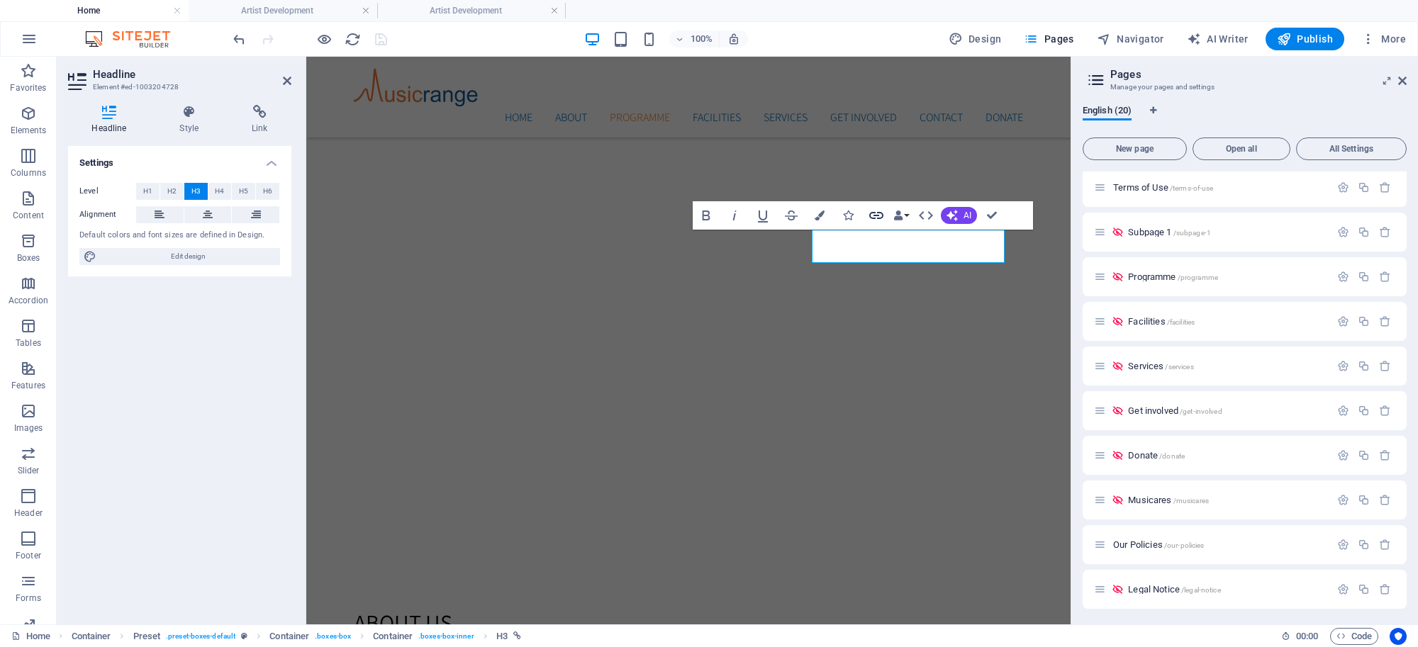
click at [876, 215] on icon "button" at bounding box center [876, 215] width 14 height 7
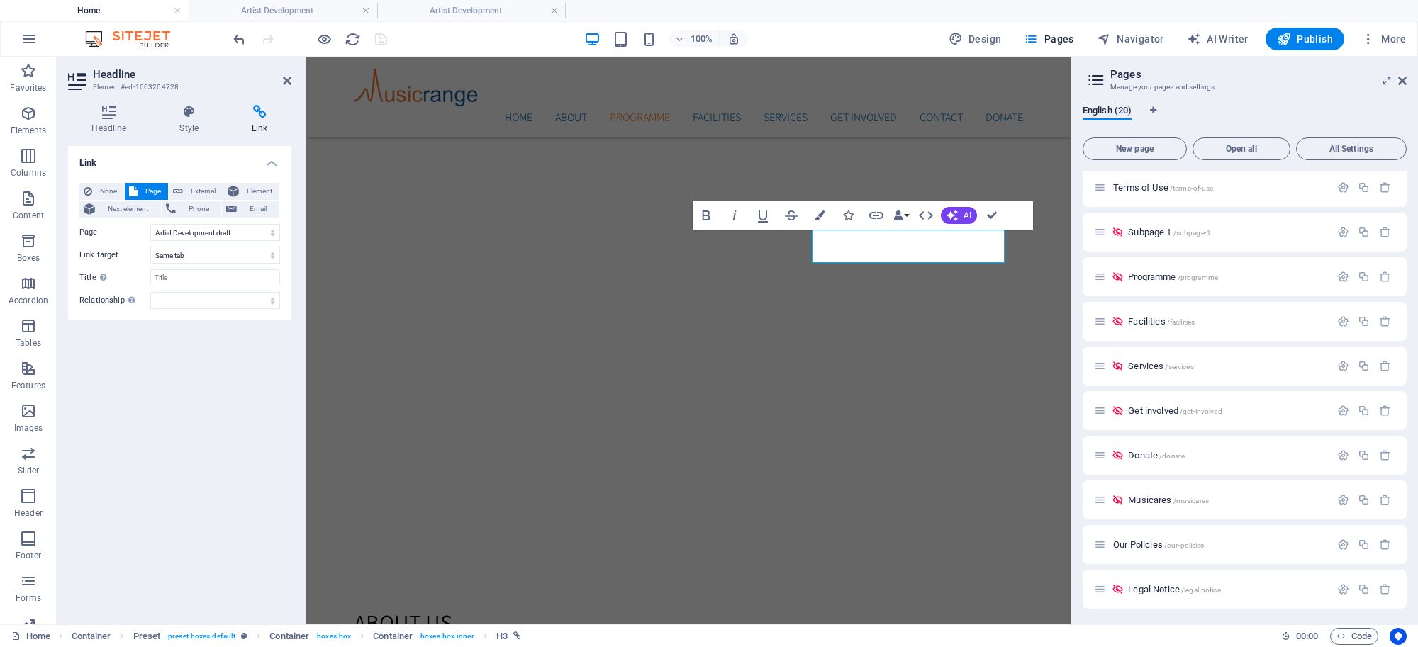
click at [259, 121] on h4 "Link" at bounding box center [259, 120] width 63 height 30
click at [259, 228] on select "Home Subpage Artist Development draft Artist Development Artist Development2 Su…" at bounding box center [215, 232] width 130 height 17
click at [235, 238] on select "Home Subpage Artist Development draft Artist Development Artist Development2 Su…" at bounding box center [215, 232] width 130 height 17
click at [113, 189] on span "None" at bounding box center [107, 191] width 23 height 17
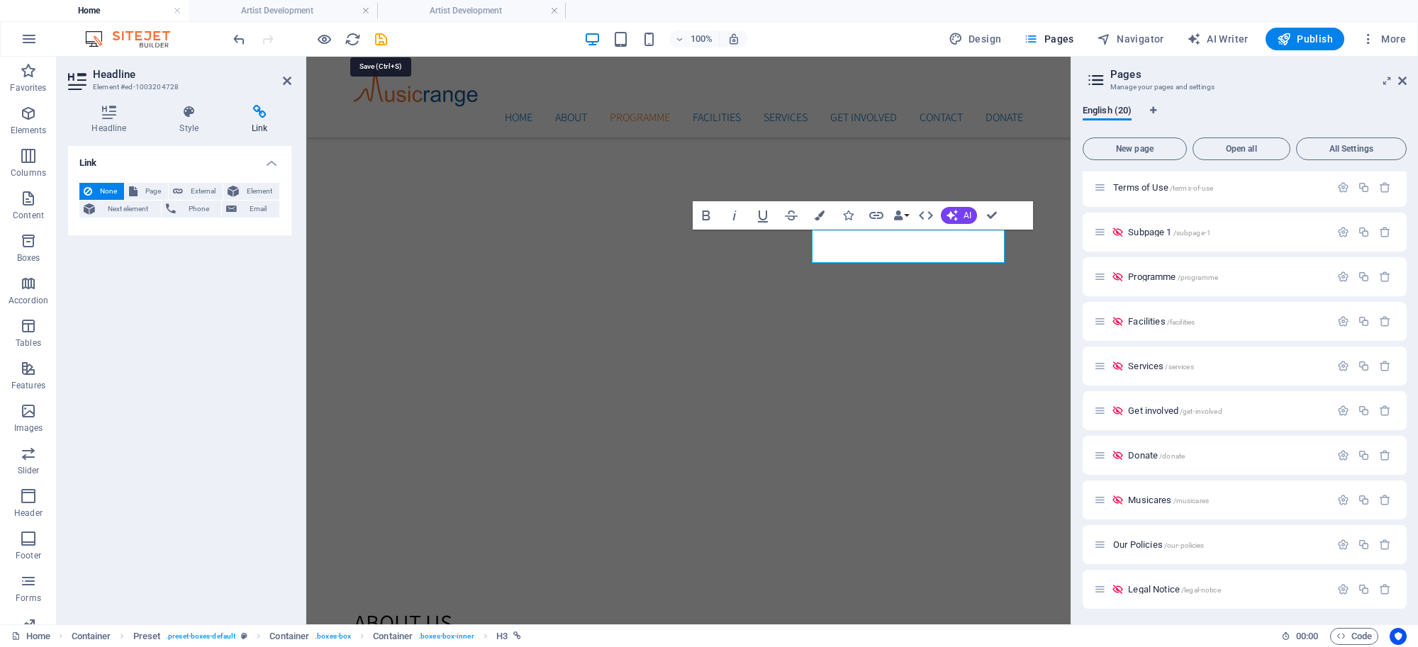
click at [384, 36] on icon "save" at bounding box center [381, 39] width 16 height 16
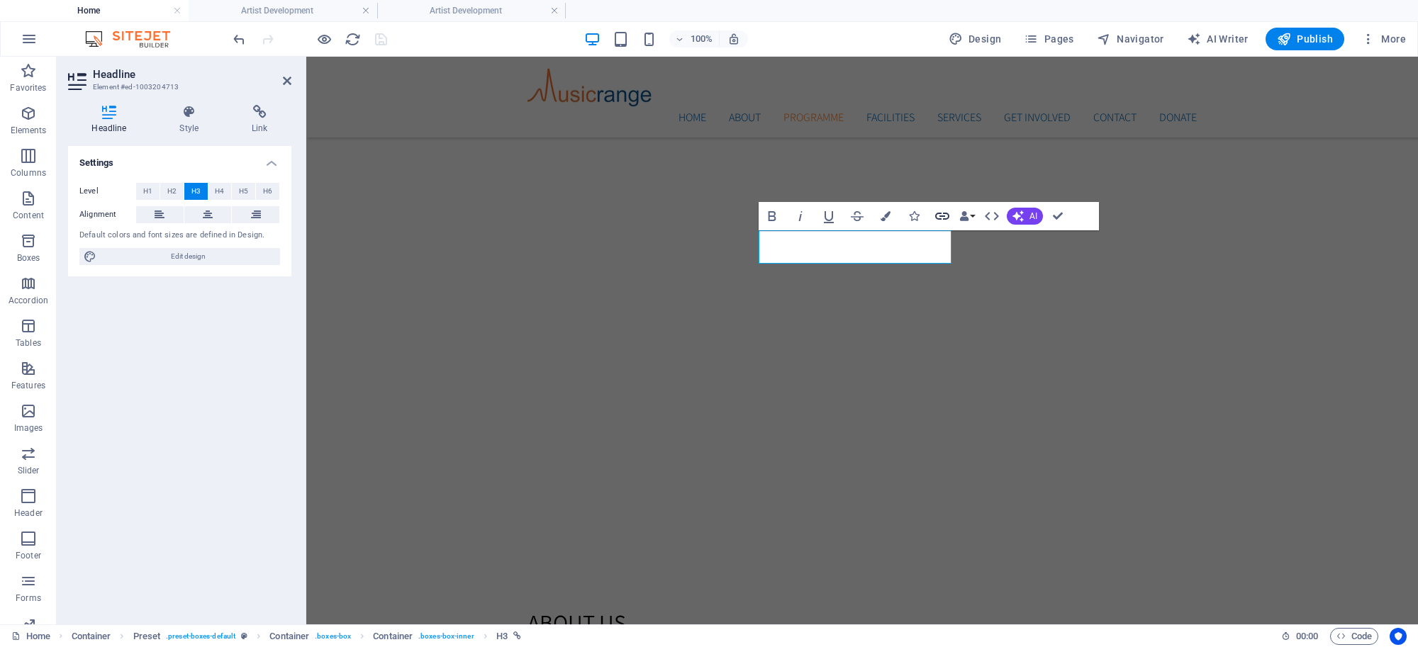
click at [940, 216] on icon "button" at bounding box center [942, 216] width 14 height 7
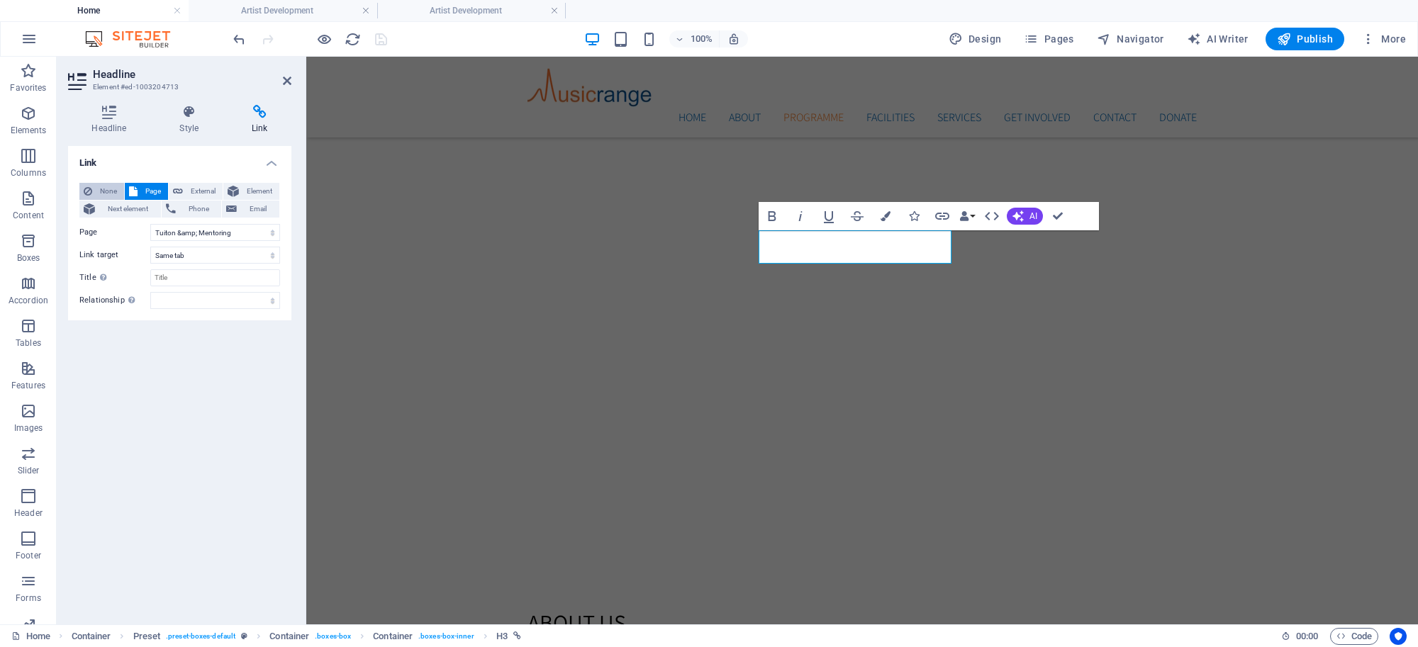
click at [104, 194] on span "None" at bounding box center [107, 191] width 23 height 17
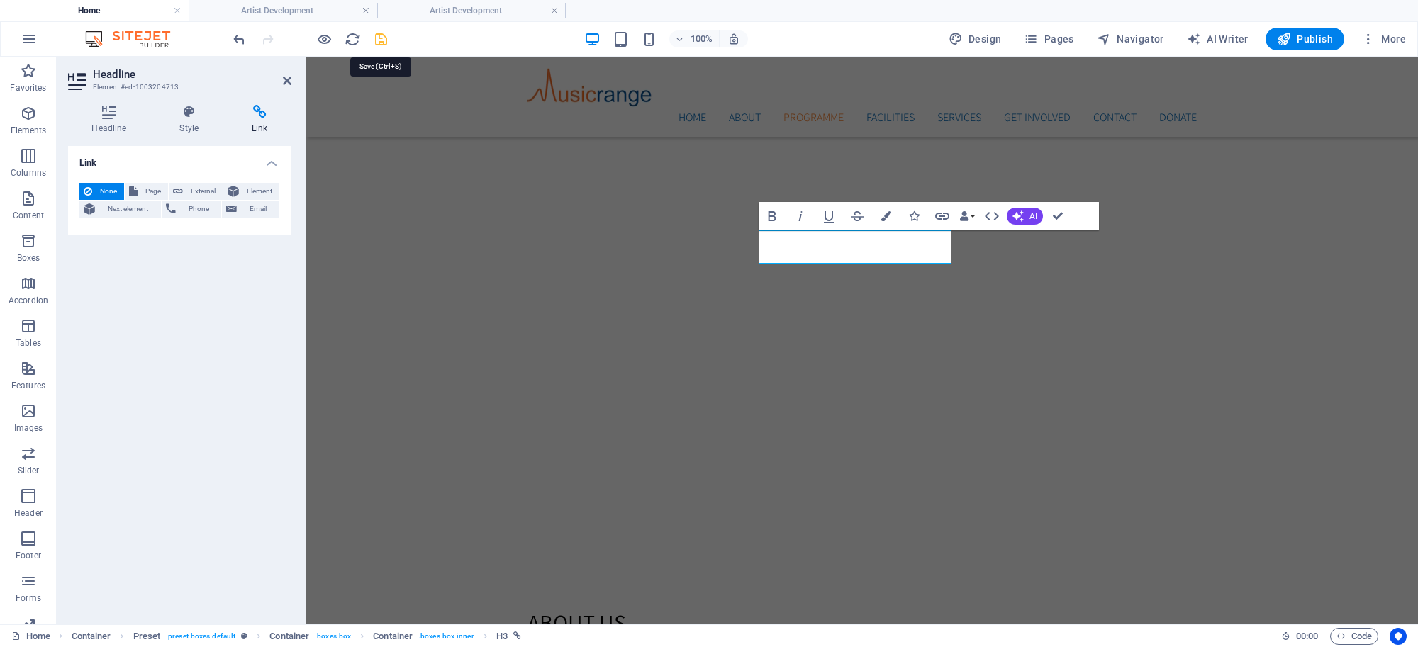
click at [376, 35] on icon "save" at bounding box center [381, 39] width 16 height 16
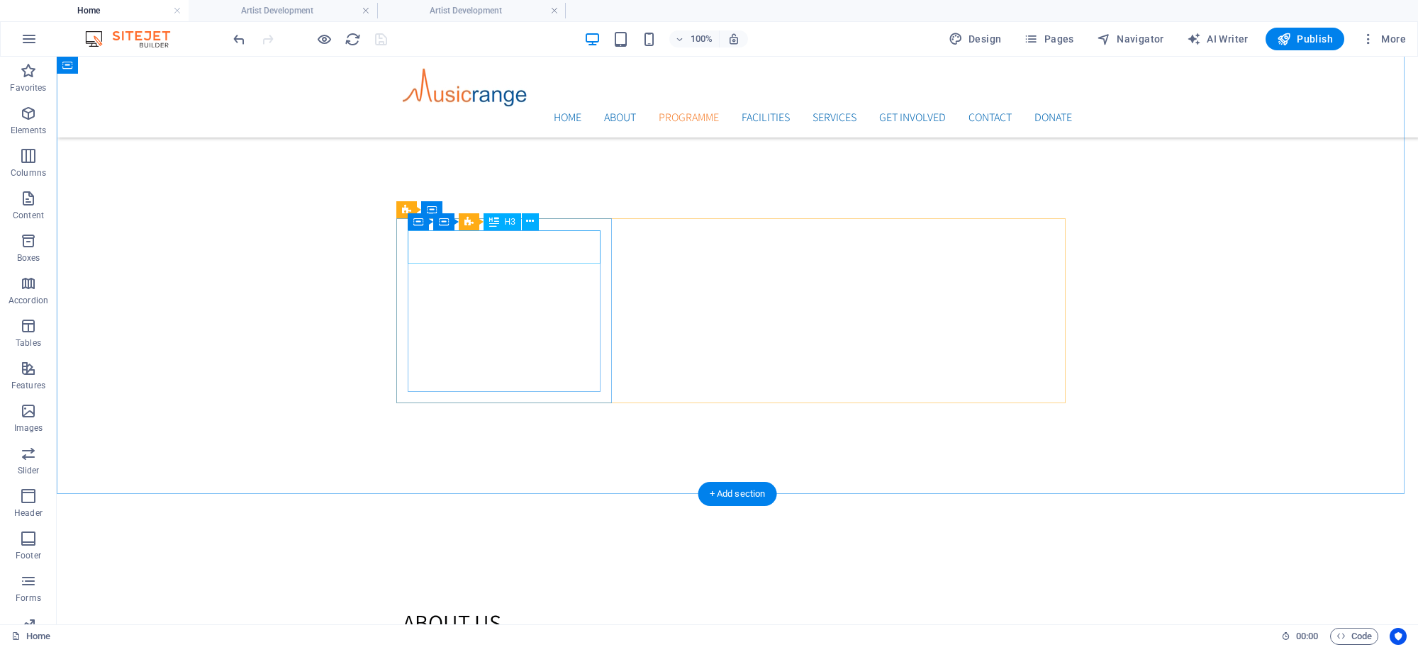
select select "7"
select select
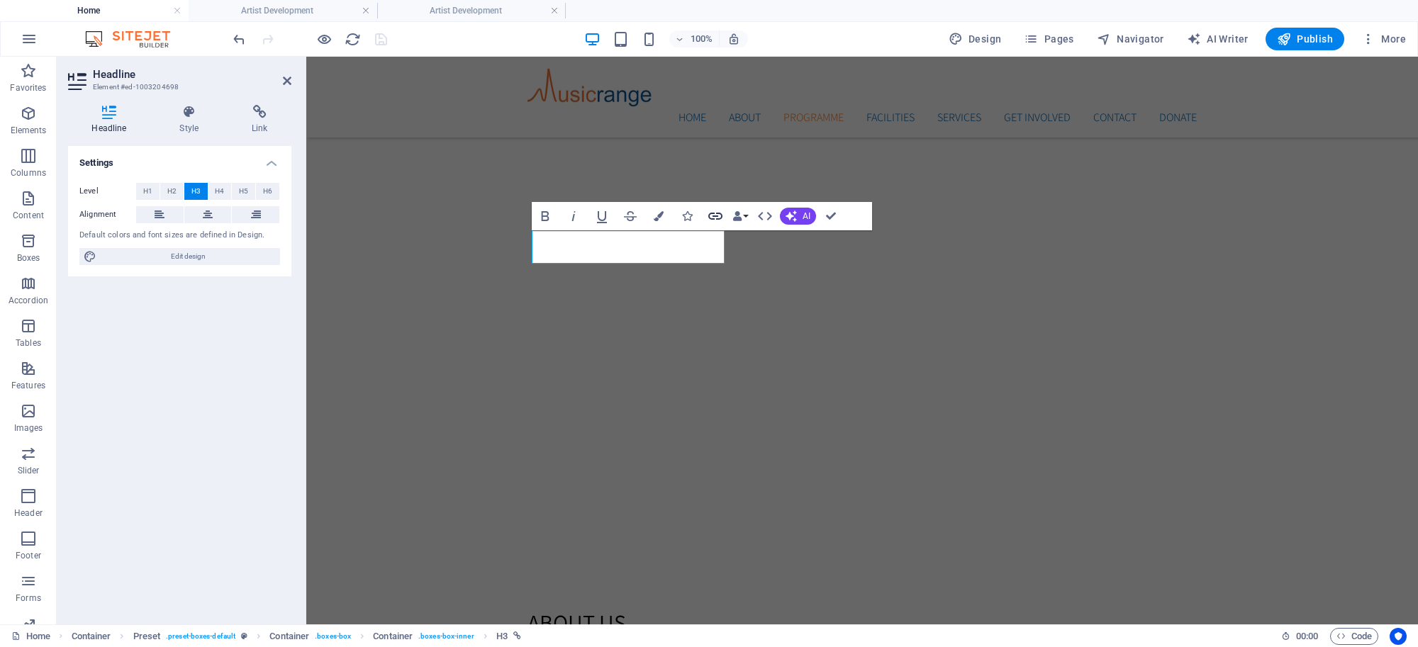
click at [720, 217] on icon "button" at bounding box center [715, 216] width 17 height 17
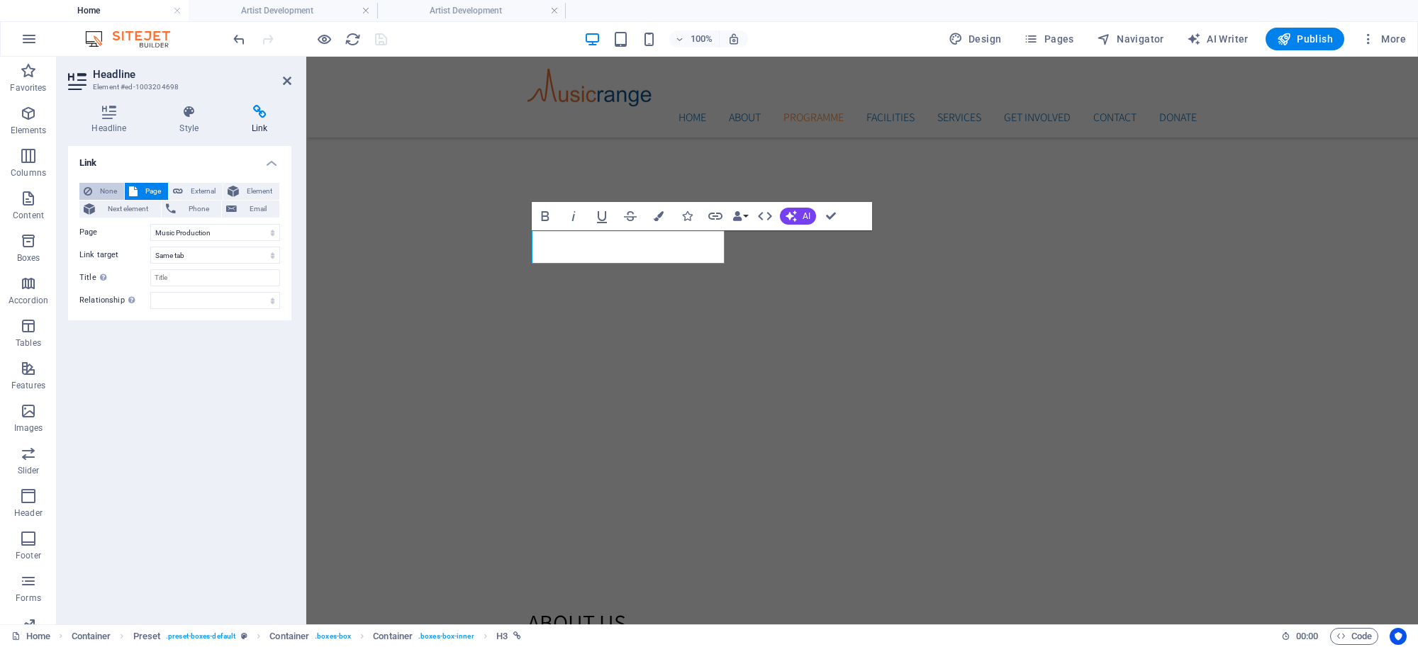
click at [106, 188] on span "None" at bounding box center [107, 191] width 23 height 17
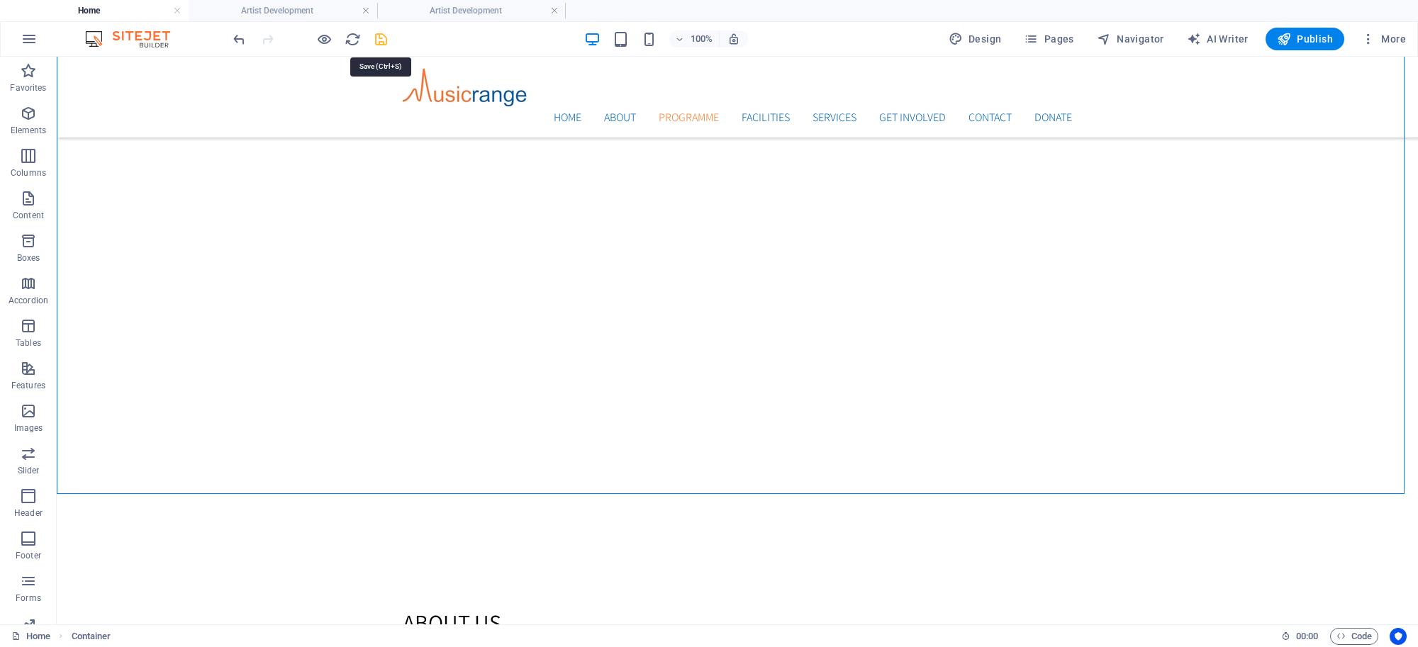
click at [373, 33] on icon "save" at bounding box center [381, 39] width 16 height 16
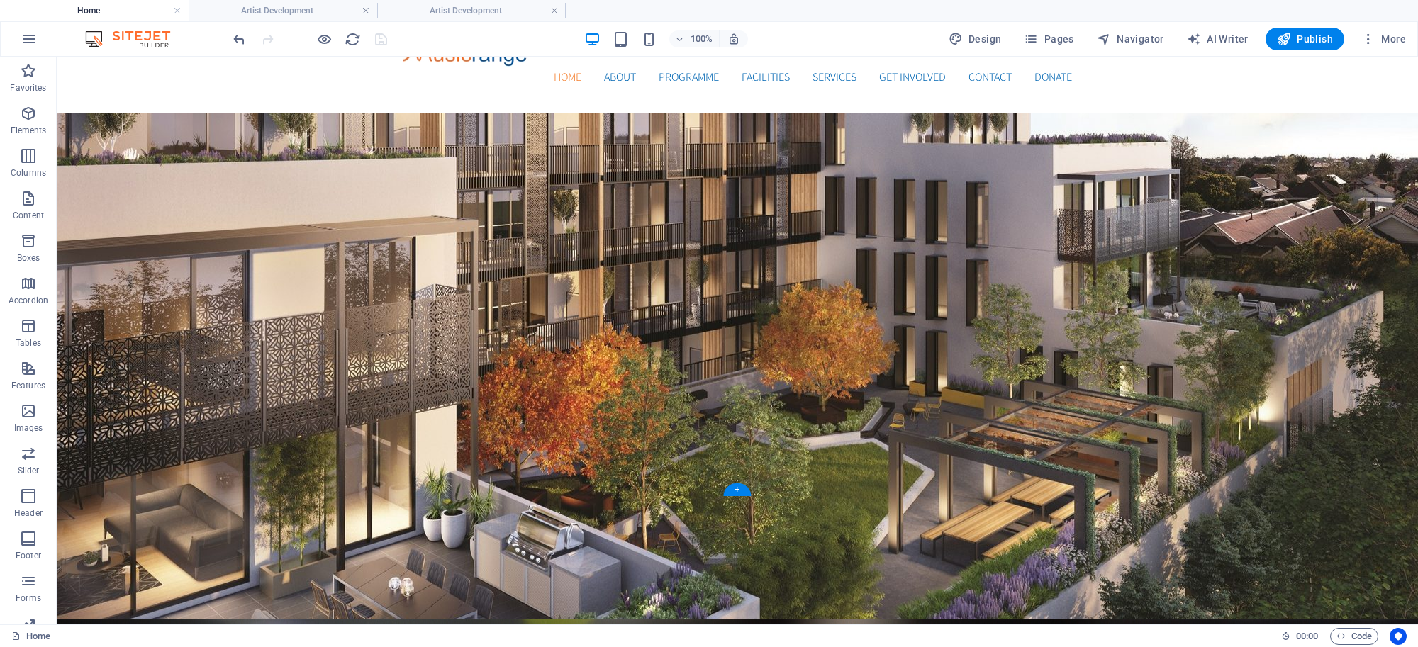
scroll to position [0, 0]
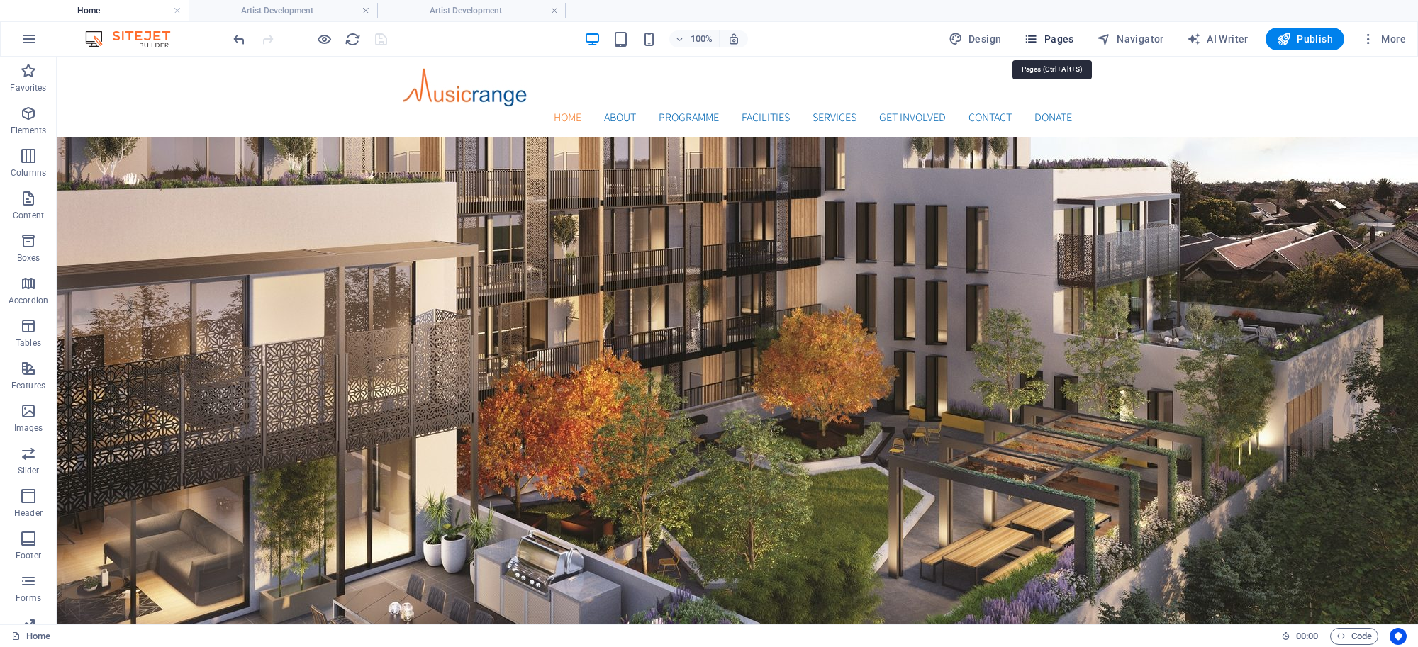
click at [1073, 38] on span "Pages" at bounding box center [1049, 39] width 50 height 14
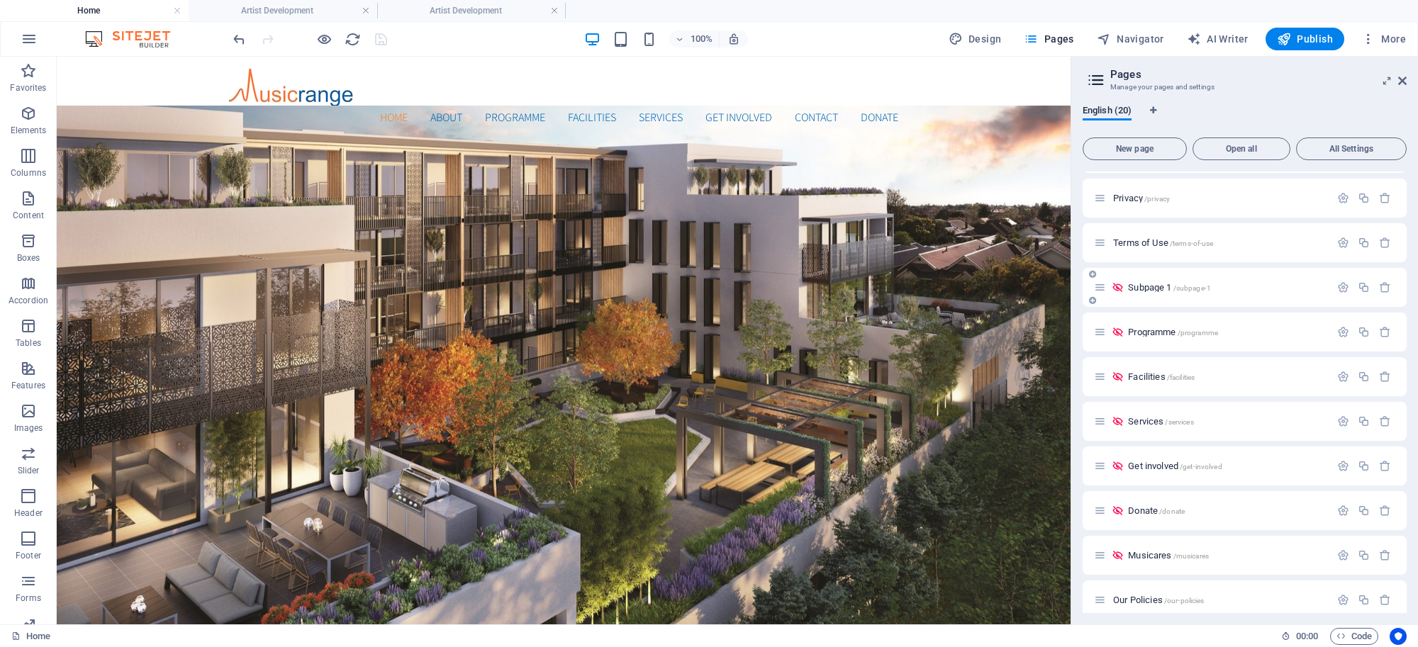
scroll to position [450, 0]
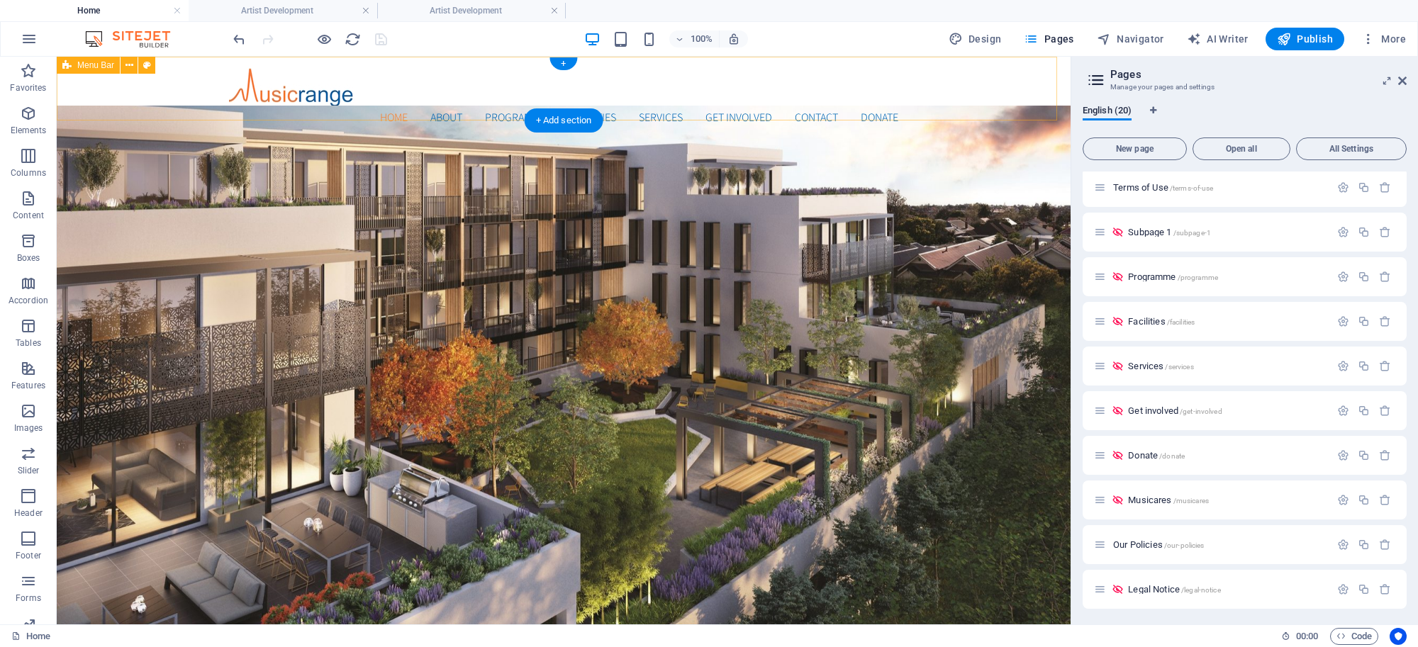
click at [922, 91] on div "Home About Programme Facilities Services Get Involved Contact Donate Menu" at bounding box center [564, 97] width 1014 height 81
click at [1398, 80] on icon at bounding box center [1402, 80] width 9 height 11
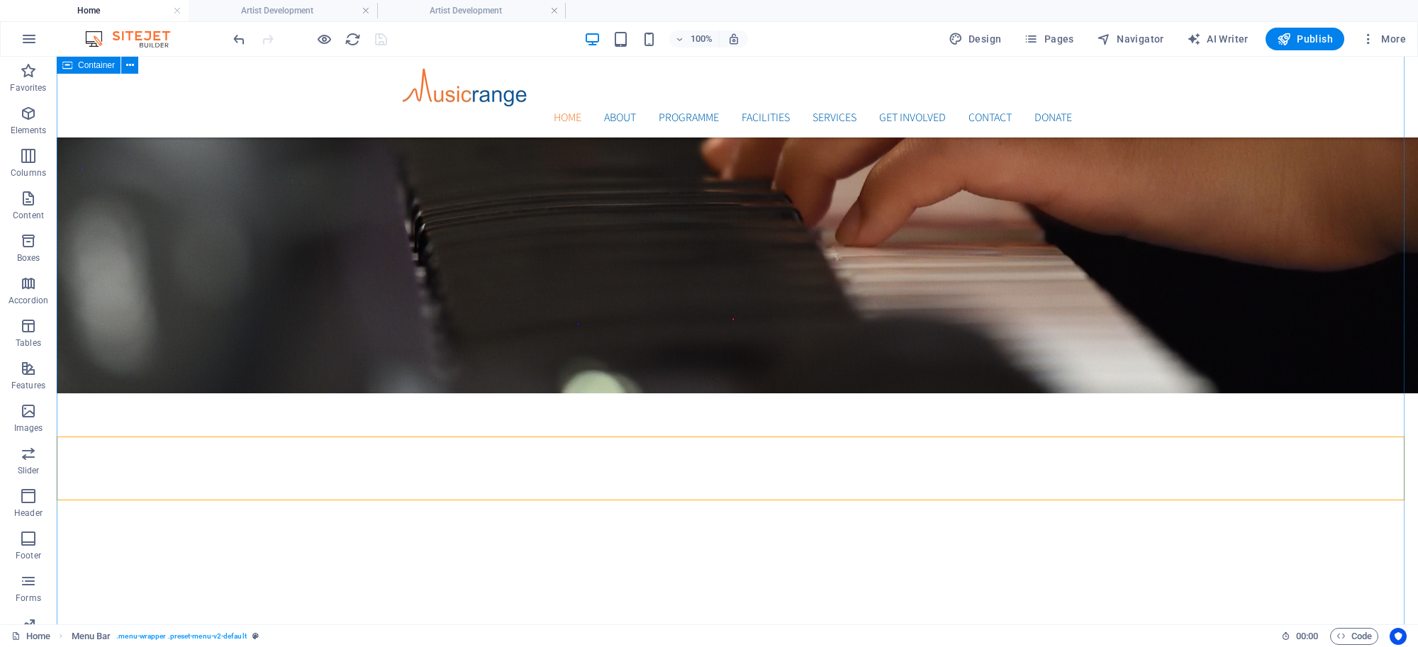
scroll to position [0, 0]
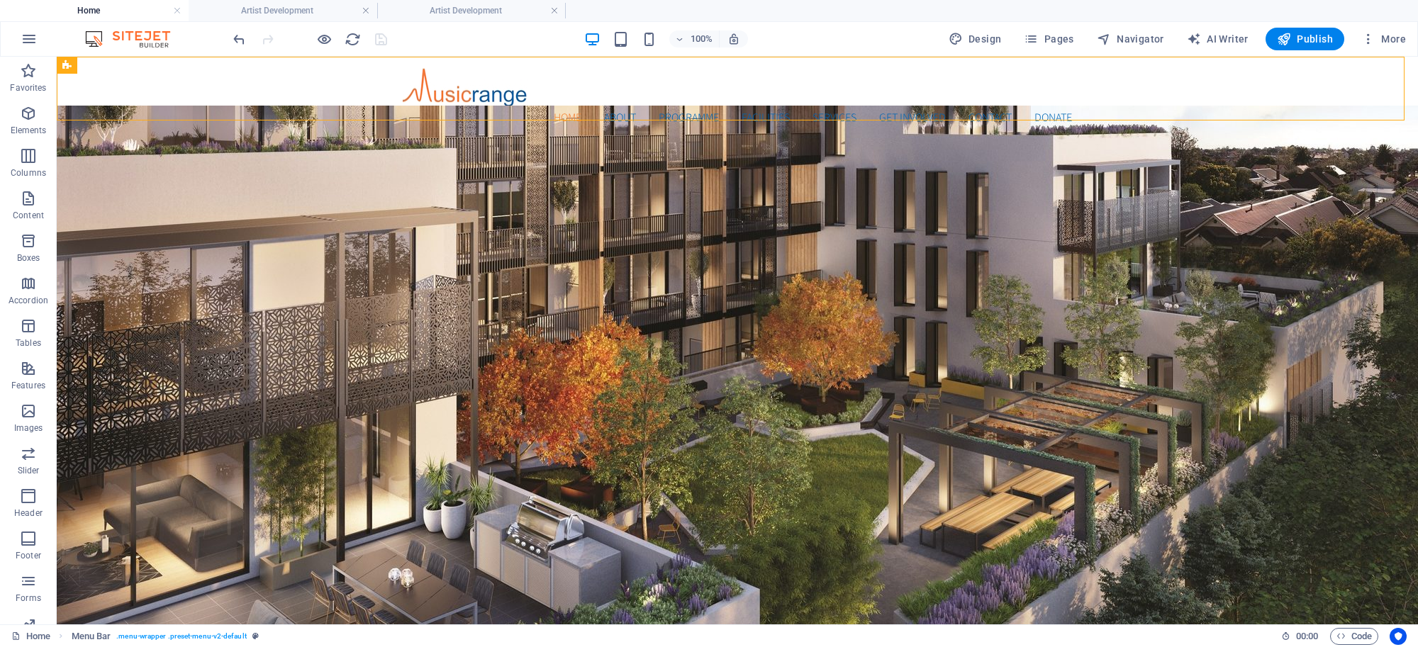
click at [378, 39] on div at bounding box center [309, 39] width 159 height 23
